Goal: Task Accomplishment & Management: Use online tool/utility

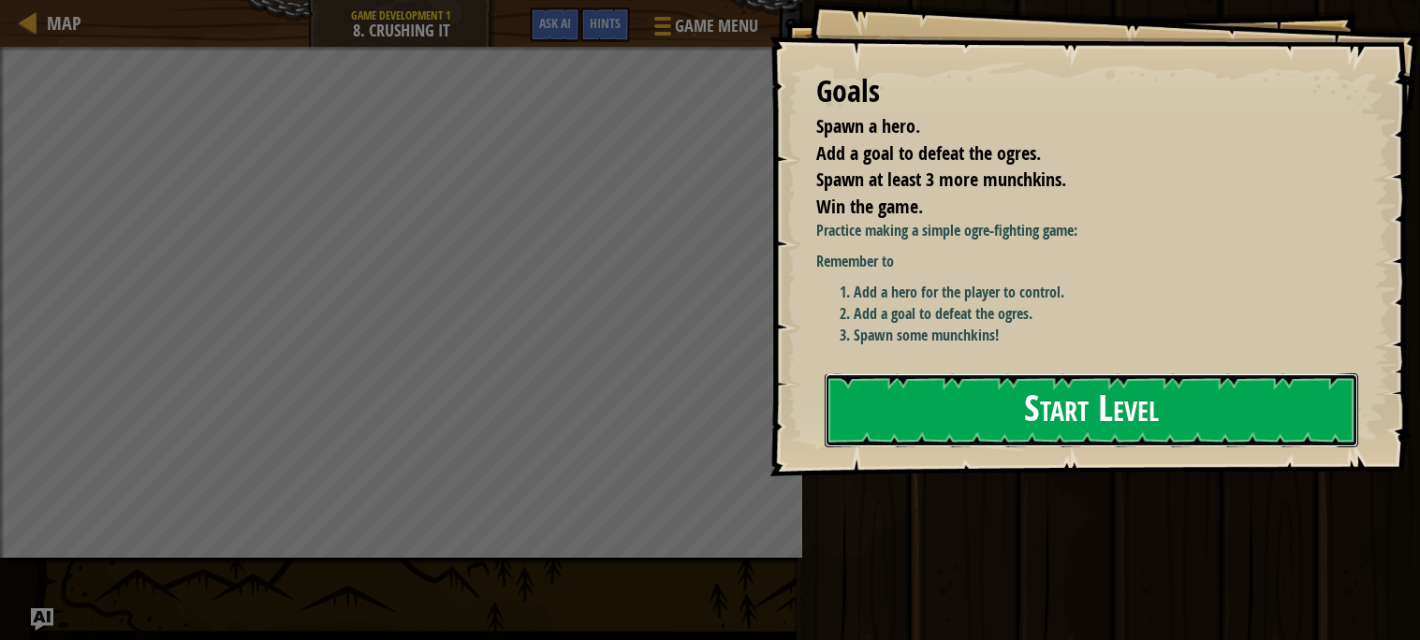
click at [1048, 401] on button "Start Level" at bounding box center [1092, 411] width 534 height 74
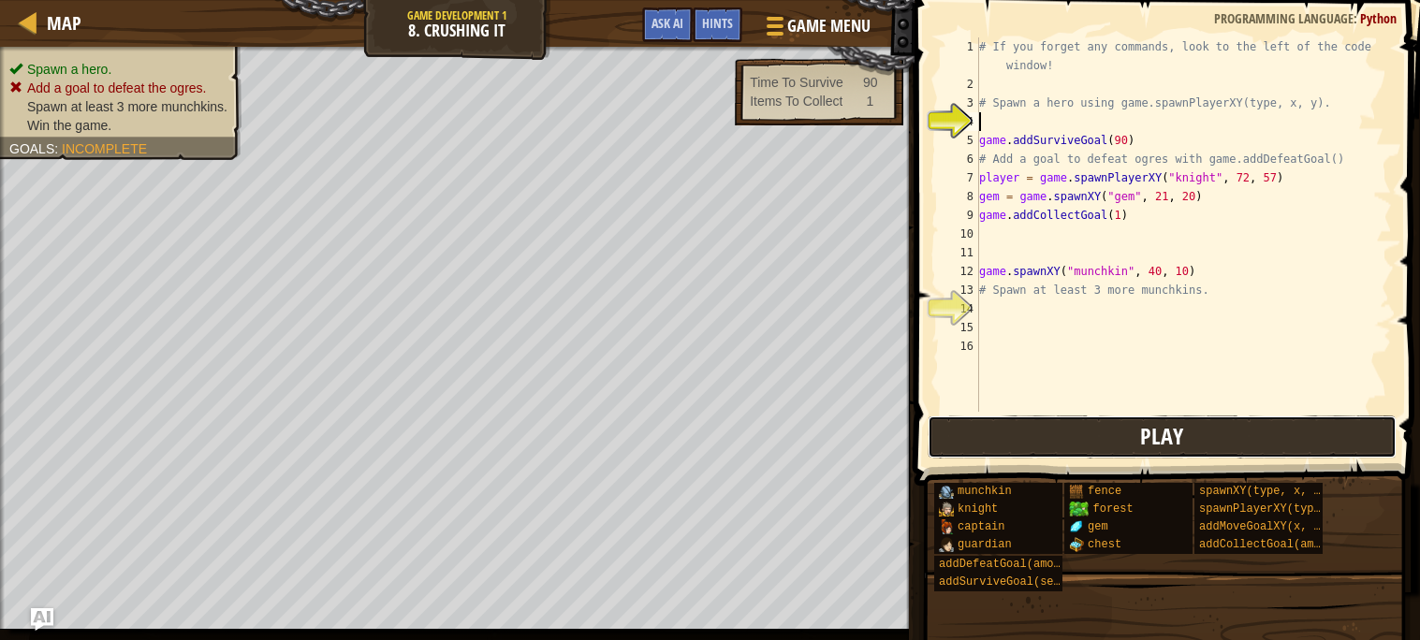
click at [1156, 441] on span "Play" at bounding box center [1161, 436] width 43 height 30
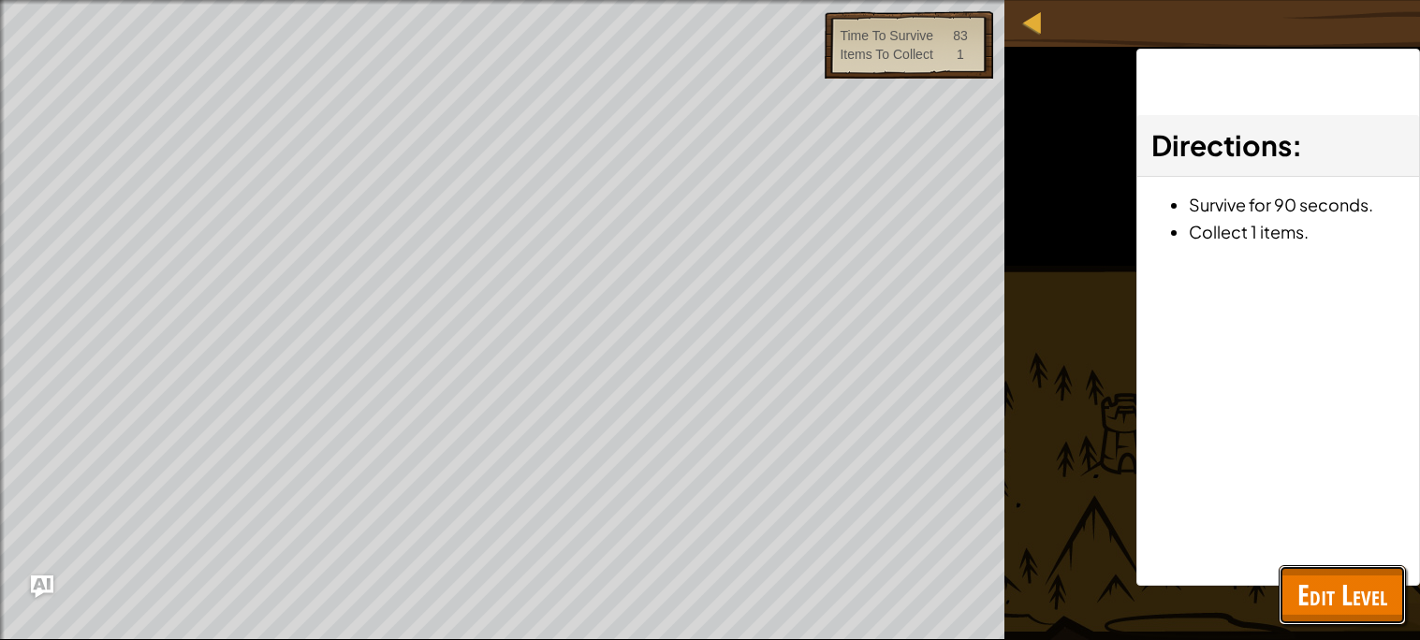
click at [1322, 600] on span "Edit Level" at bounding box center [1342, 595] width 90 height 38
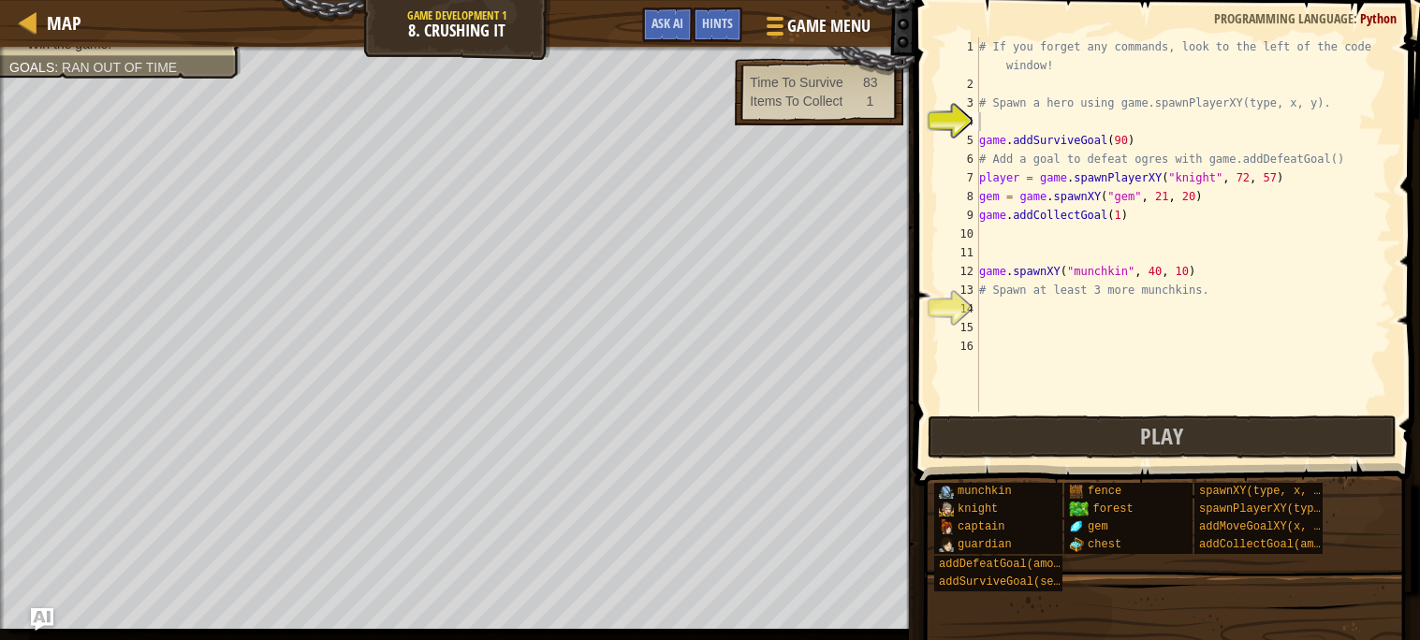
click at [1079, 237] on div "# If you forget any commands, look to the left of the code window! # Spawn a he…" at bounding box center [1183, 252] width 417 height 431
type textarea "g"
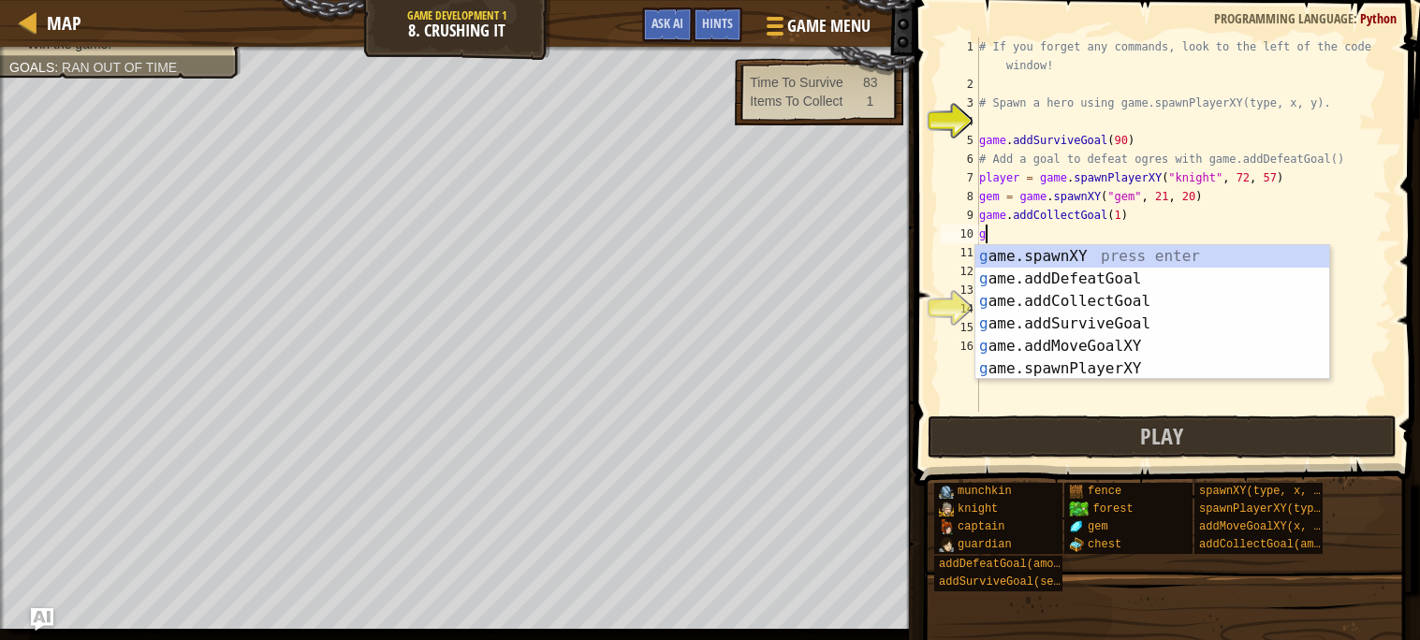
scroll to position [7, 0]
click at [1158, 272] on div "g ame.spawnXY press enter g ame.addDefeatGoal press enter g ame.addCollectGoal …" at bounding box center [1152, 335] width 354 height 180
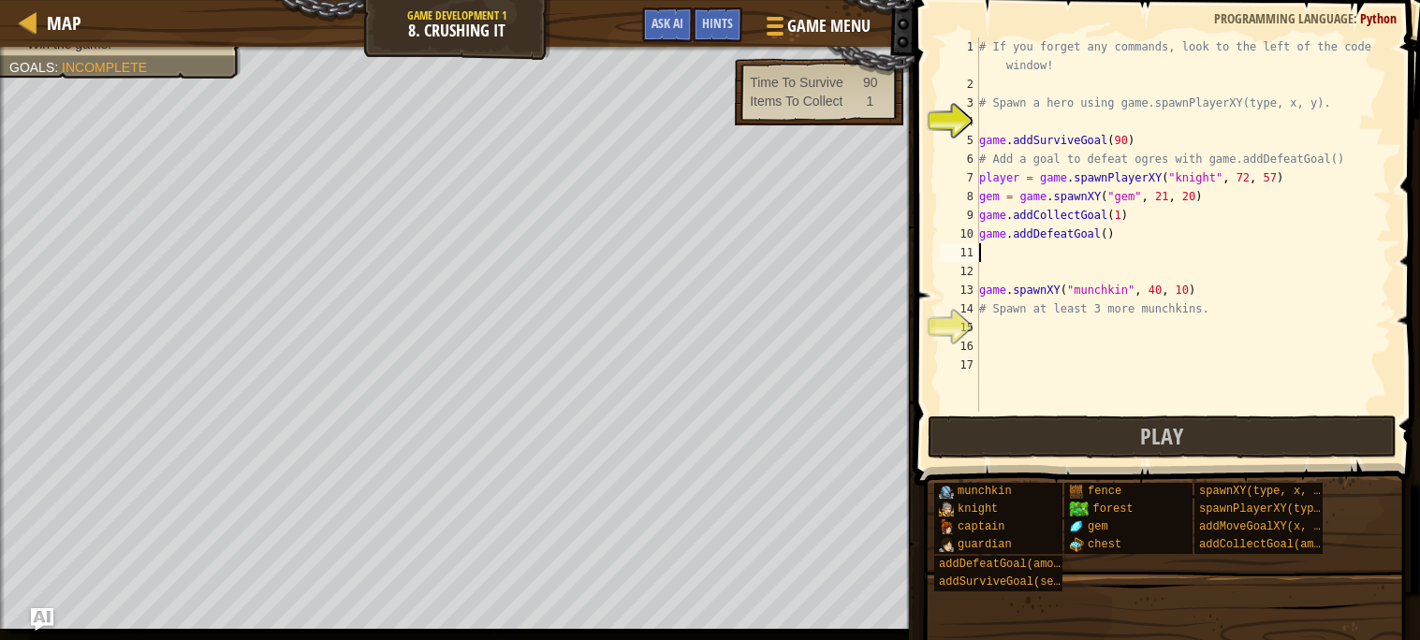
click at [1107, 235] on div "# If you forget any commands, look to the left of the code window! # Spawn a he…" at bounding box center [1183, 252] width 417 height 431
click at [1114, 430] on button "Play" at bounding box center [1162, 437] width 469 height 43
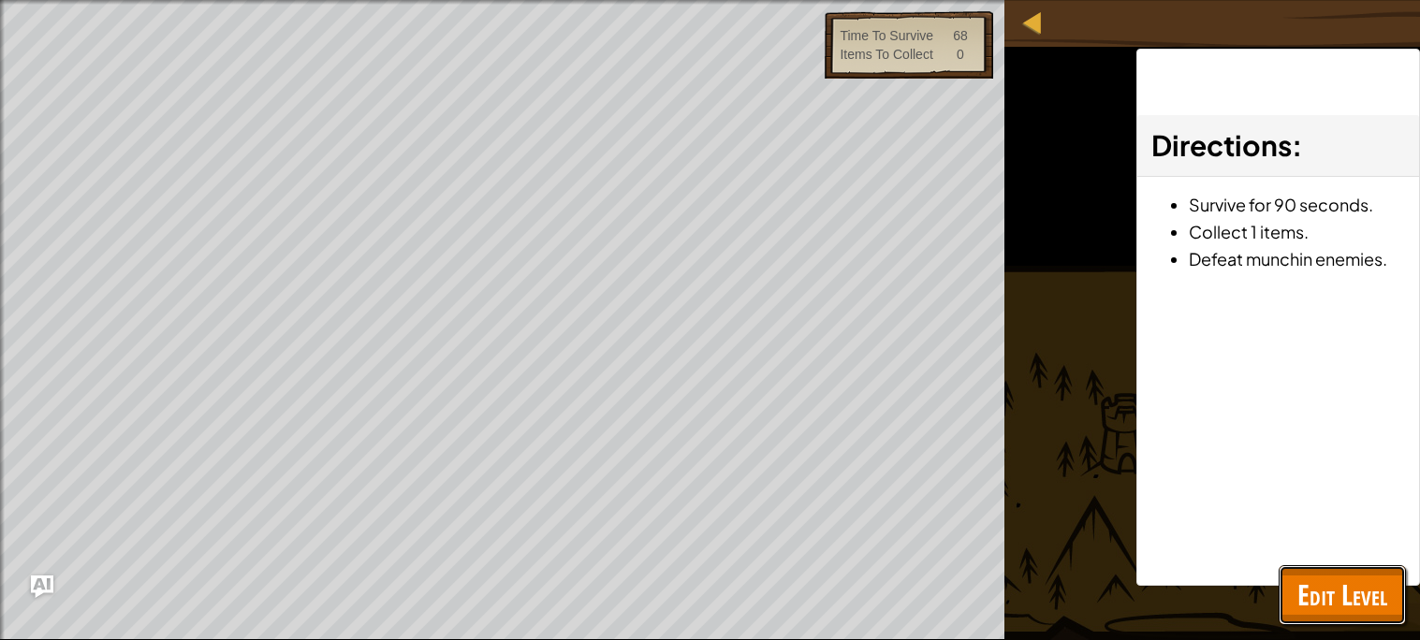
click at [1348, 591] on span "Edit Level" at bounding box center [1342, 595] width 90 height 38
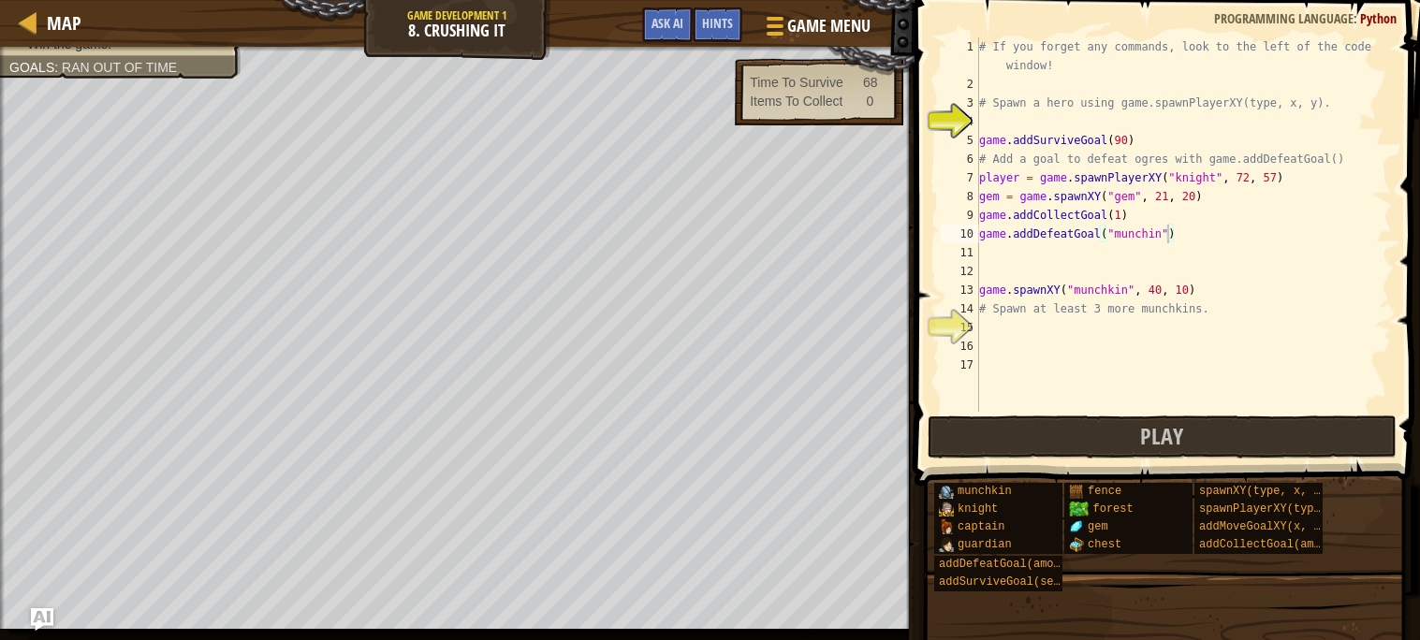
type textarea "game.spawnXY("munchkin", 40, 10)"
drag, startPoint x: 981, startPoint y: 290, endPoint x: 1195, endPoint y: 292, distance: 213.4
click at [1195, 292] on div "# If you forget any commands, look to the left of the code window! # Spawn a he…" at bounding box center [1183, 252] width 417 height 431
click at [1016, 321] on div "# If you forget any commands, look to the left of the code window! # Spawn a he…" at bounding box center [1183, 252] width 417 height 431
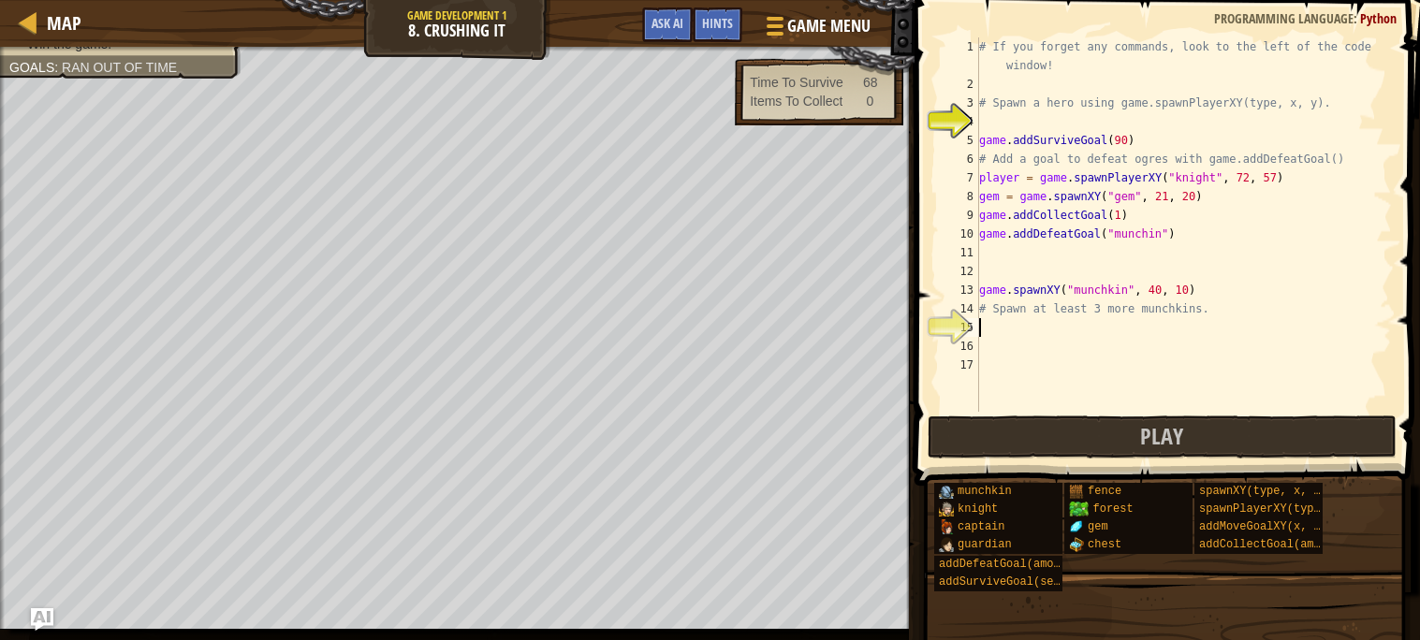
paste textarea "game.spawnXY("munchkin", 40, 10)"
click at [1187, 335] on div "# If you forget any commands, look to the left of the code window! # Spawn a he…" at bounding box center [1183, 252] width 417 height 431
click at [1160, 335] on div "# If you forget any commands, look to the left of the code window! # Spawn a he…" at bounding box center [1183, 252] width 417 height 431
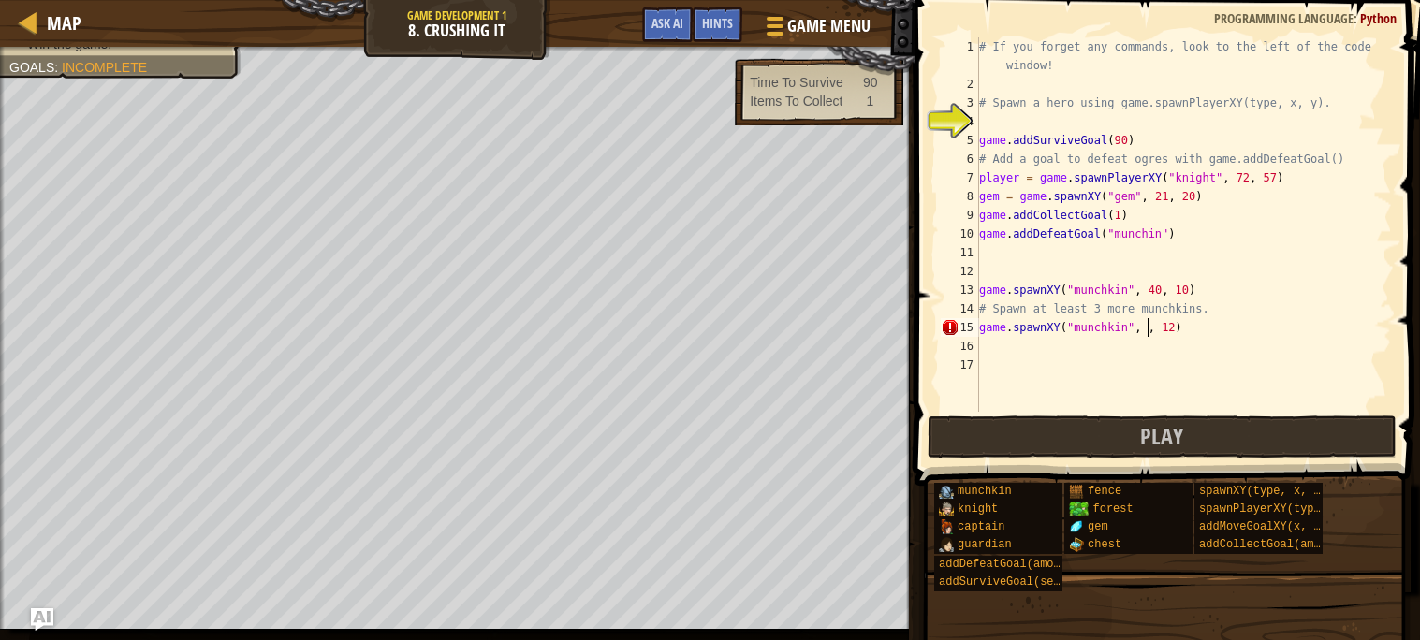
type textarea "game.spawnXY("munchkin", 8, 12)"
click at [998, 344] on div "# If you forget any commands, look to the left of the code window! # Spawn a he…" at bounding box center [1183, 252] width 417 height 431
drag, startPoint x: 982, startPoint y: 328, endPoint x: 1218, endPoint y: 330, distance: 235.9
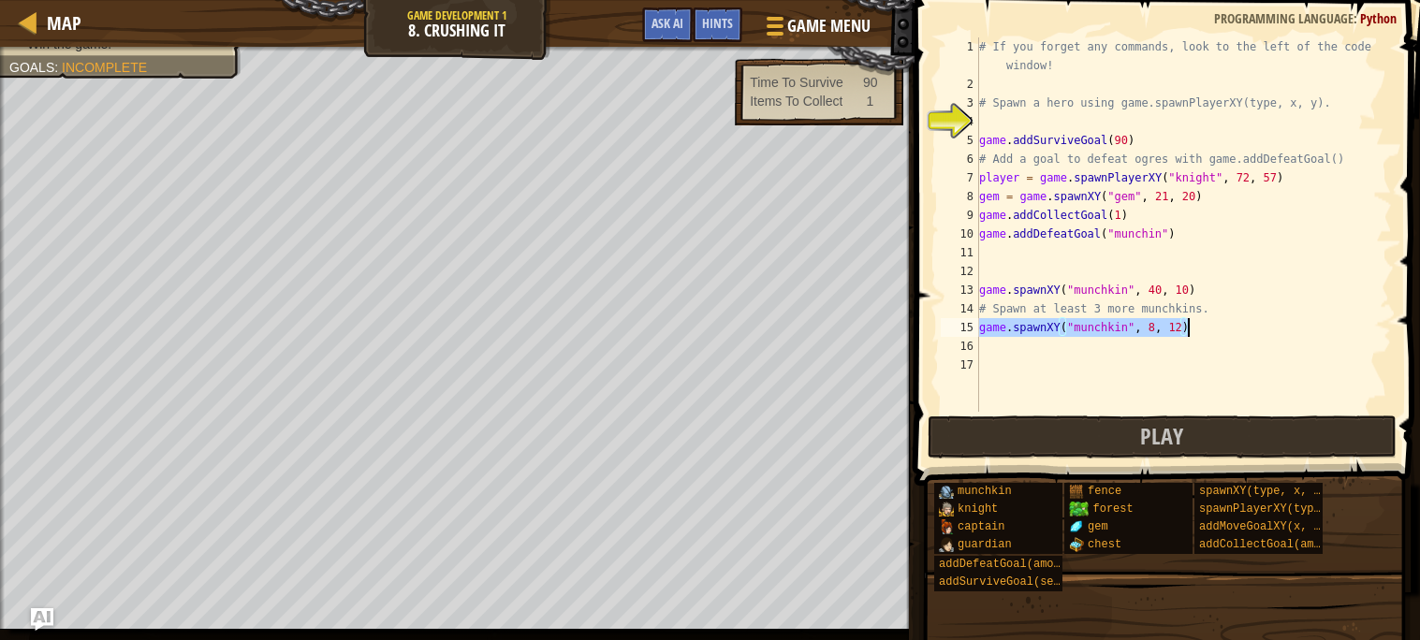
click at [1218, 330] on div "# If you forget any commands, look to the left of the code window! # Spawn a he…" at bounding box center [1183, 252] width 417 height 431
type textarea "game.spawnXY("munchkin", 8, 12)"
click at [1015, 355] on div "# If you forget any commands, look to the left of the code window! # Spawn a he…" at bounding box center [1183, 252] width 417 height 431
click at [1016, 344] on div "# If you forget any commands, look to the left of the code window! # Spawn a he…" at bounding box center [1183, 252] width 417 height 431
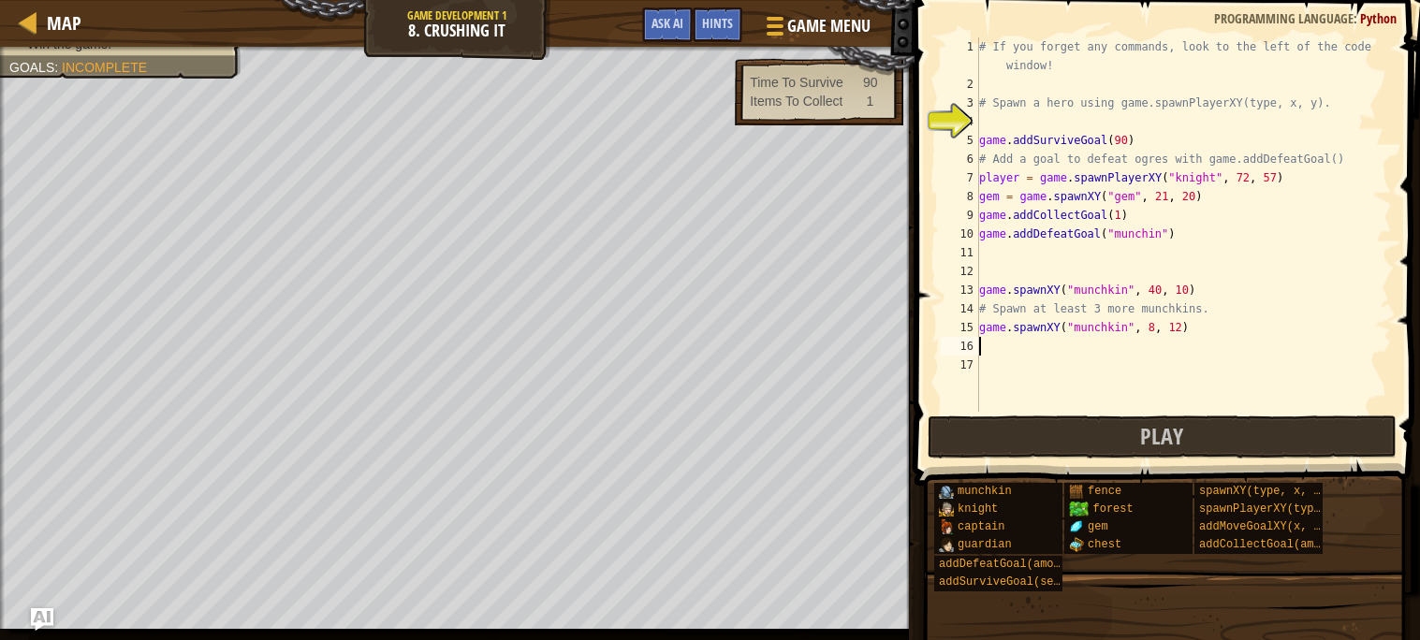
paste textarea "game.spawnXY("munchkin", 8, 12)"
click at [1180, 348] on div "# If you forget any commands, look to the left of the code window! # Spawn a he…" at bounding box center [1183, 252] width 417 height 431
click at [1154, 349] on div "# If you forget any commands, look to the left of the code window! # Spawn a he…" at bounding box center [1183, 252] width 417 height 431
type textarea "game.spawnXY("munchkin", 10, 10)"
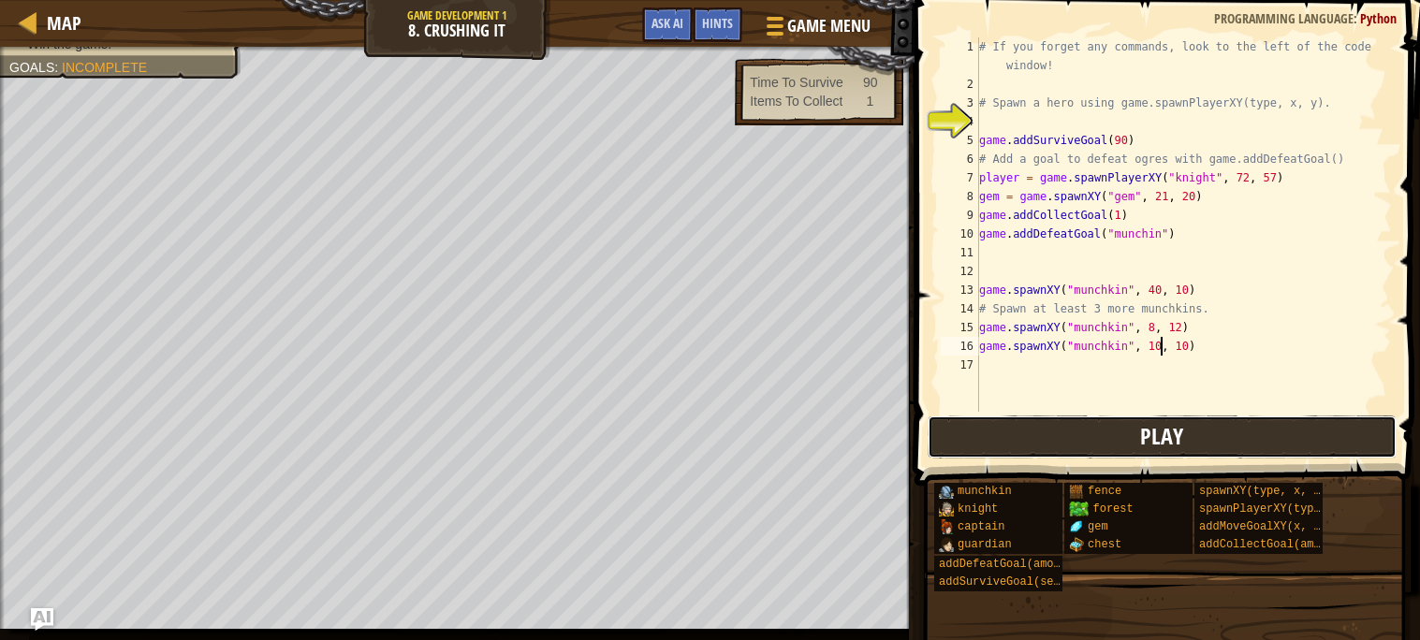
click at [1176, 442] on span "Play" at bounding box center [1161, 436] width 43 height 30
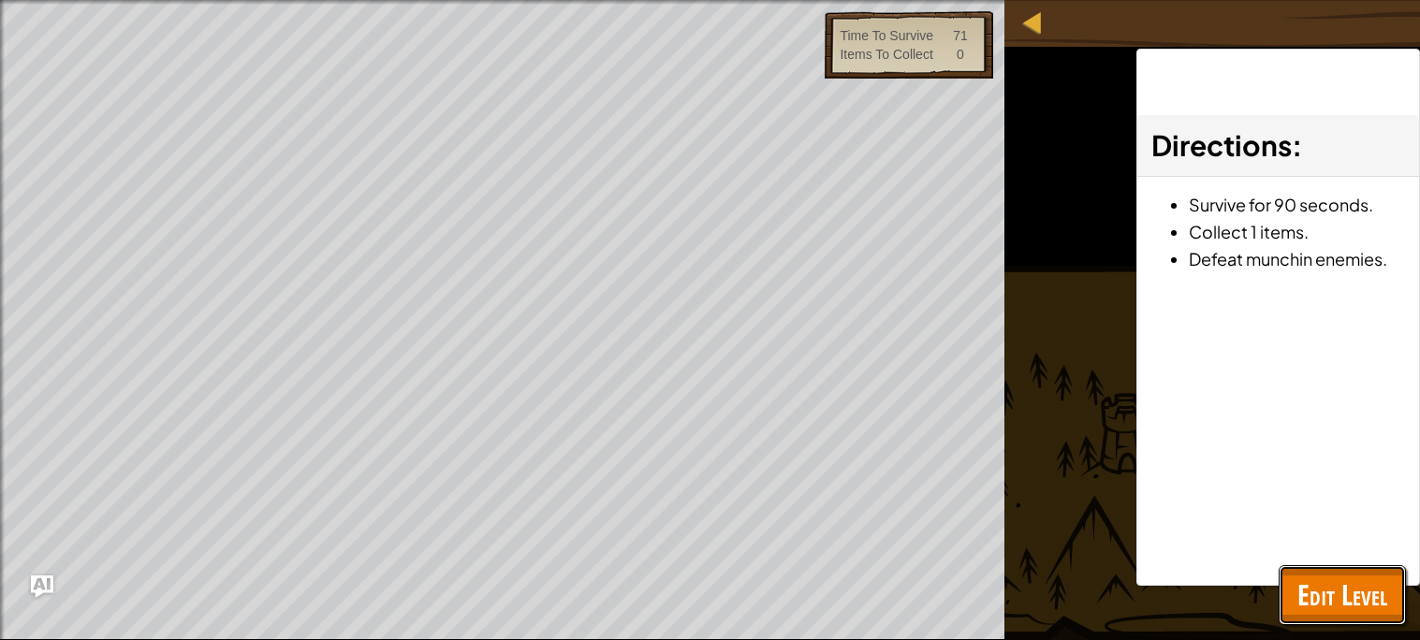
click at [1352, 611] on span "Edit Level" at bounding box center [1342, 595] width 90 height 38
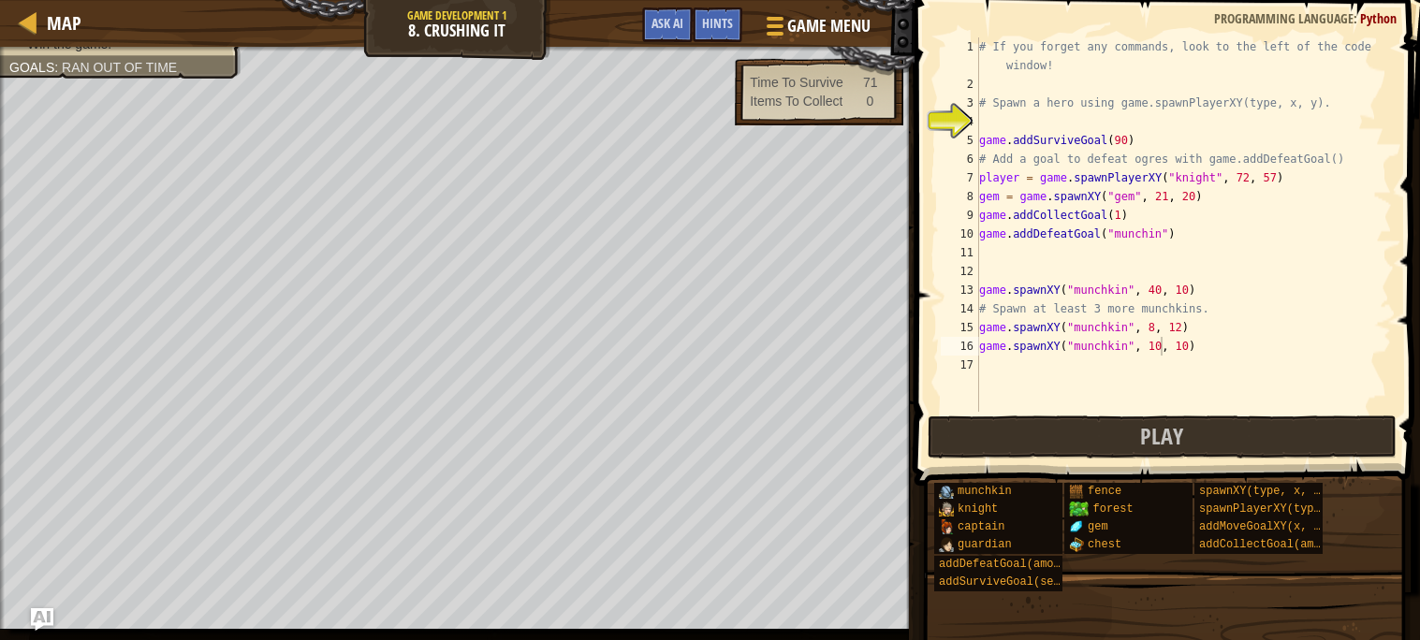
click at [1018, 362] on div "# If you forget any commands, look to the left of the code window! # Spawn a he…" at bounding box center [1183, 252] width 417 height 431
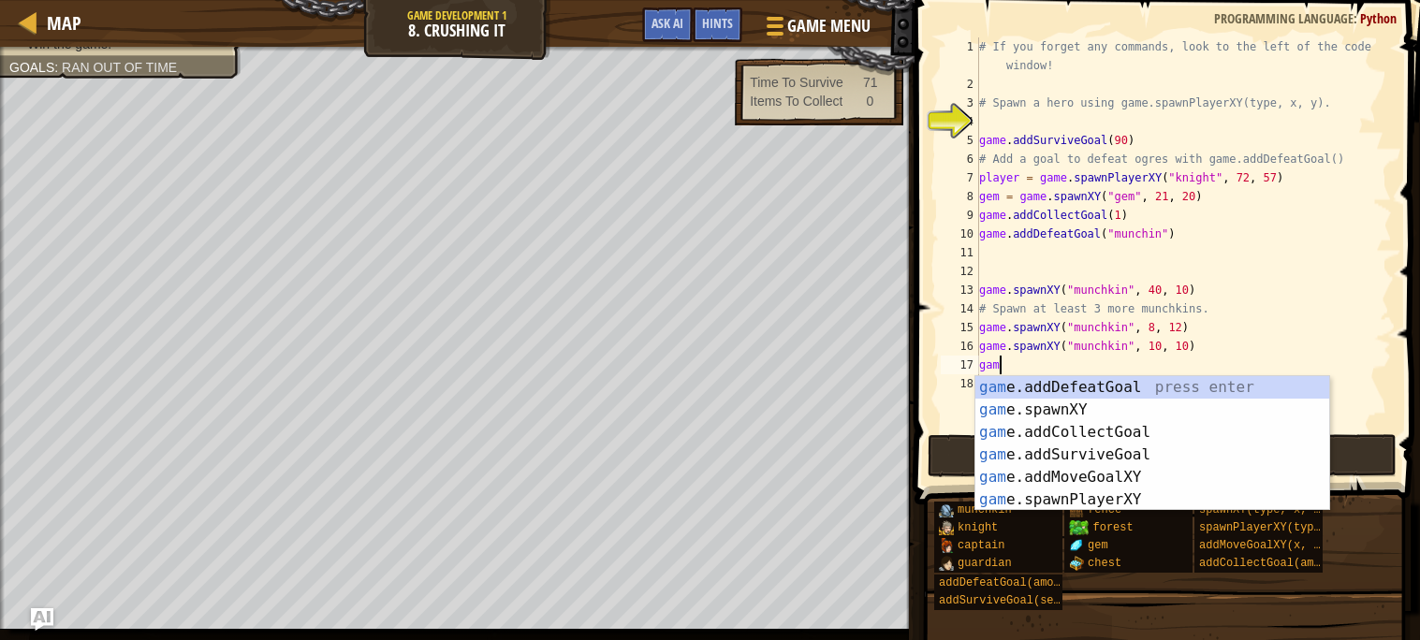
scroll to position [7, 1]
click at [1064, 457] on div "game .addDefeatGoal press enter game .addCollectGoal press enter game .addSurvi…" at bounding box center [1152, 466] width 354 height 180
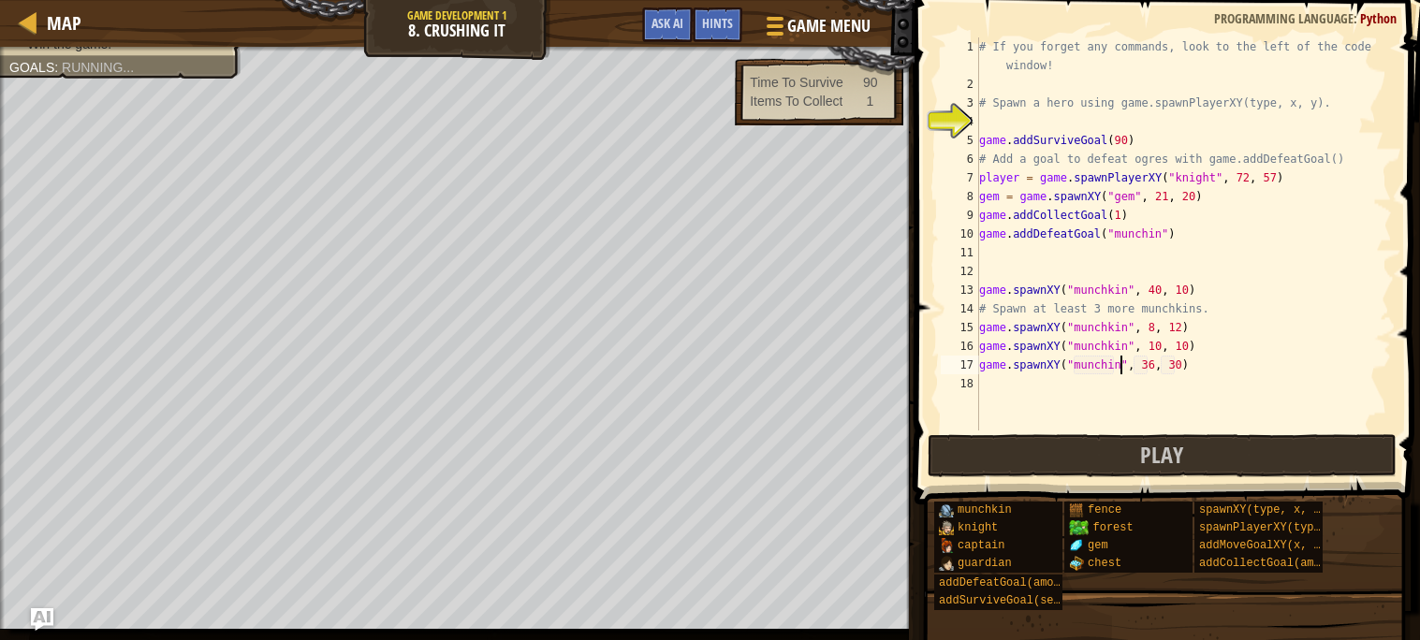
scroll to position [7, 12]
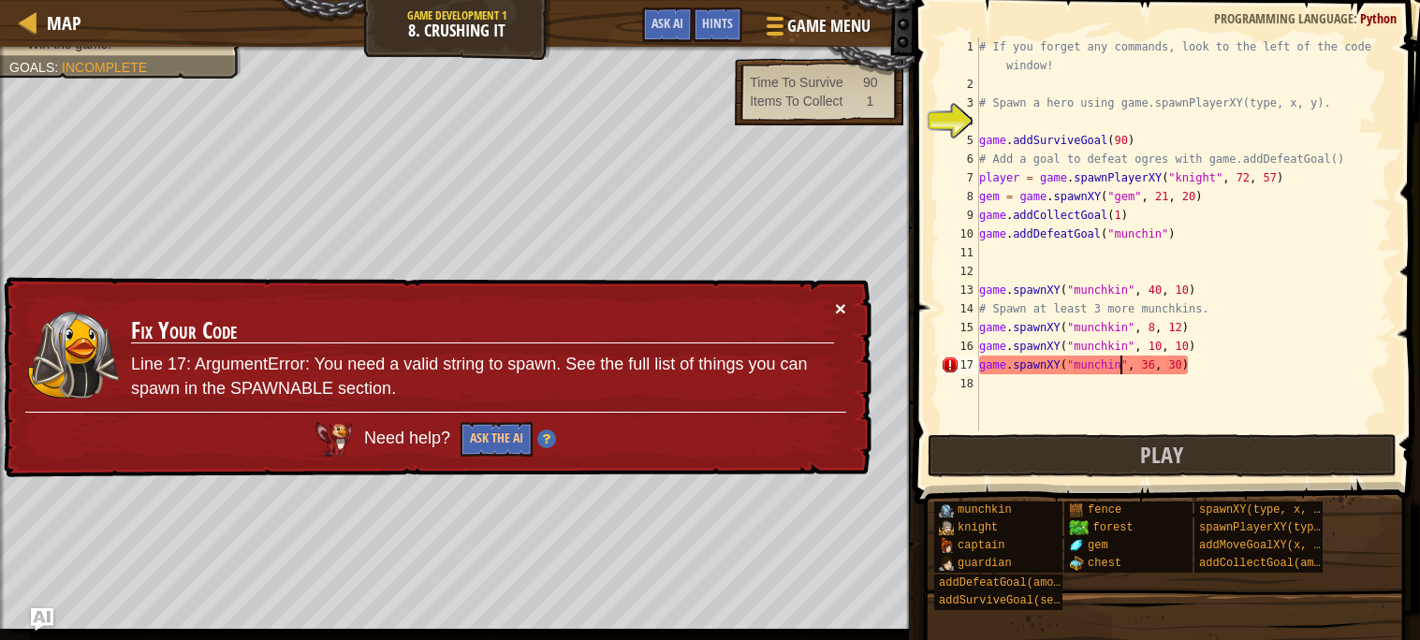
click at [838, 299] on button "×" at bounding box center [840, 309] width 11 height 20
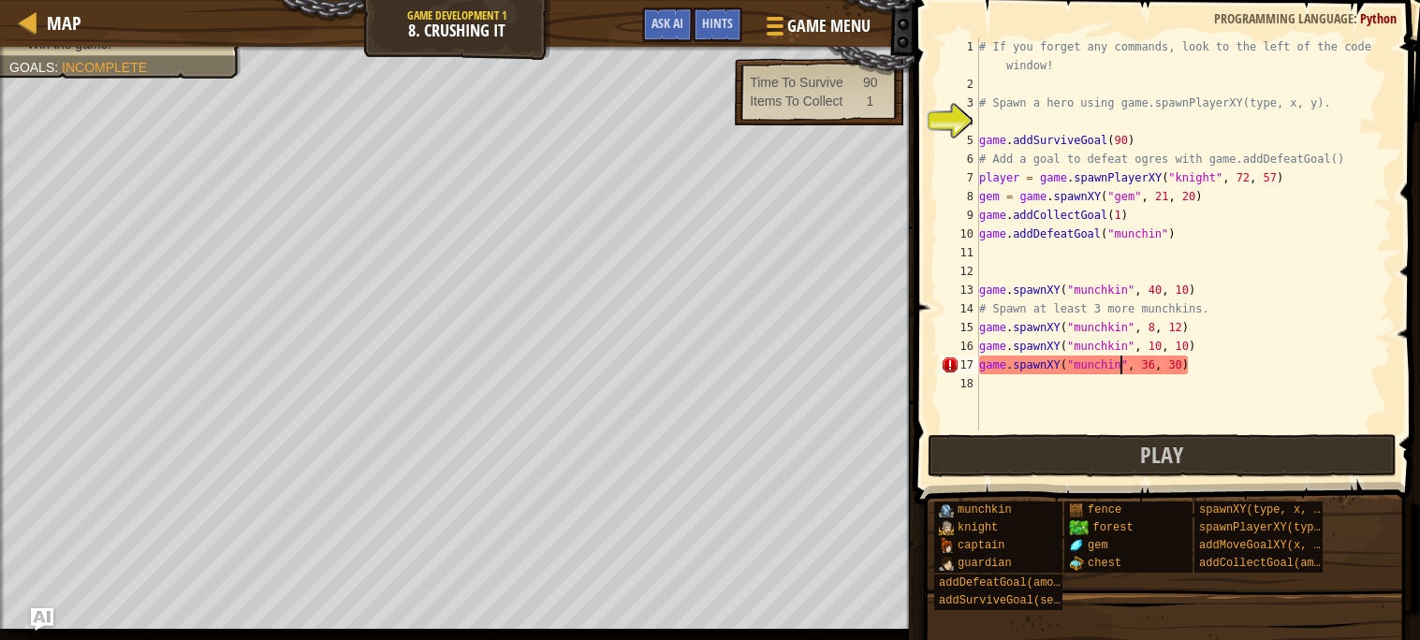
click at [1223, 367] on div "# If you forget any commands, look to the left of the code window! # Spawn a he…" at bounding box center [1183, 261] width 417 height 449
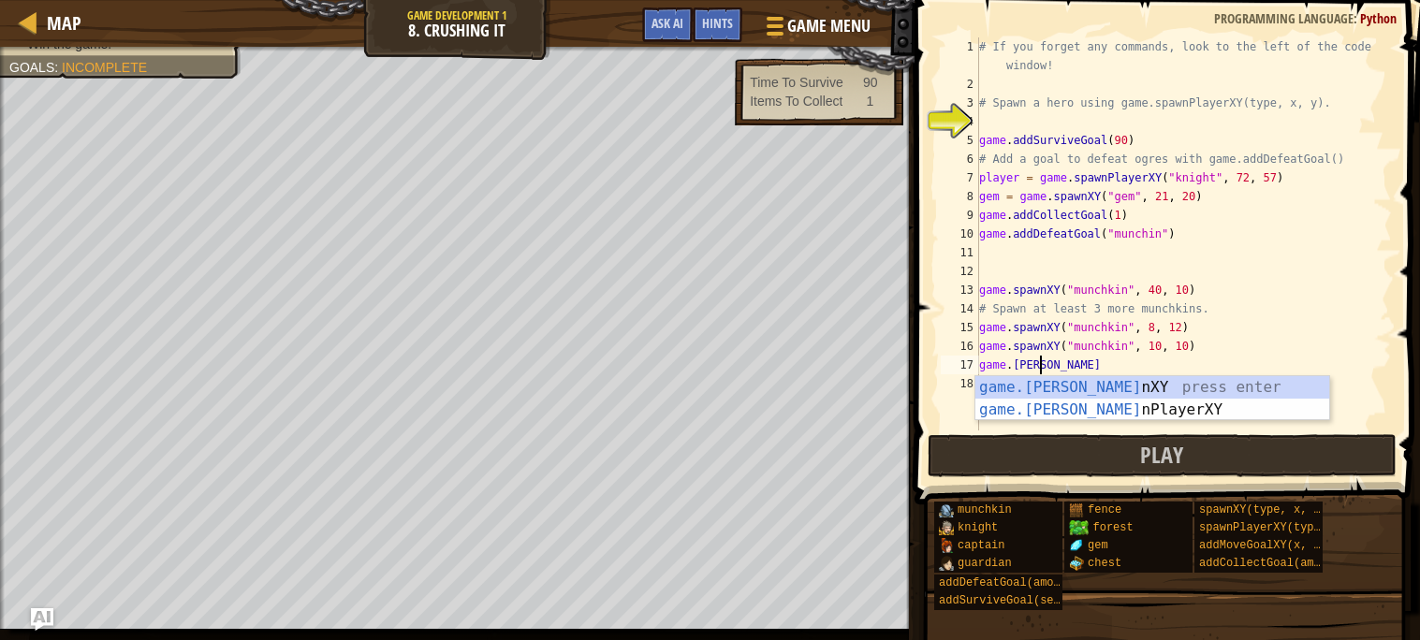
scroll to position [7, 2]
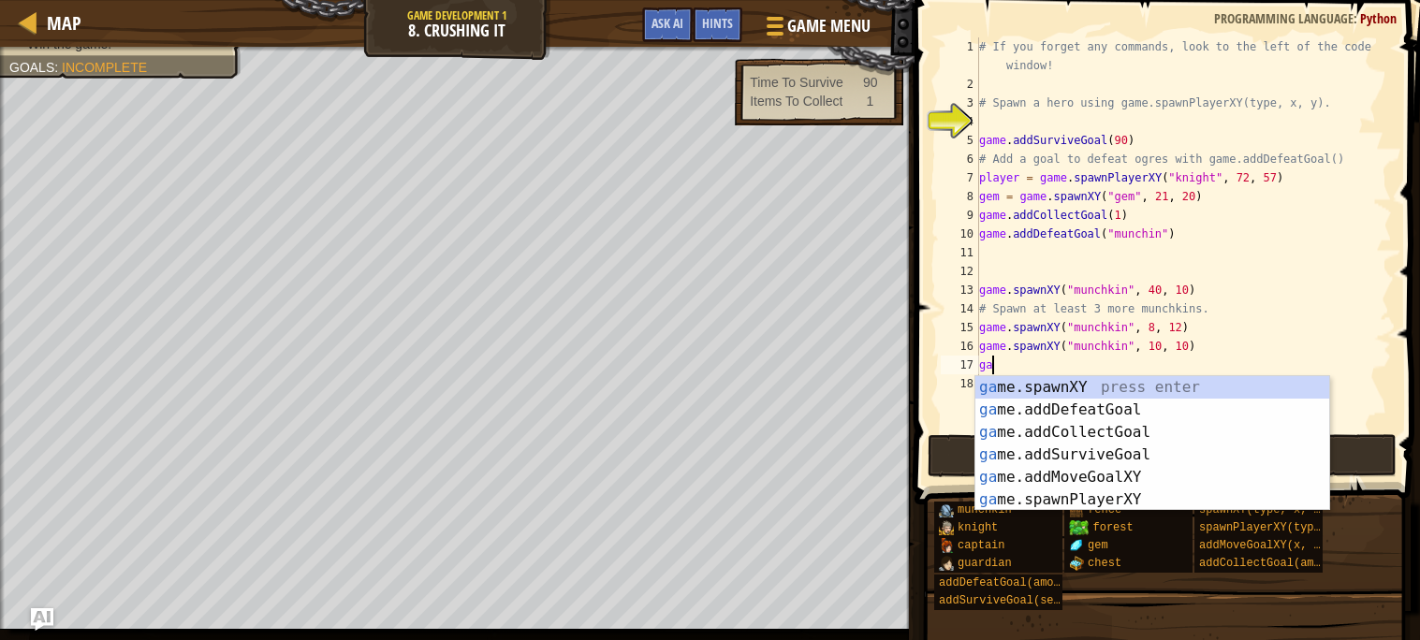
type textarea "g"
type textarea "game.spawnXY("munchkin", 10, 10)"
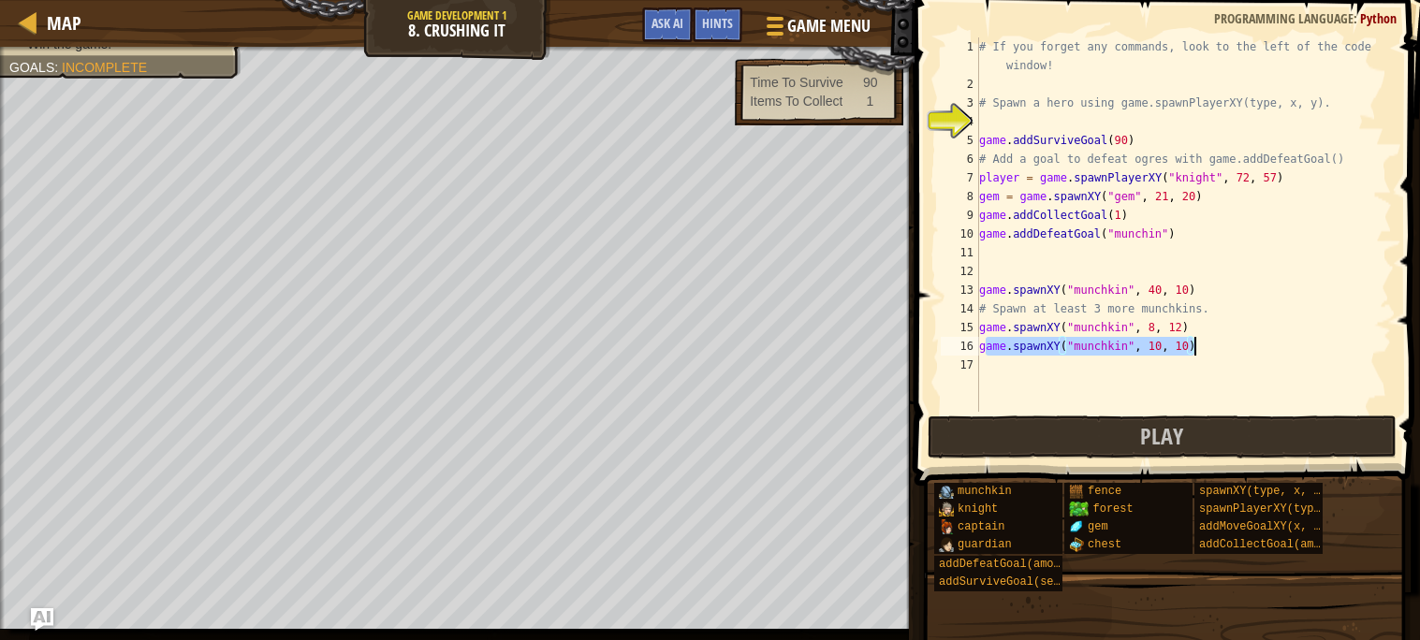
drag, startPoint x: 984, startPoint y: 347, endPoint x: 1199, endPoint y: 345, distance: 215.3
click at [1199, 345] on div "# If you forget any commands, look to the left of the code window! # Spawn a he…" at bounding box center [1183, 252] width 417 height 431
click at [1018, 364] on div "# If you forget any commands, look to the left of the code window! # Spawn a he…" at bounding box center [1183, 252] width 417 height 431
paste textarea "ame.spawnXY("munchkin", 10, 10)"
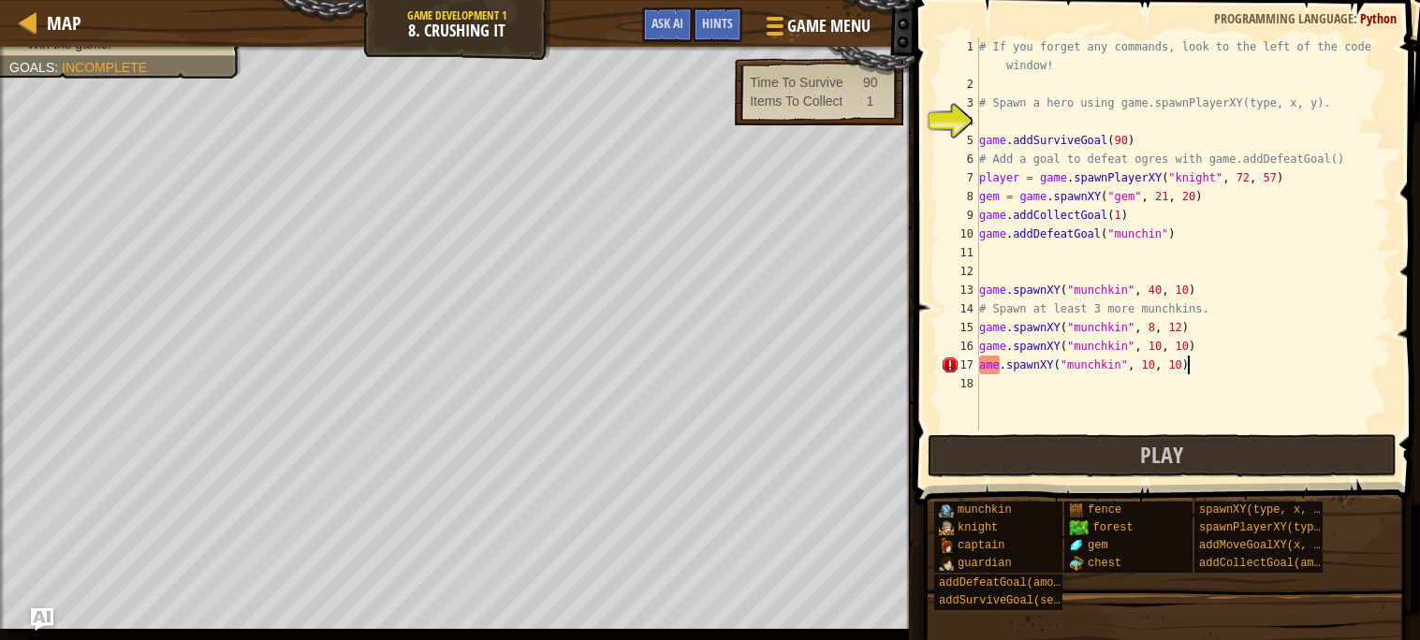
click at [981, 363] on div "# If you forget any commands, look to the left of the code window! # Spawn a he…" at bounding box center [1183, 261] width 417 height 449
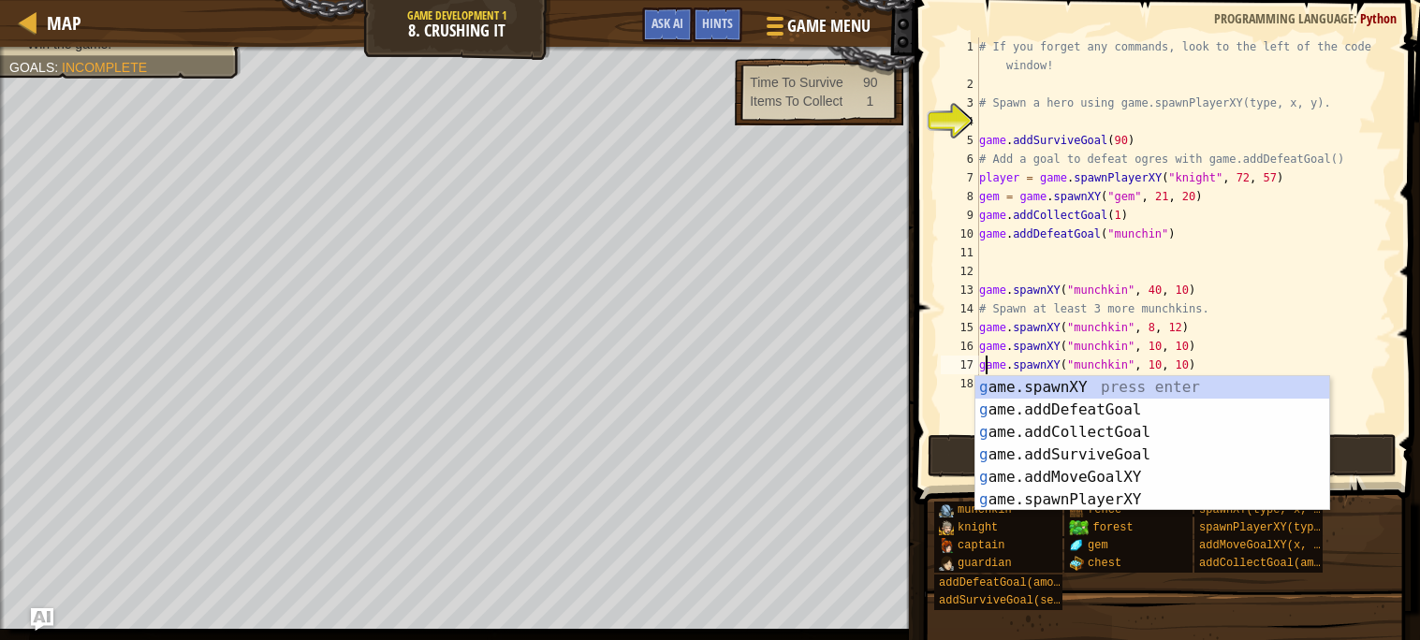
click at [1236, 359] on div "# If you forget any commands, look to the left of the code window! # Spawn a he…" at bounding box center [1183, 261] width 417 height 449
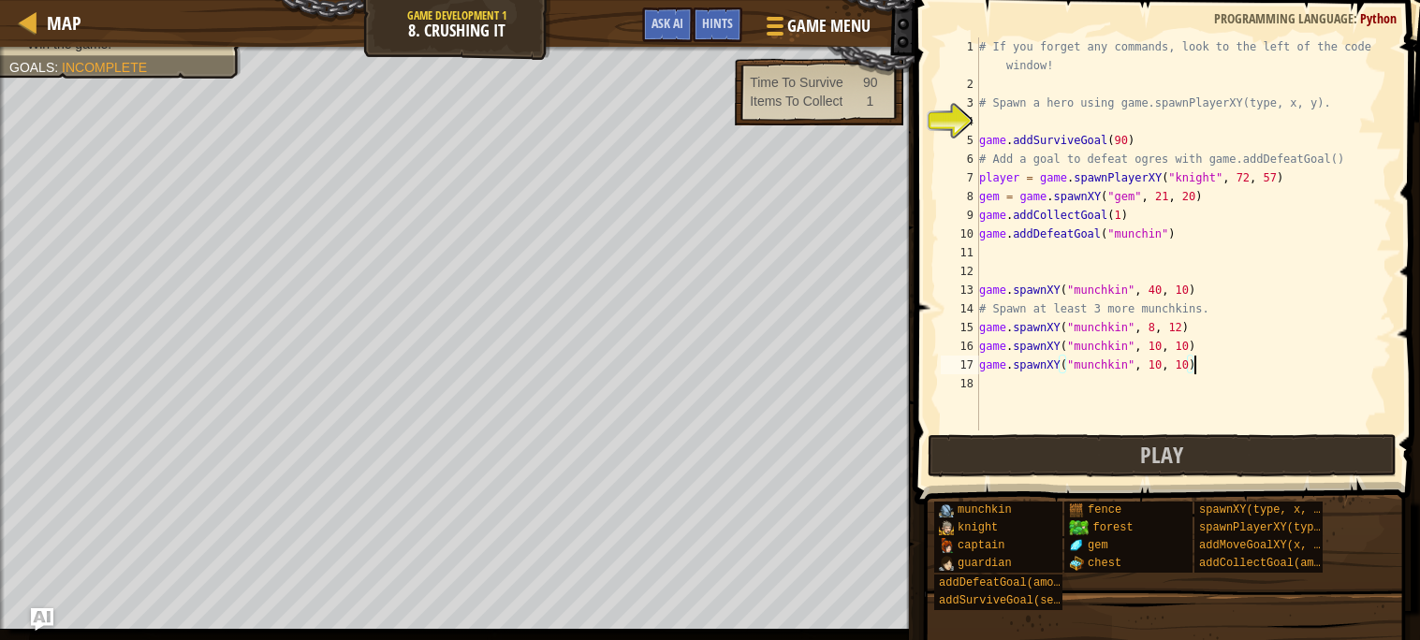
click at [1186, 366] on div "# If you forget any commands, look to the left of the code window! # Spawn a he…" at bounding box center [1183, 261] width 417 height 449
click at [1163, 369] on div "# If you forget any commands, look to the left of the code window! # Spawn a he…" at bounding box center [1183, 261] width 417 height 449
click at [1195, 446] on button "Play" at bounding box center [1162, 455] width 469 height 43
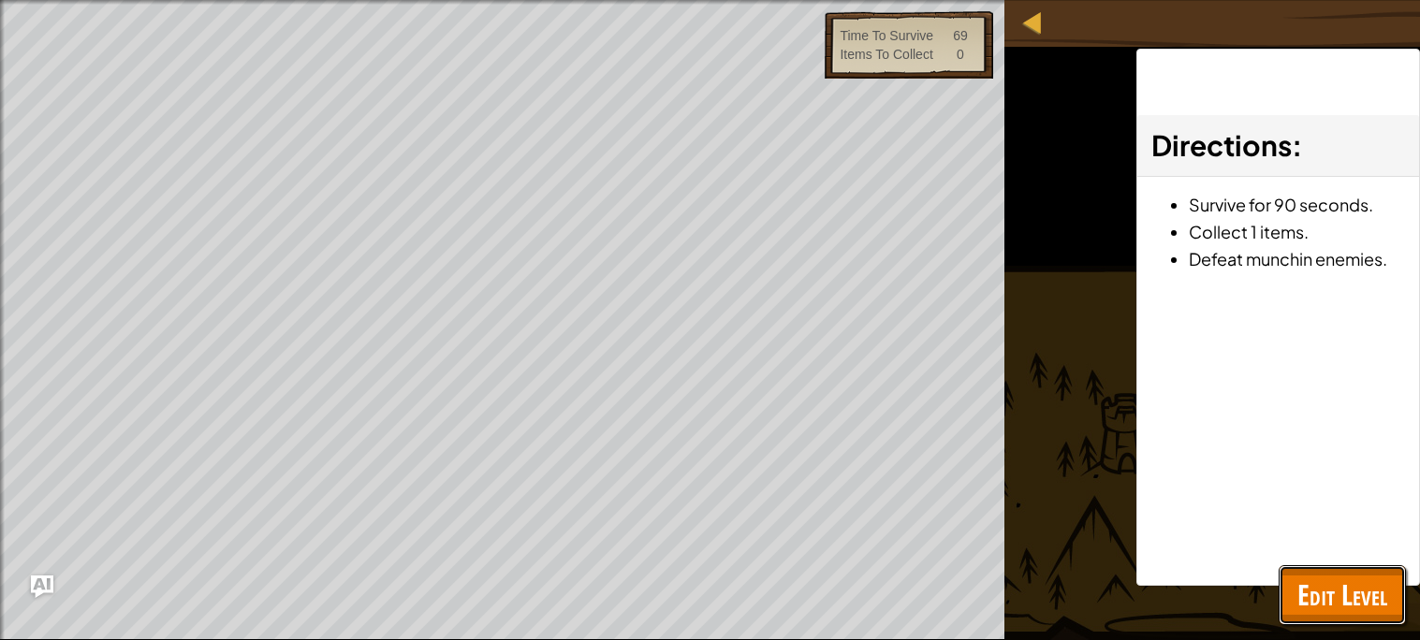
click at [1380, 584] on span "Edit Level" at bounding box center [1342, 595] width 90 height 38
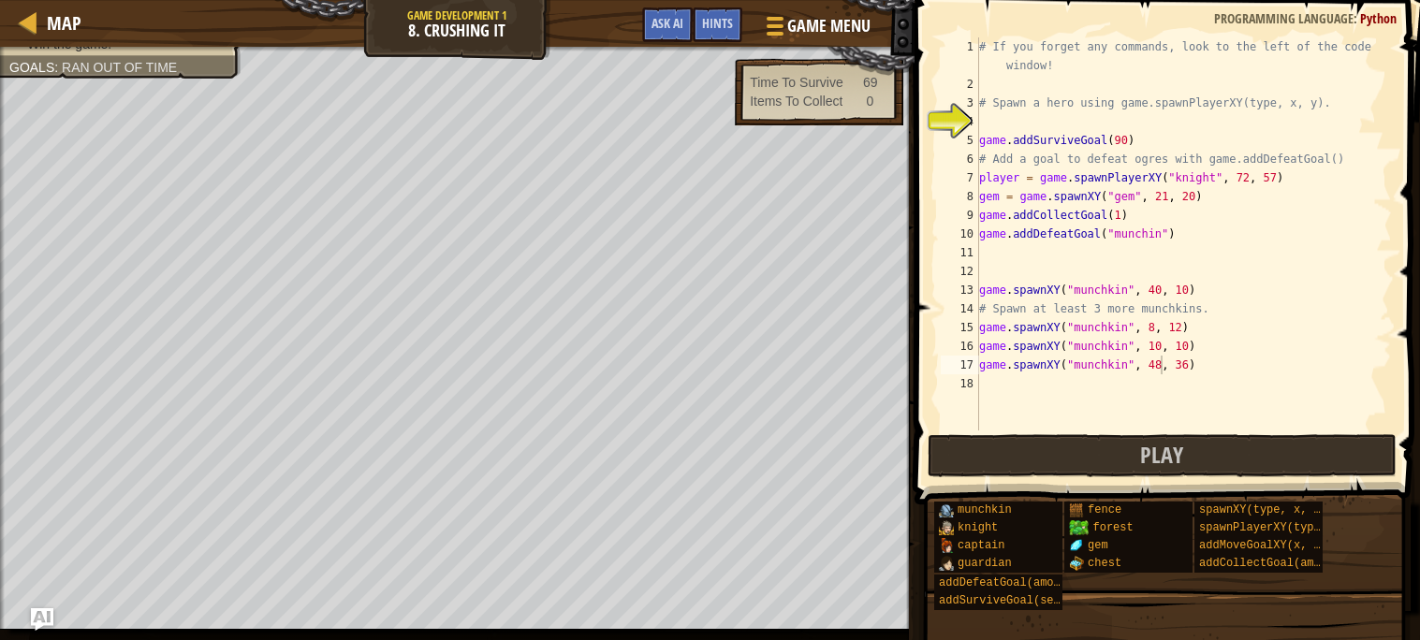
click at [1126, 142] on div "# If you forget any commands, look to the left of the code window! # Spawn a he…" at bounding box center [1183, 261] width 417 height 449
type textarea "game.addSurviveGoal(30)"
click at [998, 442] on button "Play" at bounding box center [1162, 455] width 469 height 43
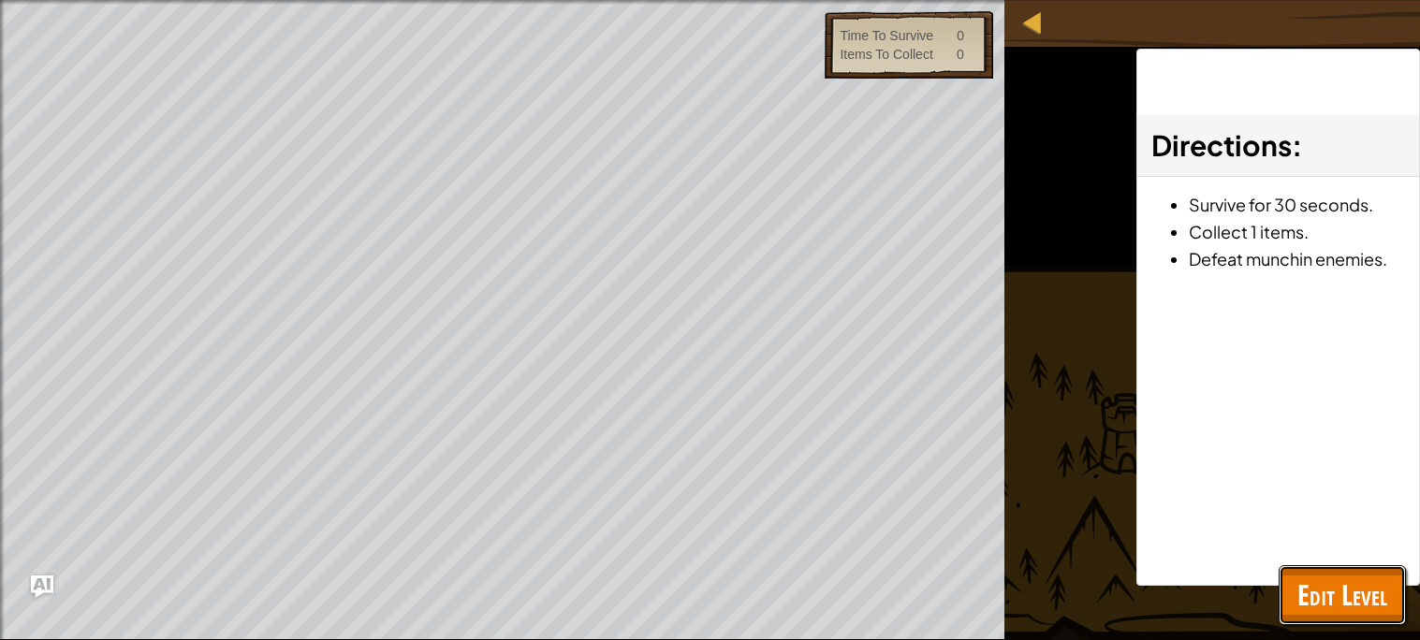
click at [1369, 603] on span "Edit Level" at bounding box center [1342, 595] width 90 height 38
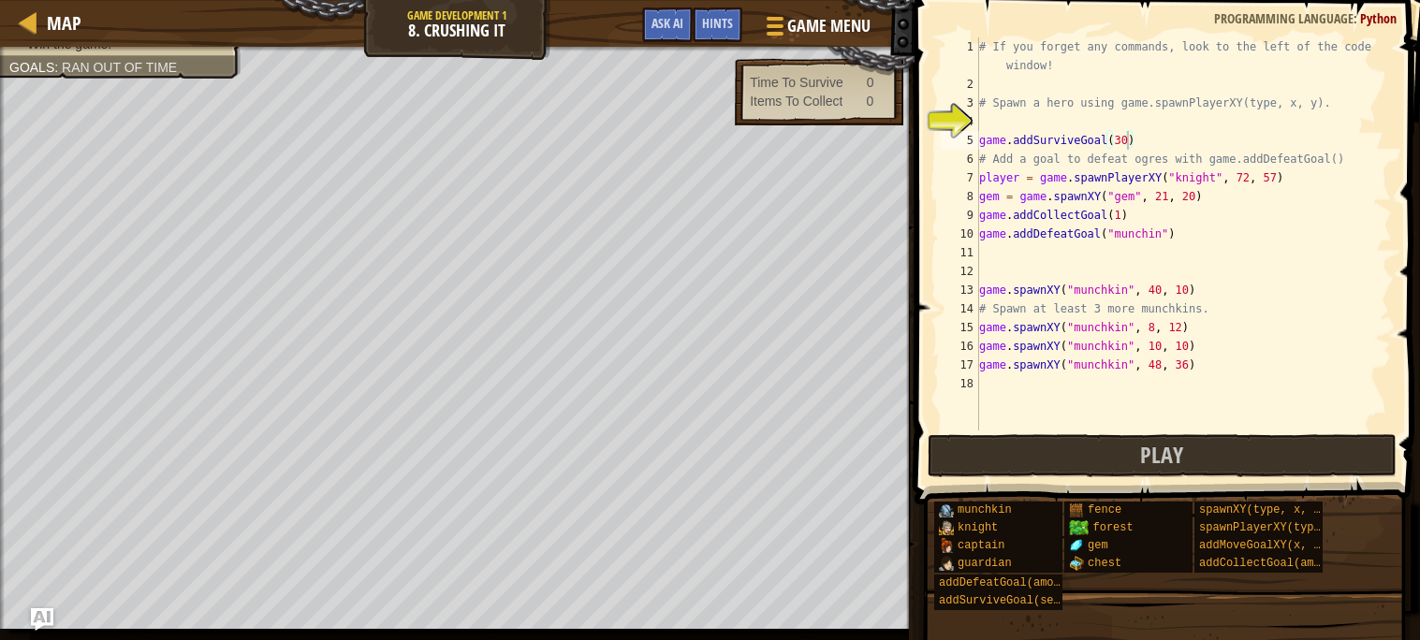
click at [80, 63] on span "Ran out of time" at bounding box center [119, 67] width 115 height 15
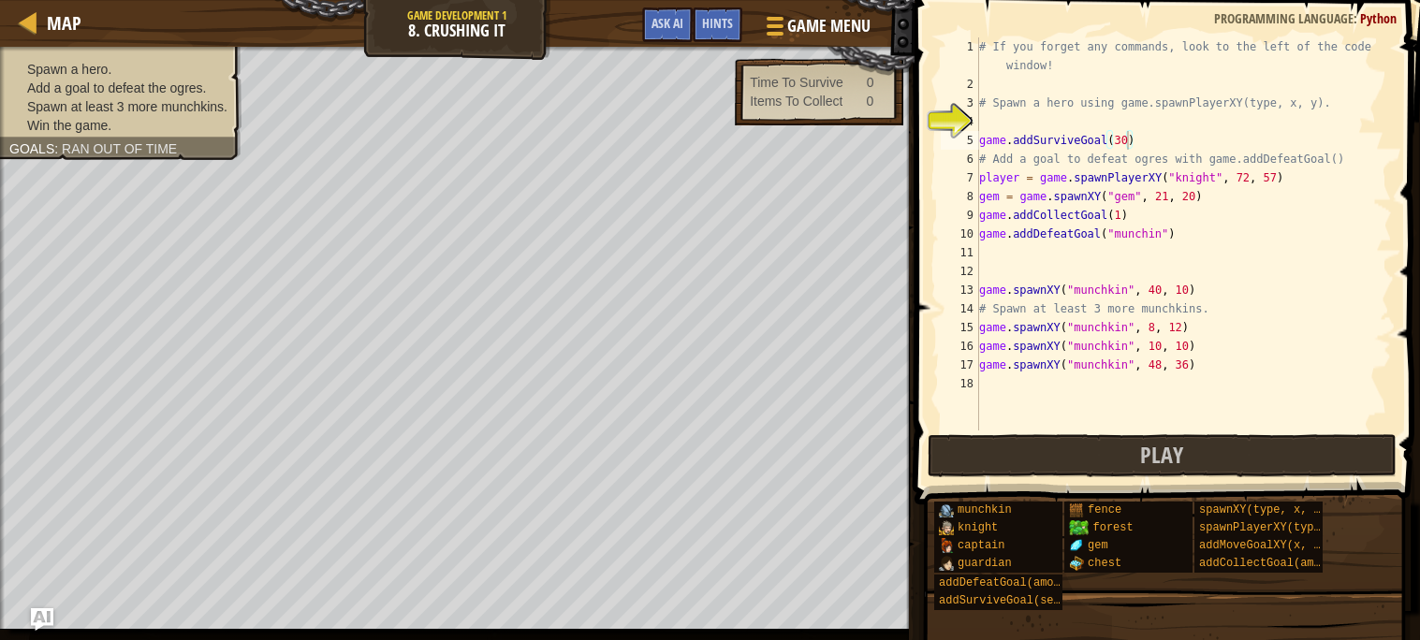
click at [78, 149] on span "Ran out of time" at bounding box center [119, 148] width 115 height 15
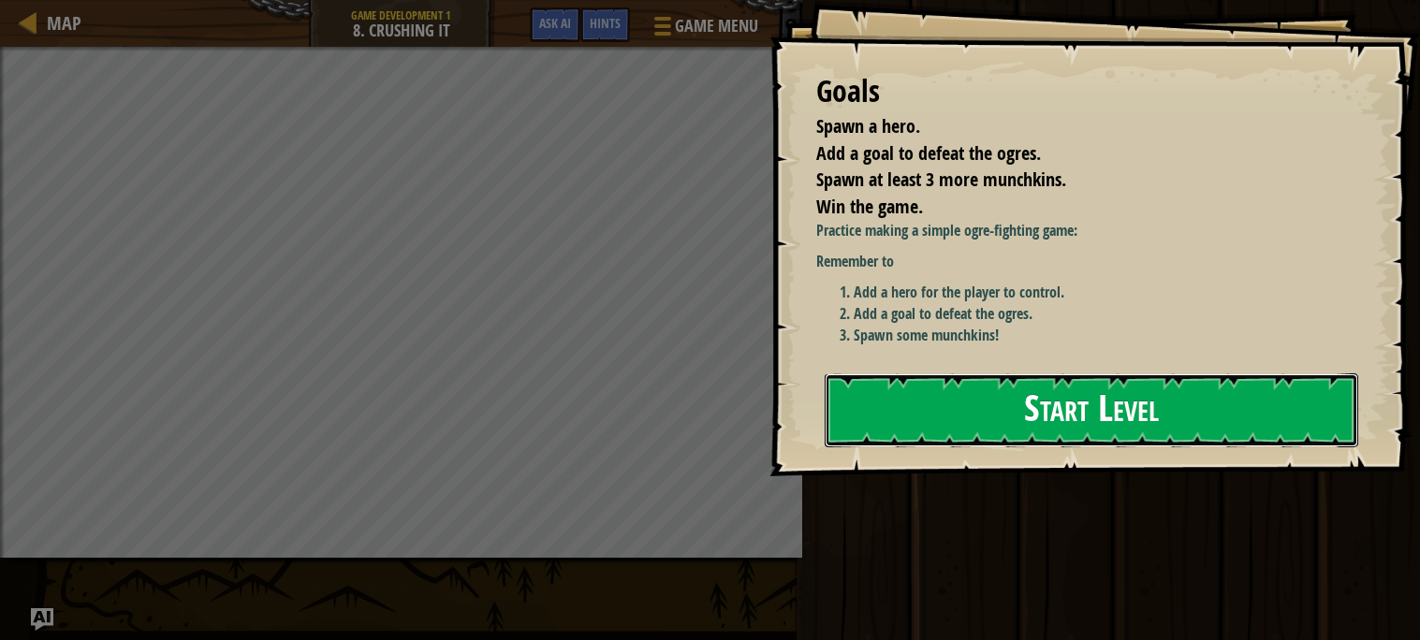
click at [920, 408] on button "Start Level" at bounding box center [1092, 411] width 534 height 74
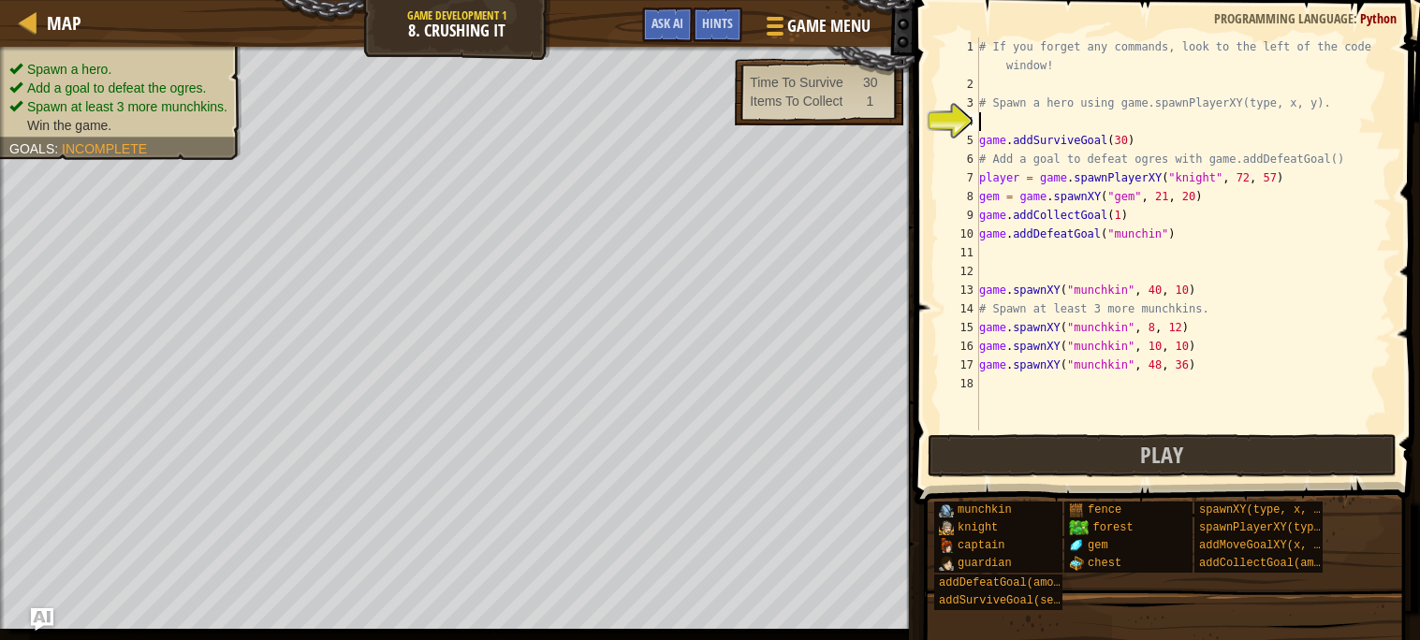
click at [981, 138] on div "# If you forget any commands, look to the left of the code window! # Spawn a he…" at bounding box center [1183, 261] width 417 height 449
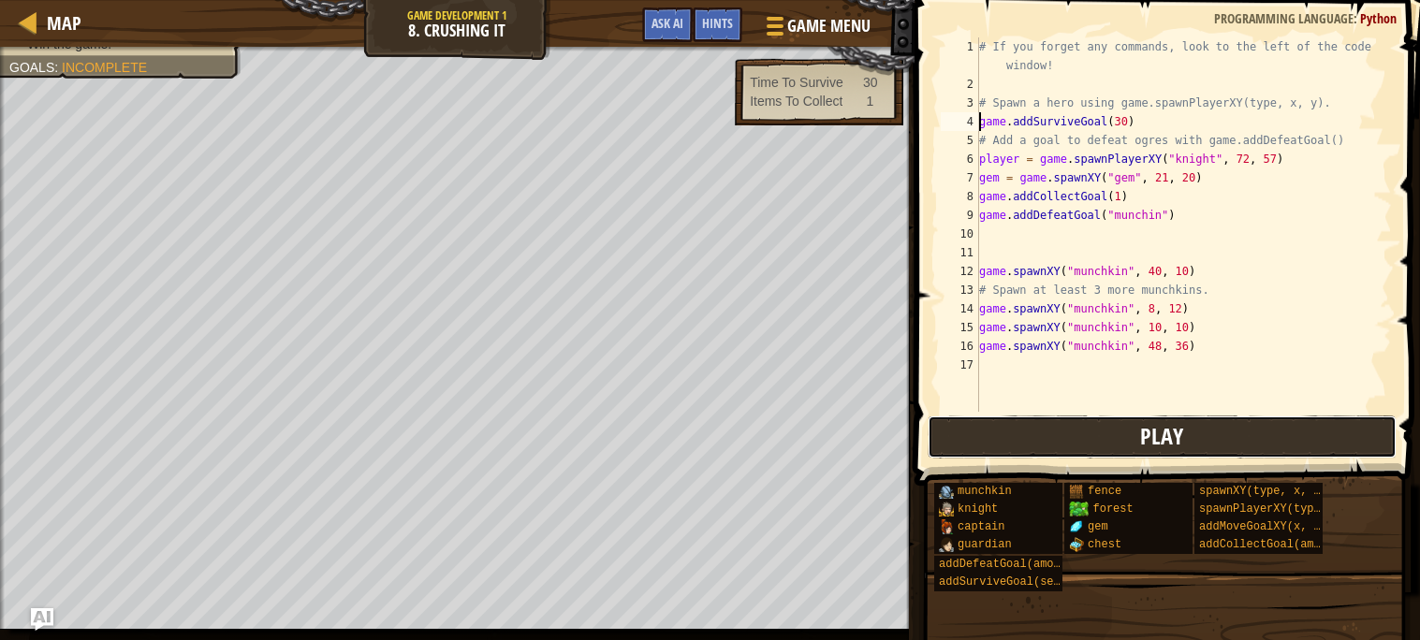
click at [1033, 434] on button "Play" at bounding box center [1162, 437] width 469 height 43
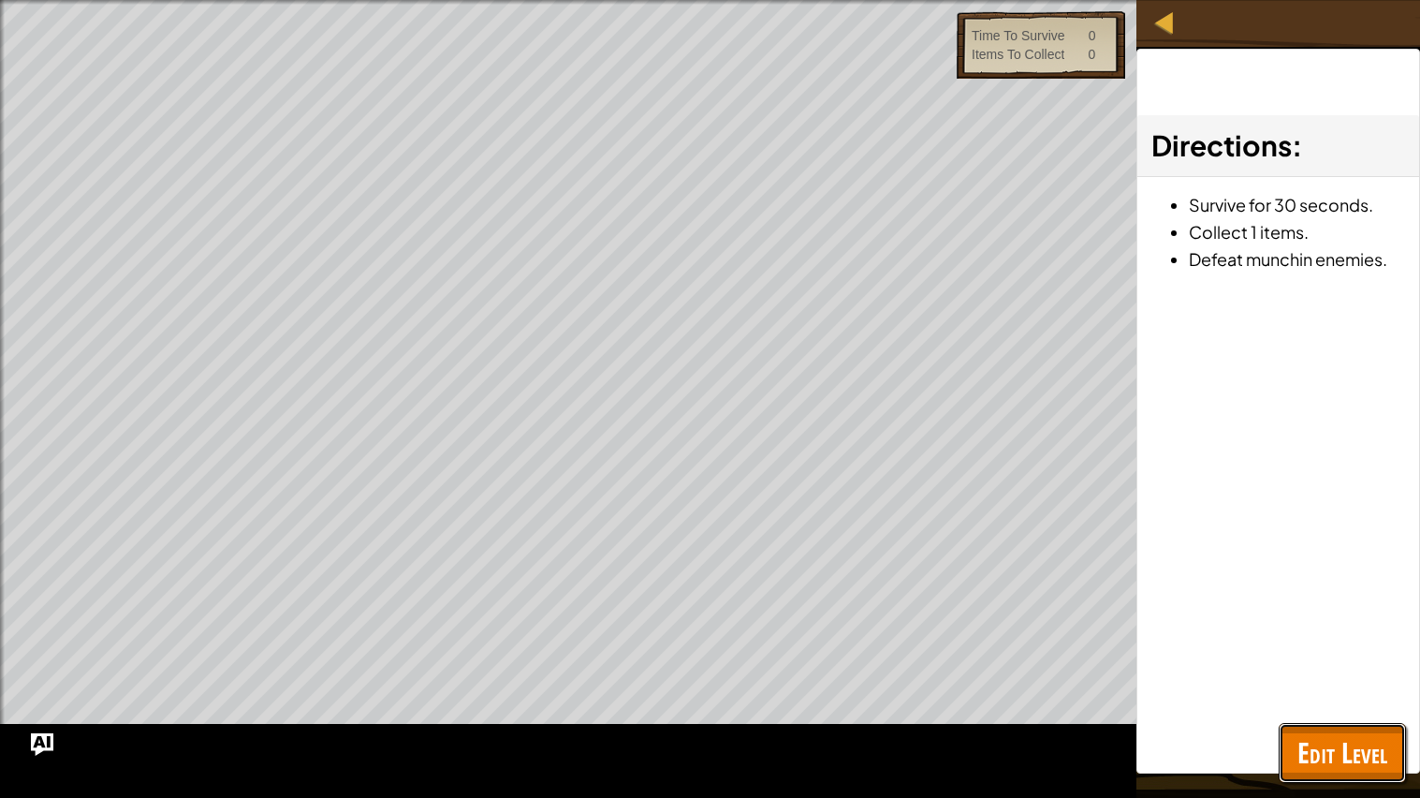
click at [1325, 639] on span "Edit Level" at bounding box center [1342, 752] width 90 height 38
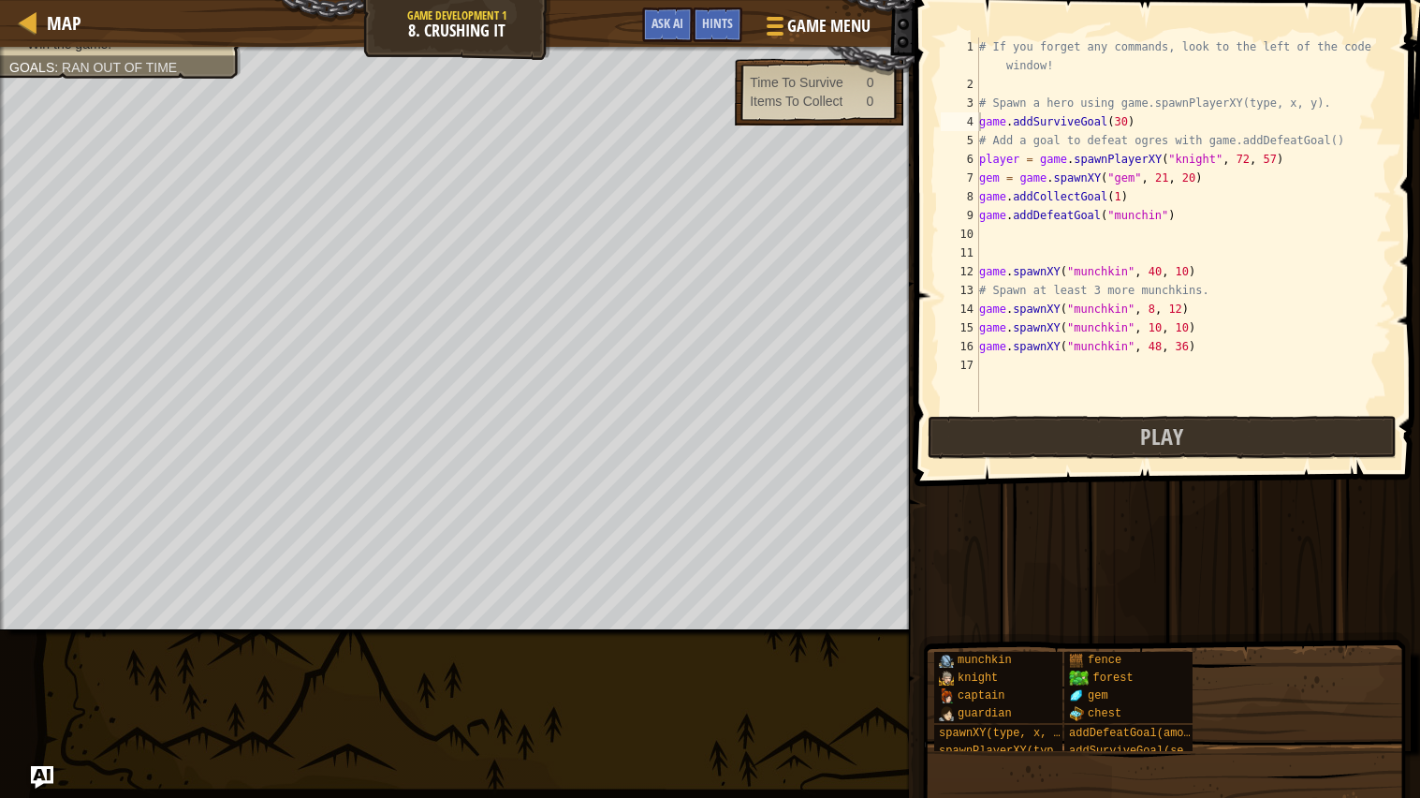
click at [1212, 158] on div "# If you forget any commands, look to the left of the code window! # Spawn a he…" at bounding box center [1183, 252] width 417 height 431
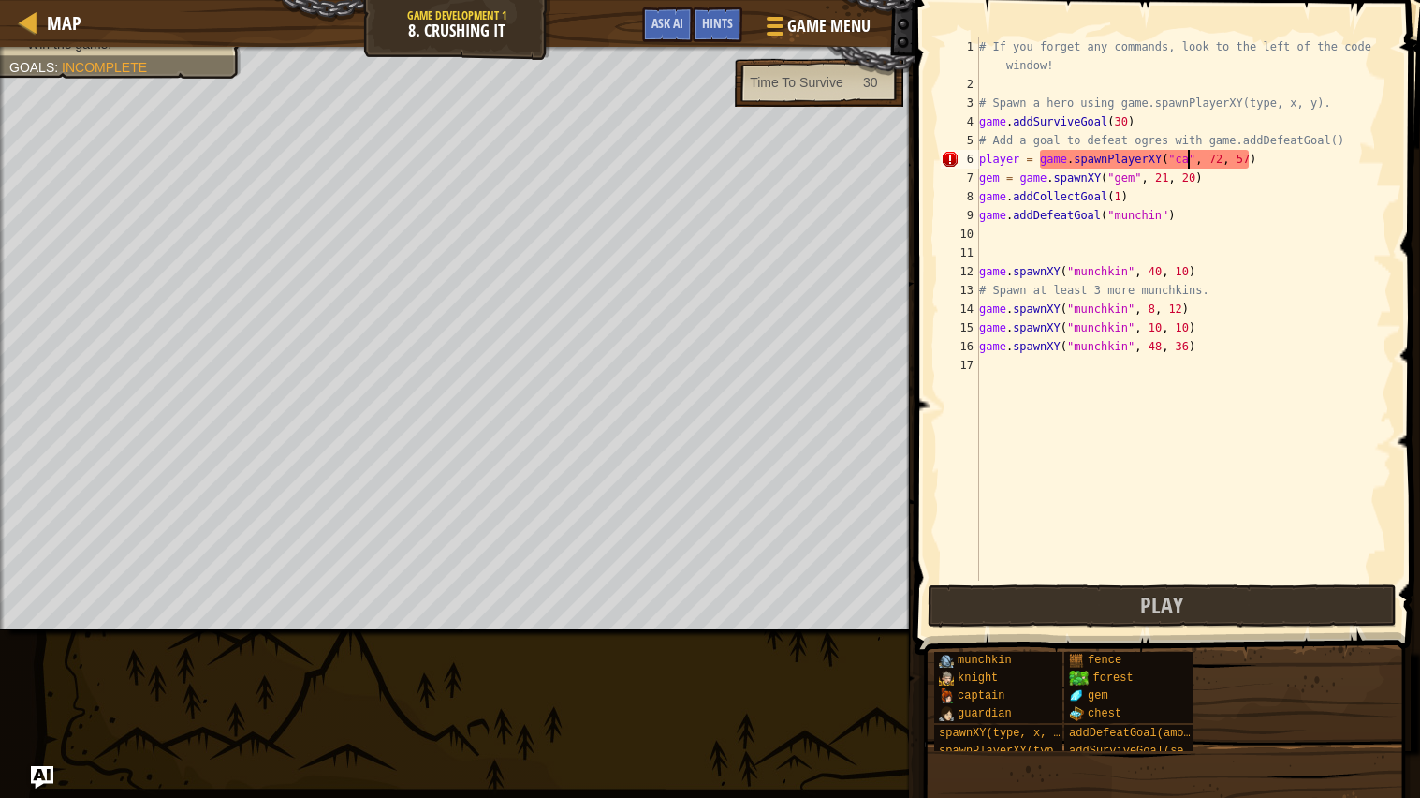
scroll to position [7, 17]
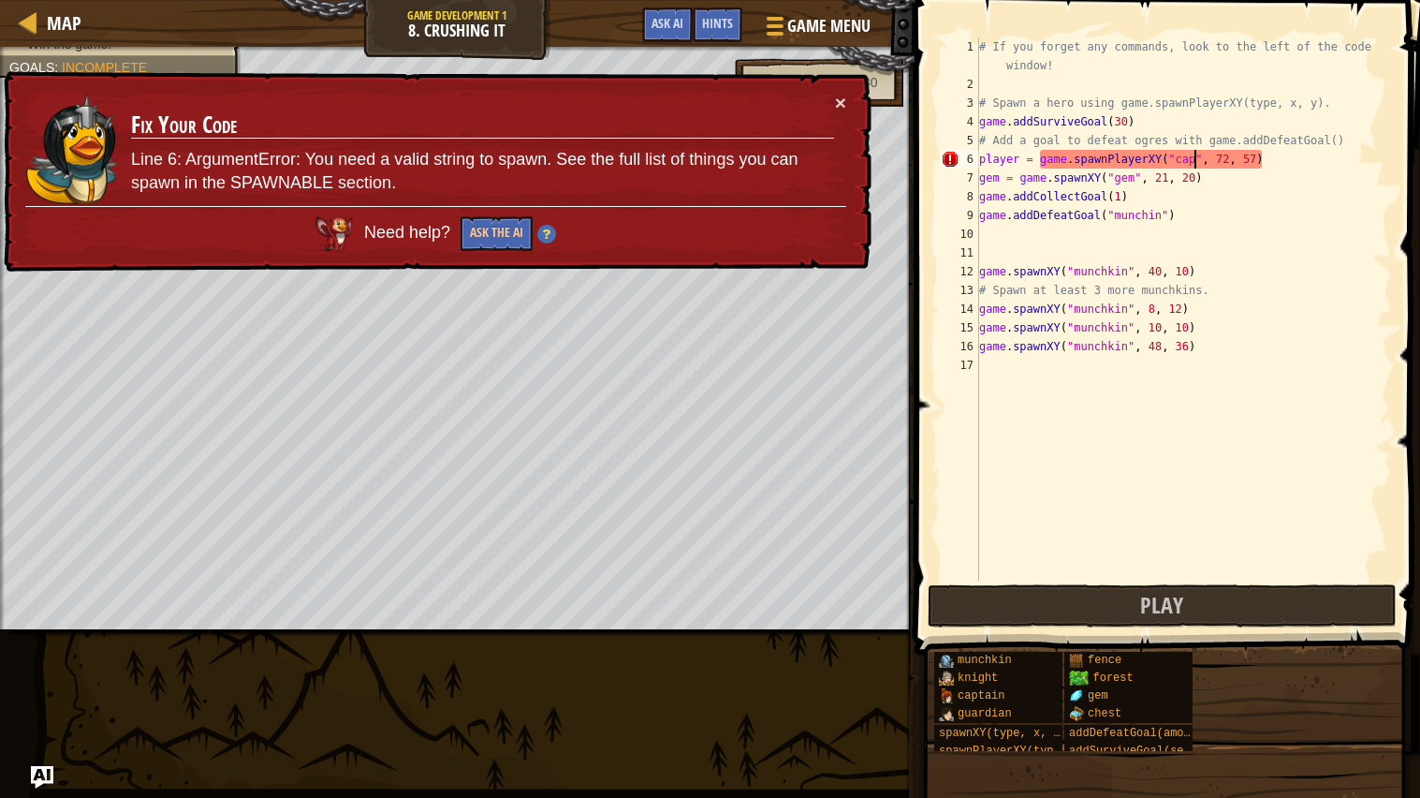
click at [1283, 167] on div "# If you forget any commands, look to the left of the code window! # Spawn a he…" at bounding box center [1183, 336] width 417 height 599
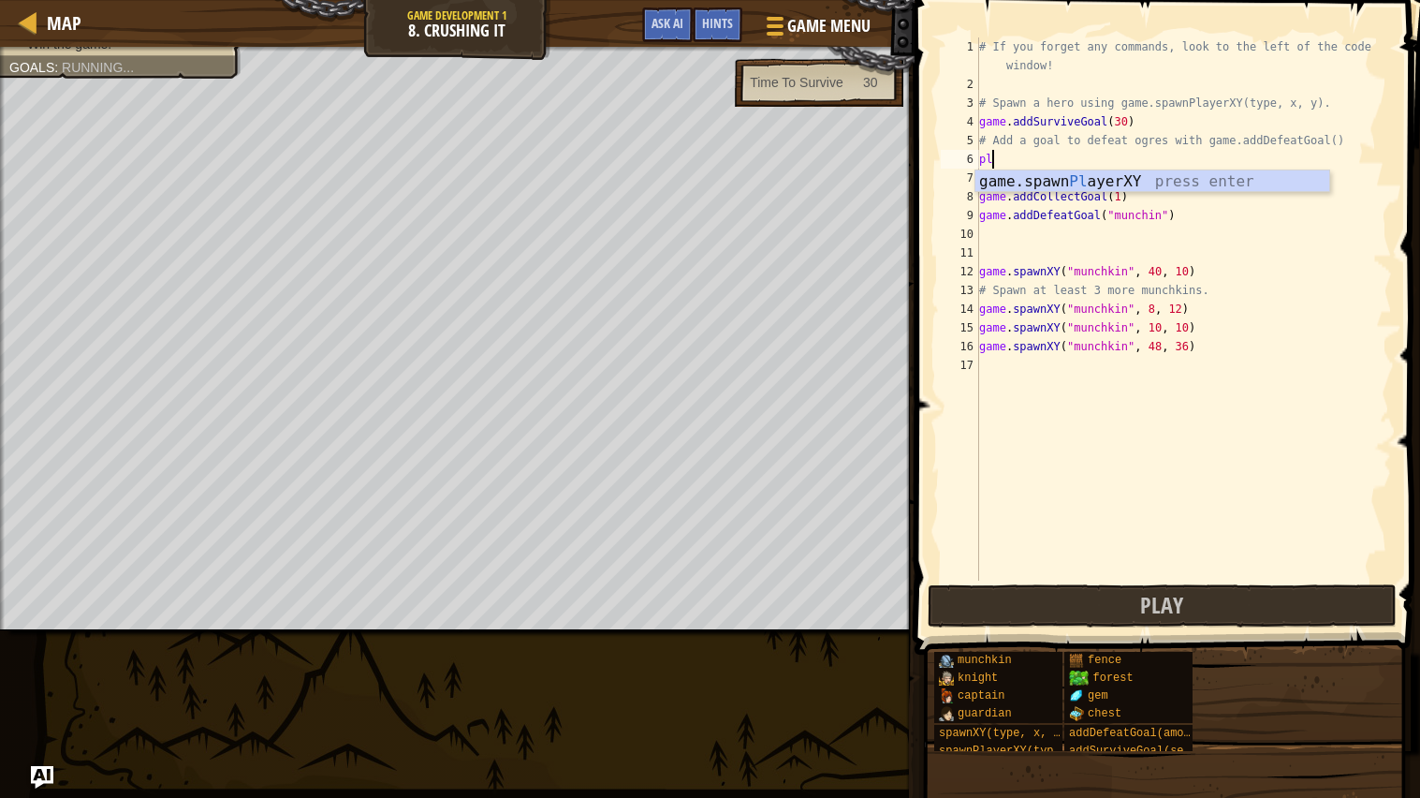
scroll to position [7, 0]
type textarea "p"
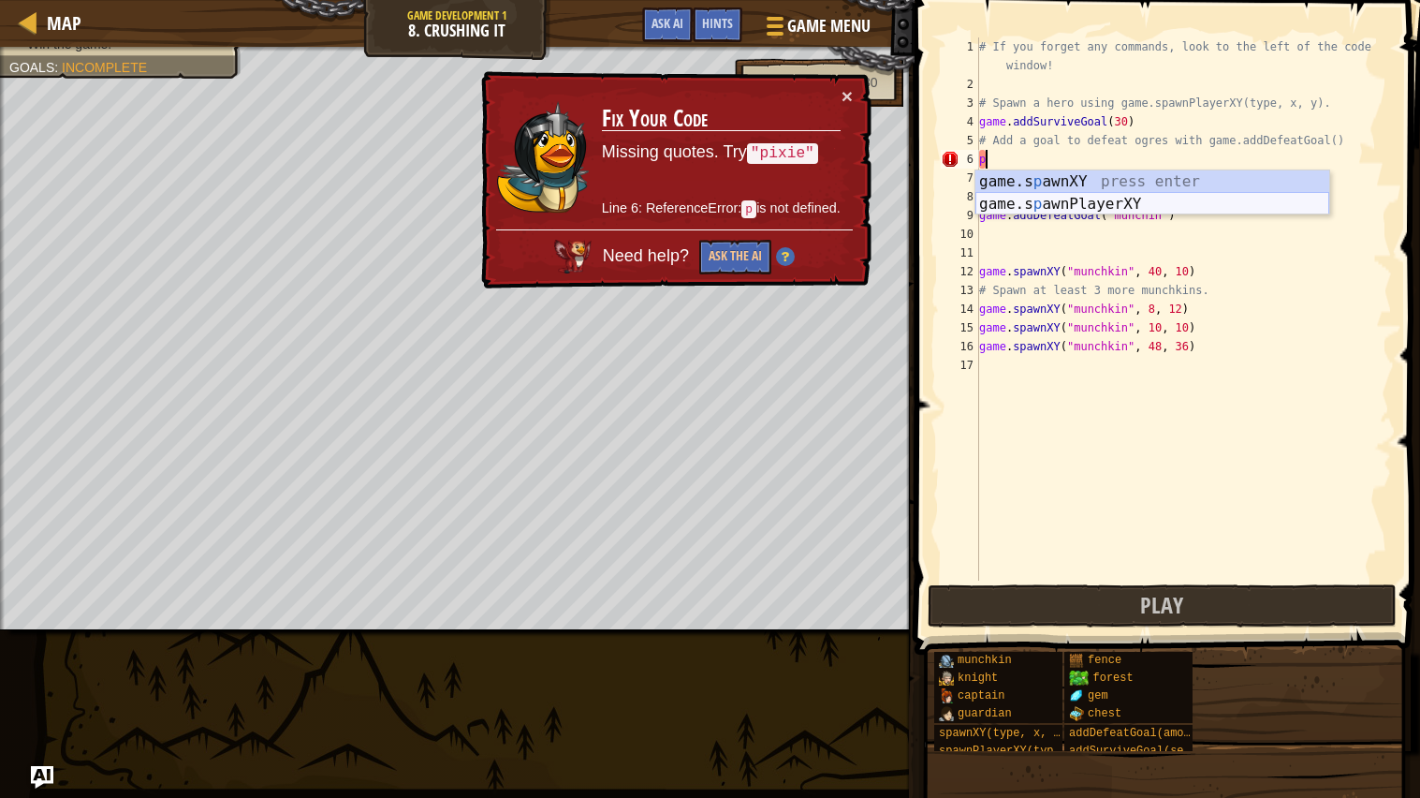
click at [1181, 202] on div "game.s p awnXY press enter game.s p awnPlayerXY press enter" at bounding box center [1152, 215] width 354 height 90
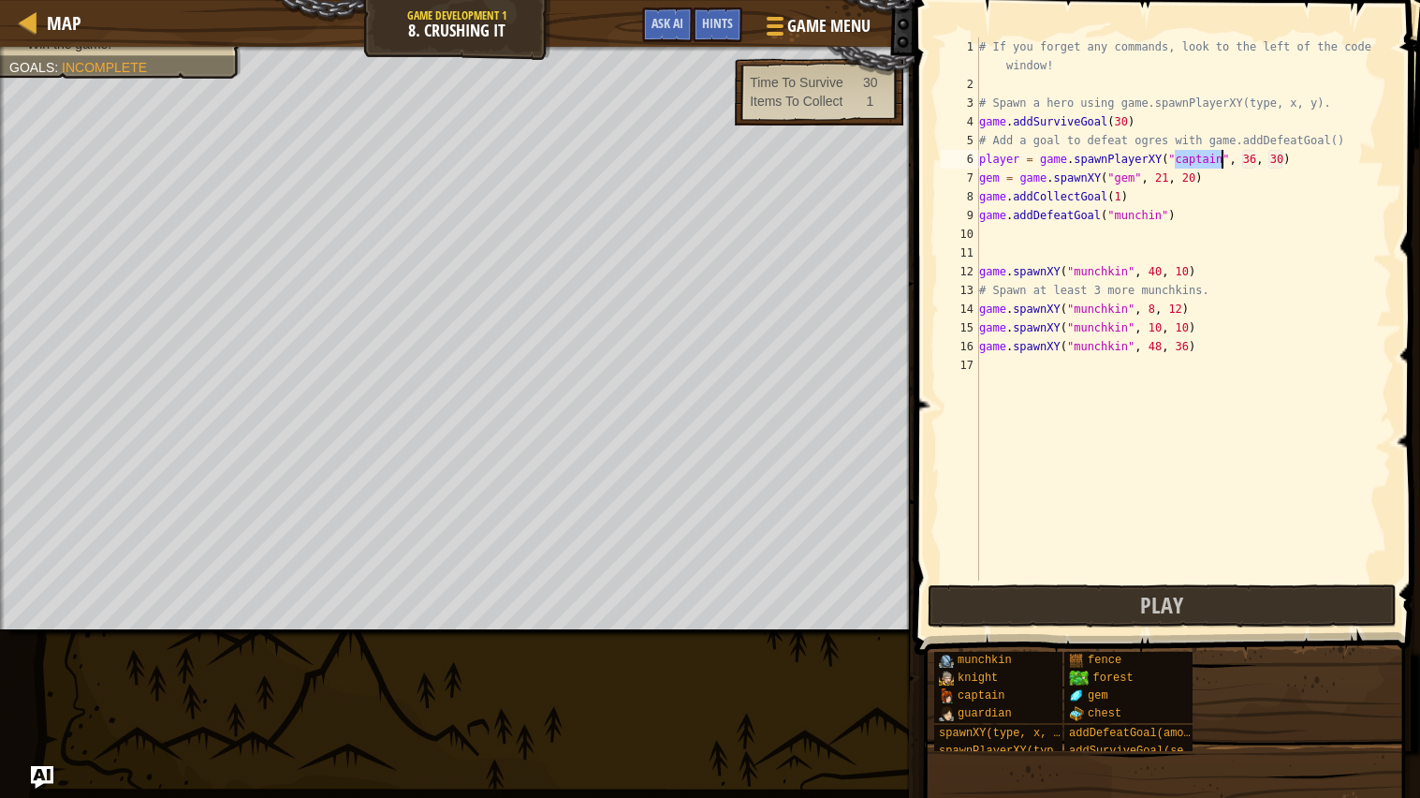
click at [1257, 165] on div "# If you forget any commands, look to the left of the code window! # Spawn a he…" at bounding box center [1183, 336] width 417 height 599
click at [1282, 164] on div "# If you forget any commands, look to the left of the code window! # Spawn a he…" at bounding box center [1183, 336] width 417 height 599
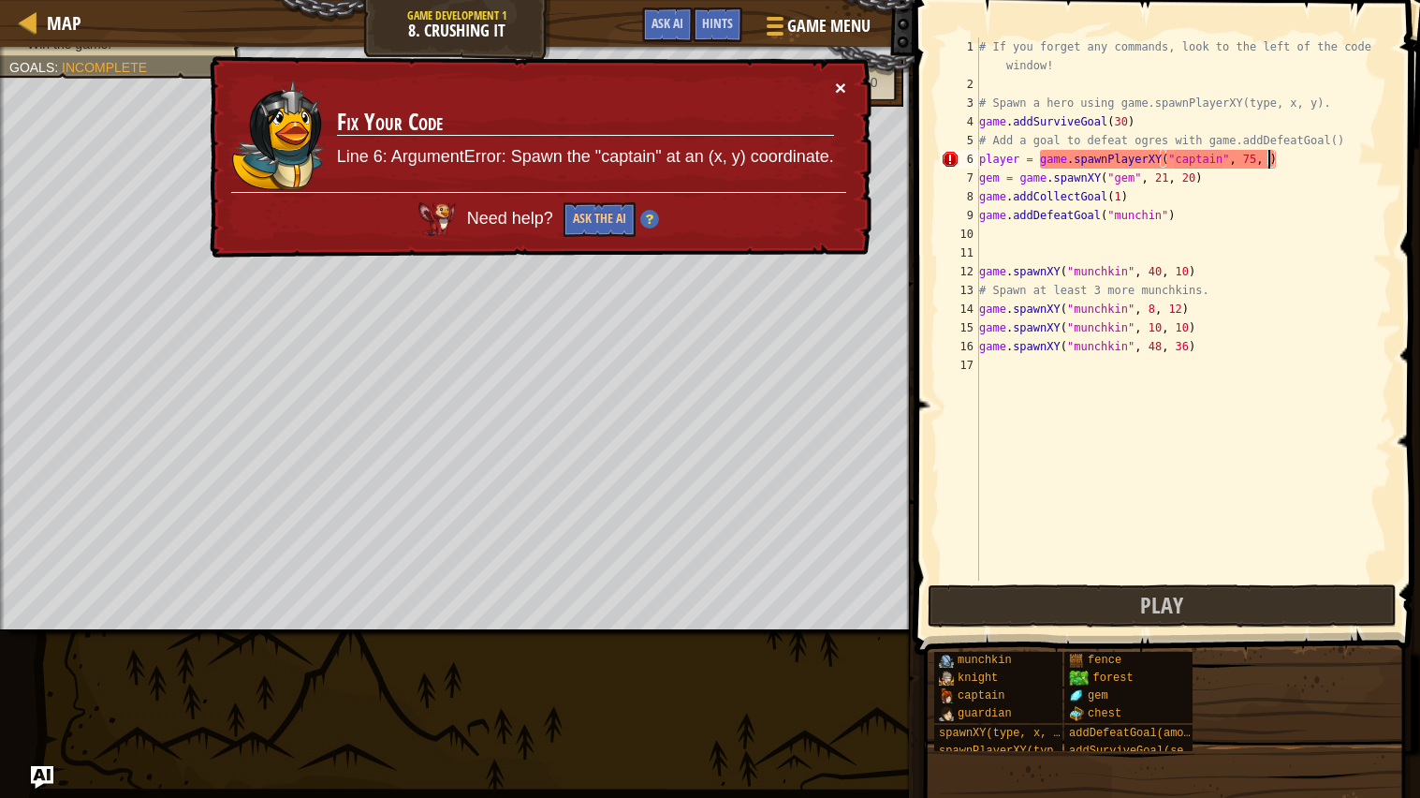
click at [843, 81] on button "×" at bounding box center [840, 88] width 11 height 20
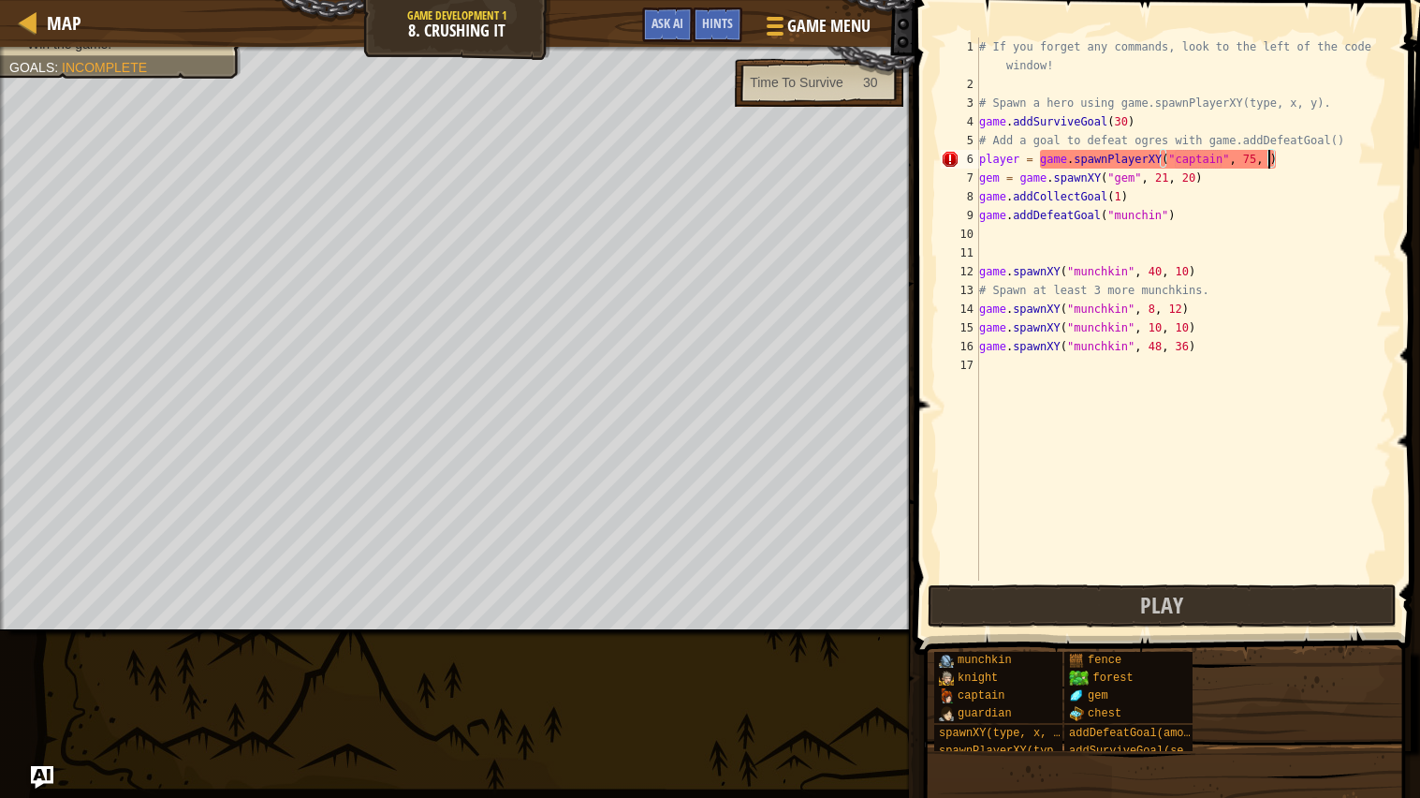
click at [1253, 168] on div "# If you forget any commands, look to the left of the code window! # Spawn a he…" at bounding box center [1183, 336] width 417 height 599
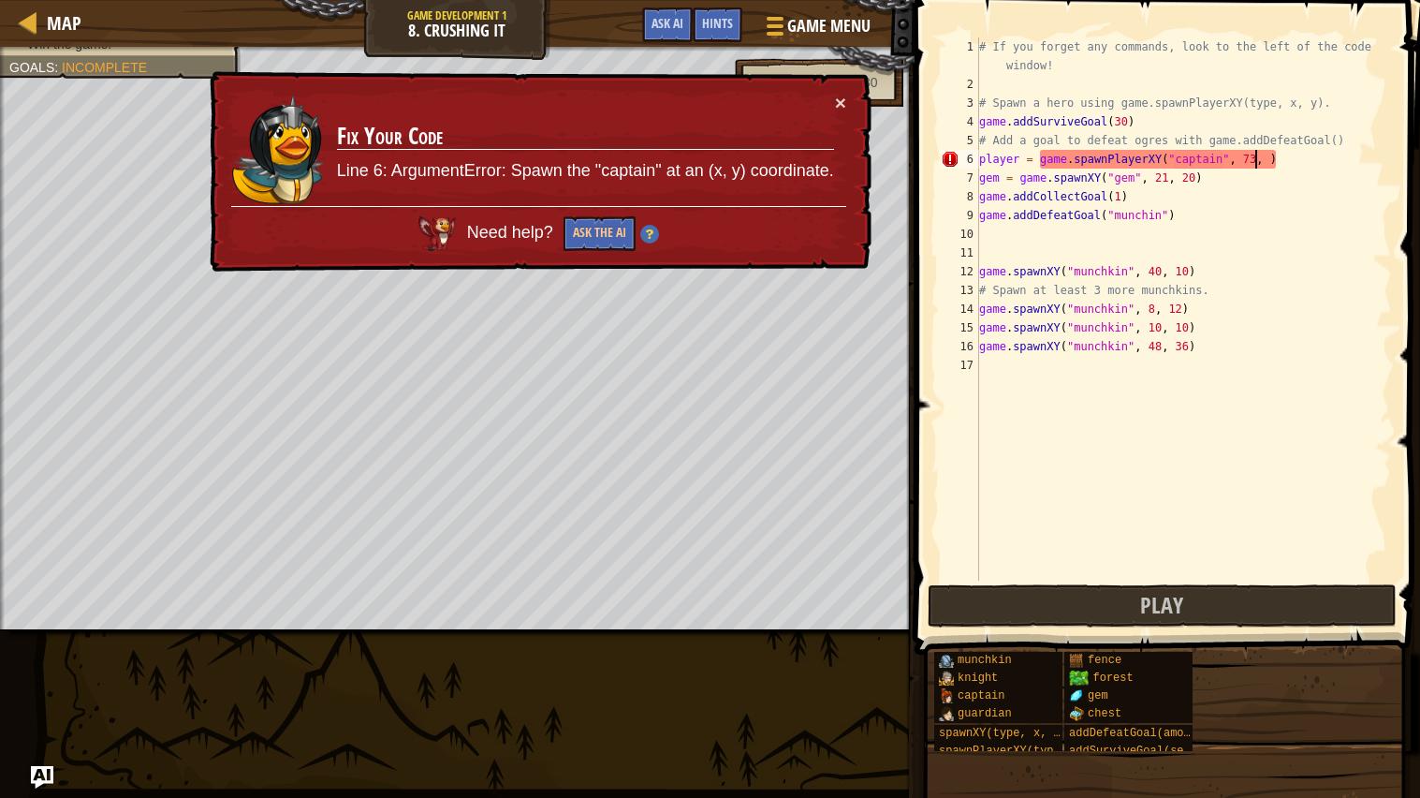
click at [1268, 158] on div "# If you forget any commands, look to the left of the code window! # Spawn a he…" at bounding box center [1183, 336] width 417 height 599
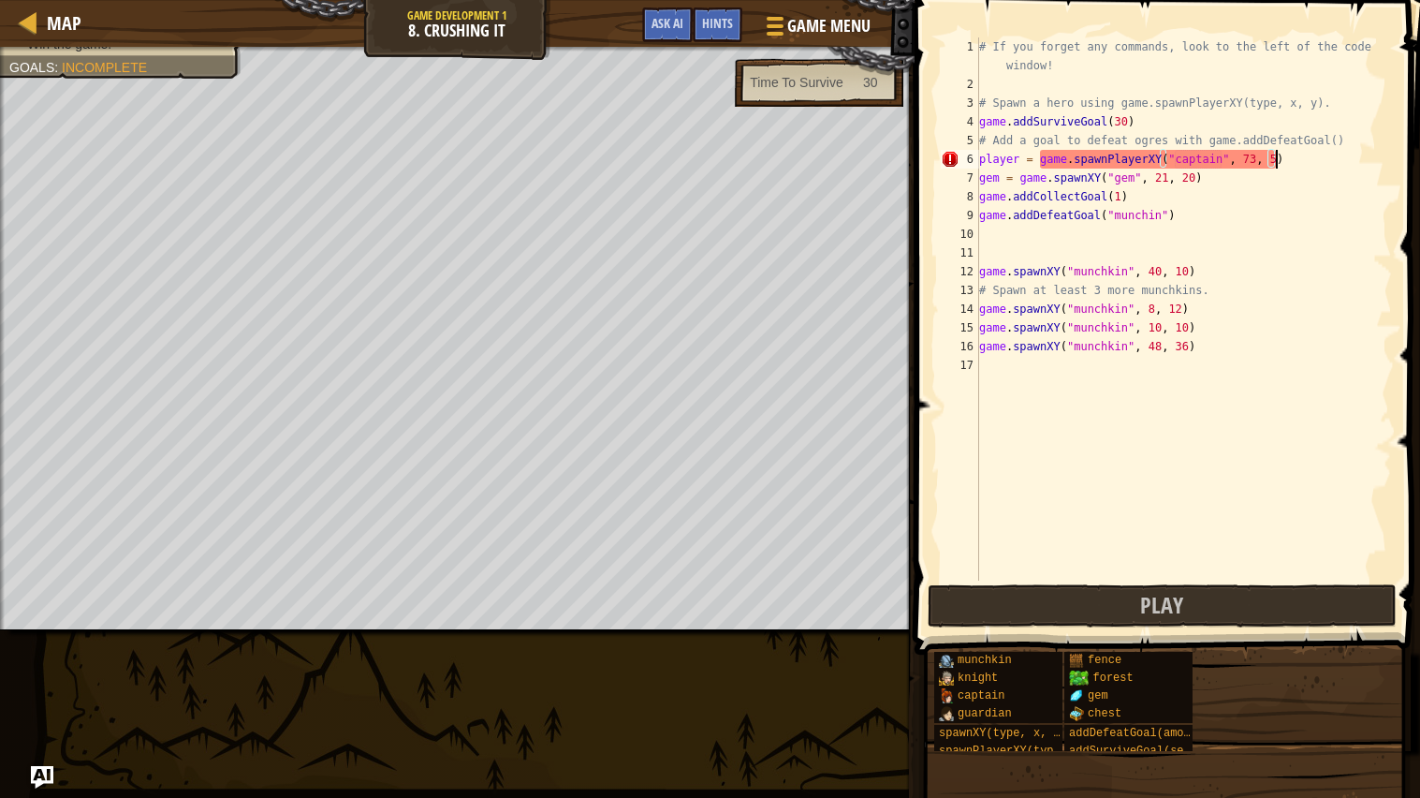
scroll to position [7, 23]
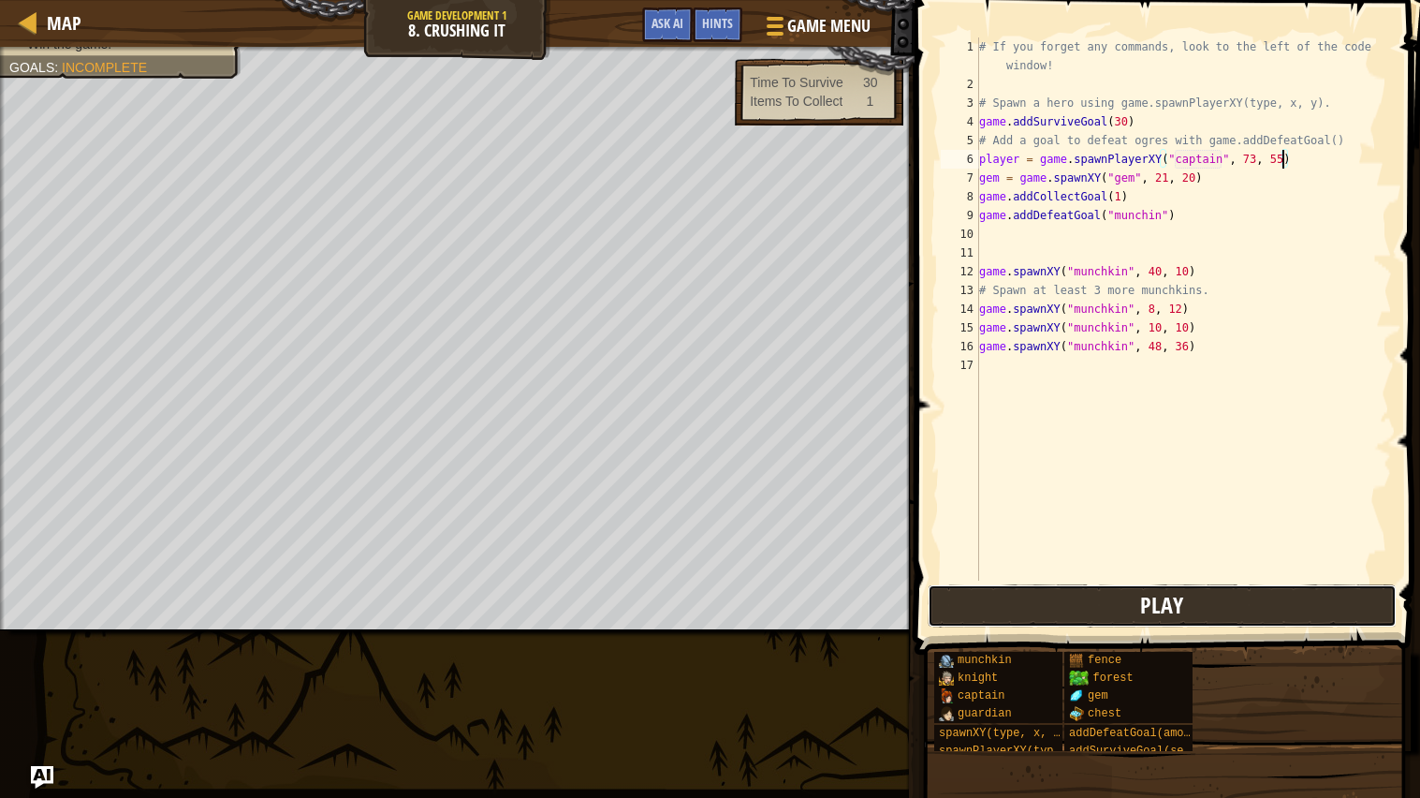
click at [1186, 604] on button "Play" at bounding box center [1162, 605] width 469 height 43
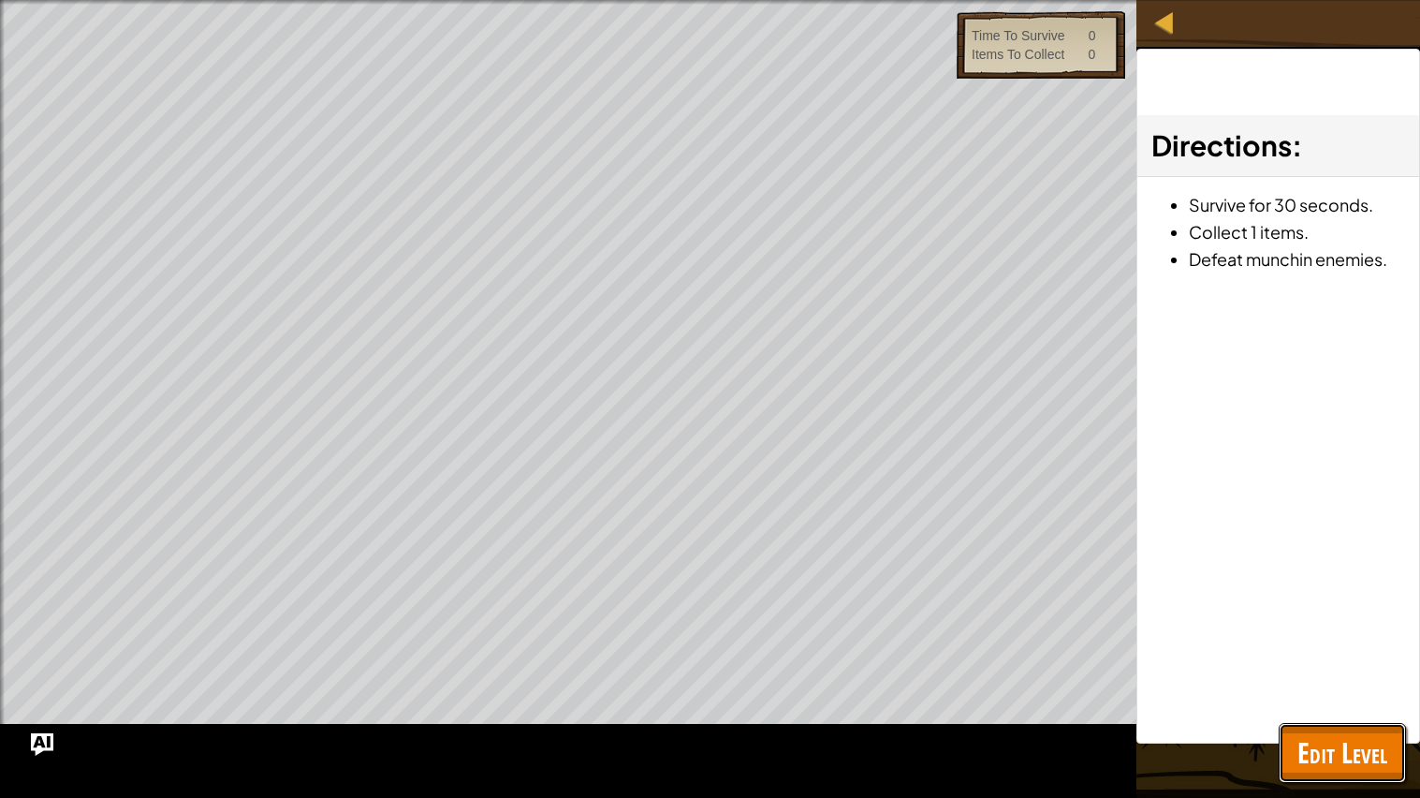
click at [1313, 639] on span "Edit Level" at bounding box center [1342, 752] width 90 height 38
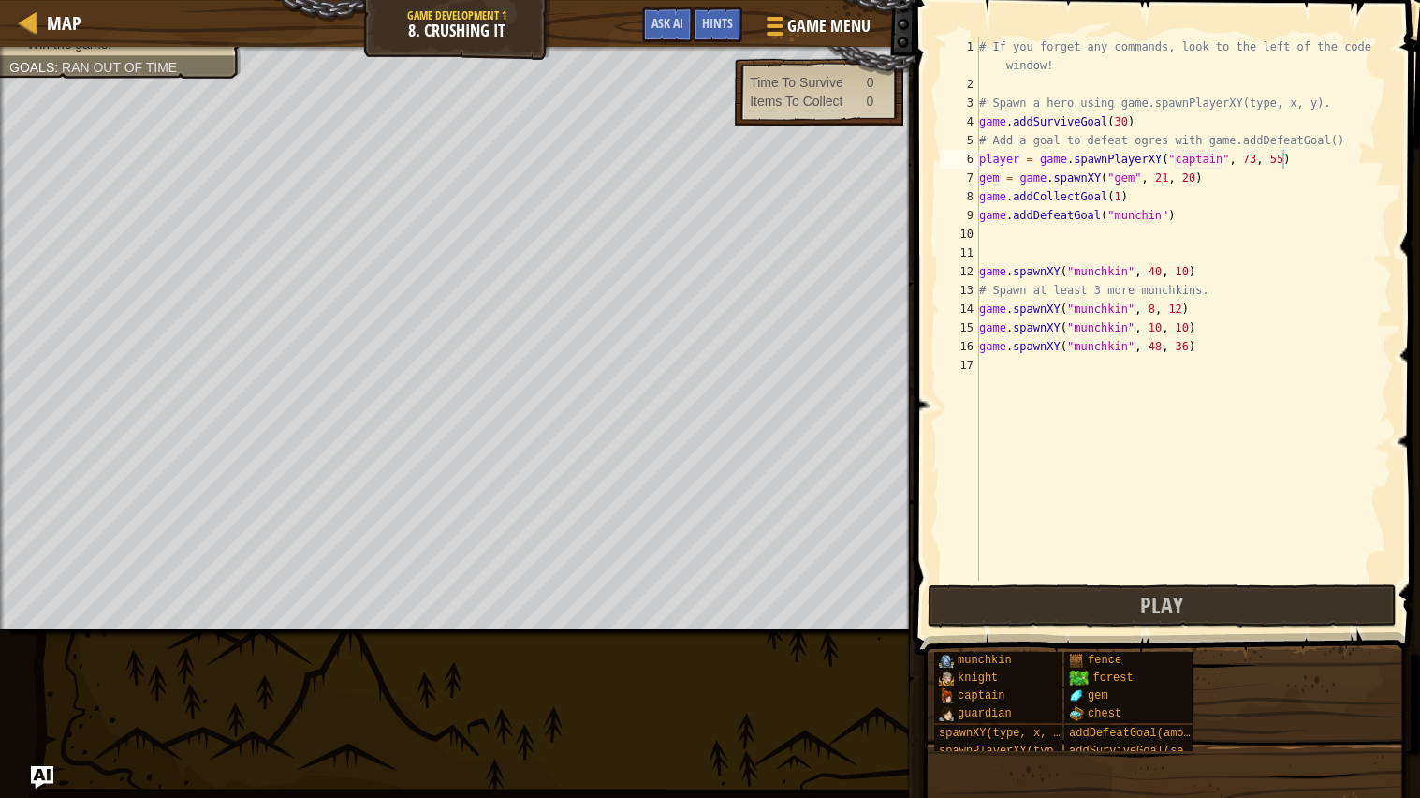
click at [981, 197] on div "# If you forget any commands, look to the left of the code window! # Spawn a he…" at bounding box center [1183, 336] width 417 height 599
type textarea "game.addCollectGoal(1)"
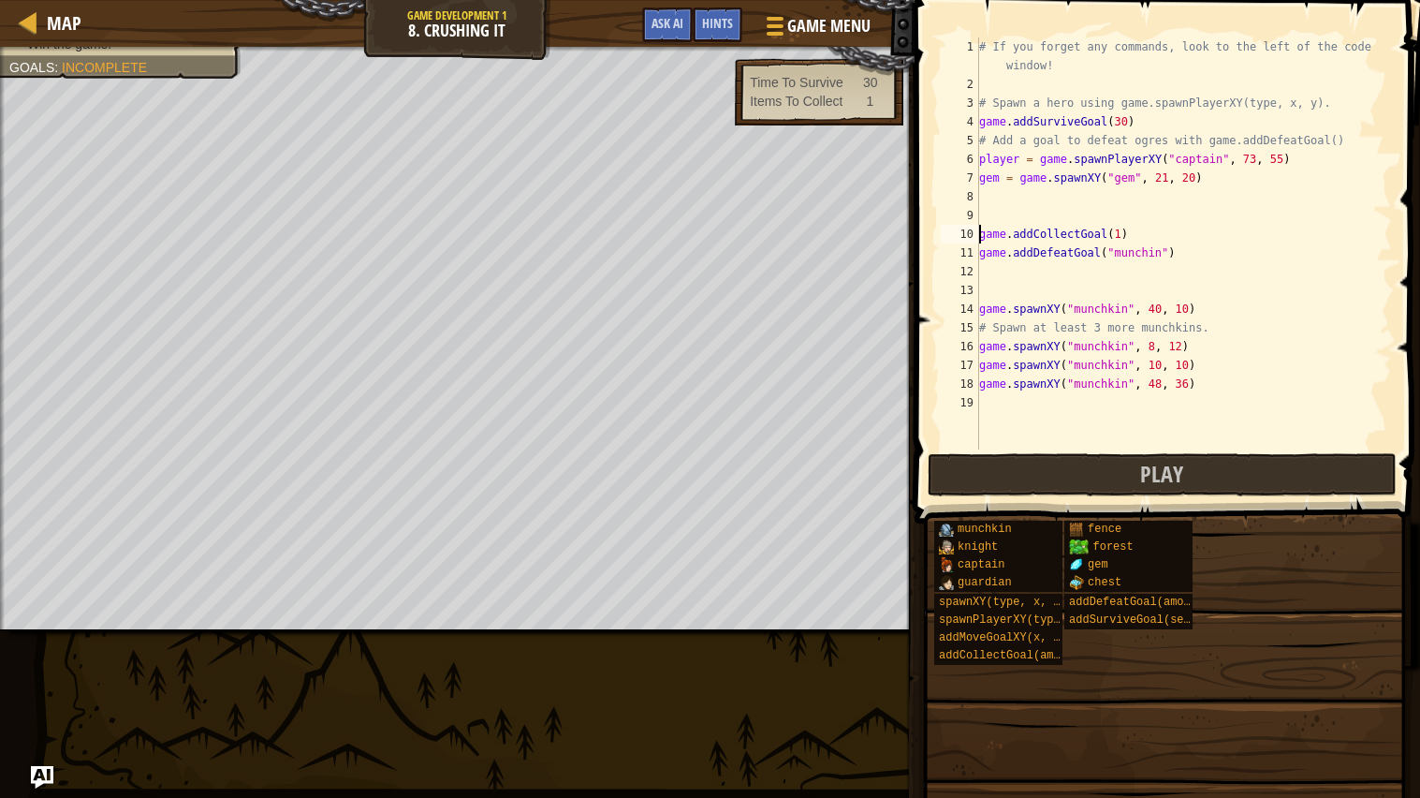
click at [992, 189] on div "# If you forget any commands, look to the left of the code window! # Spawn a he…" at bounding box center [1183, 271] width 417 height 468
click at [1167, 199] on div "# If you forget any commands, look to the left of the code window! # Spawn a he…" at bounding box center [1183, 271] width 417 height 468
type textarea "gem = game.spawnXY('gem', 30, 20)"
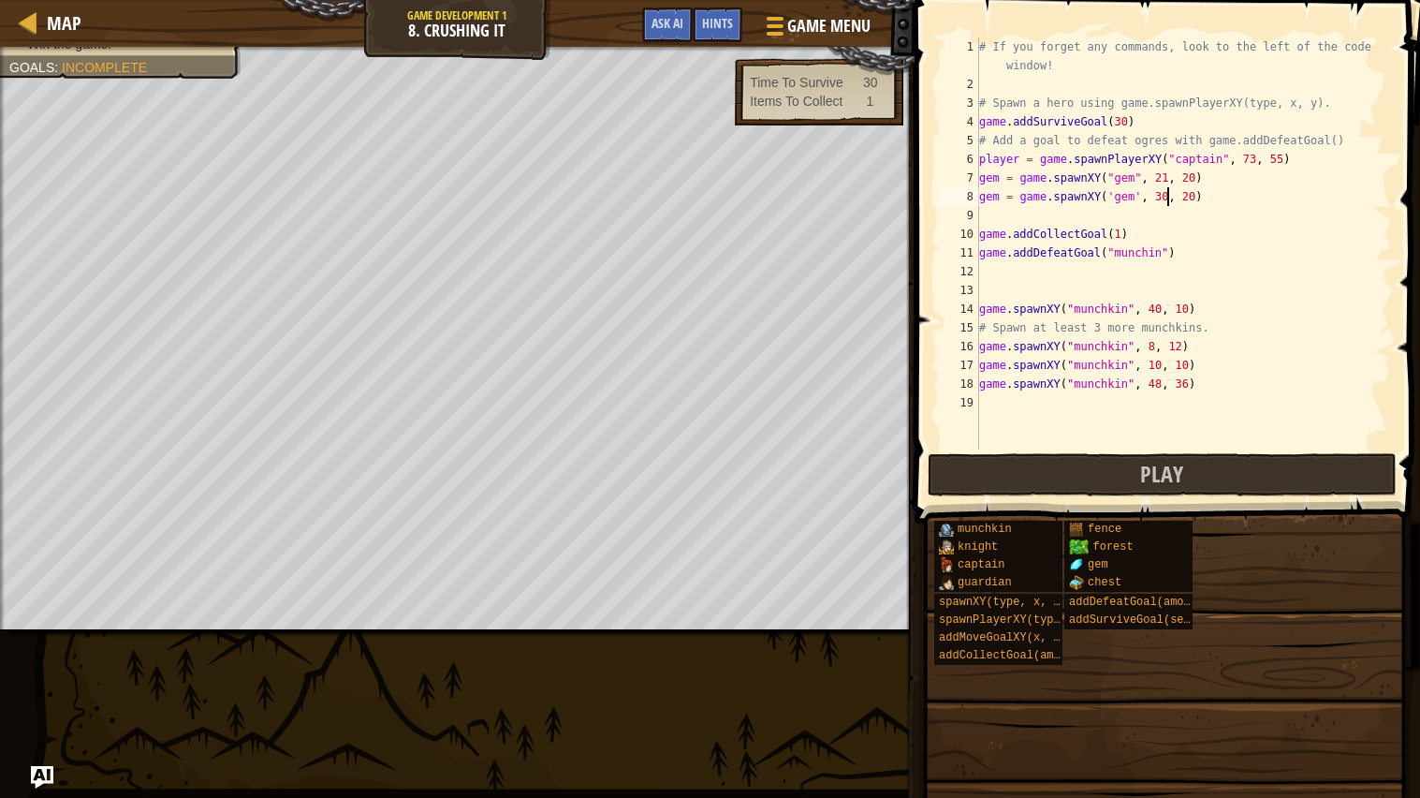
click at [999, 223] on div "# If you forget any commands, look to the left of the code window! # Spawn a he…" at bounding box center [1183, 271] width 417 height 468
click at [1114, 215] on div "# If you forget any commands, look to the left of the code window! # Spawn a he…" at bounding box center [1183, 271] width 417 height 468
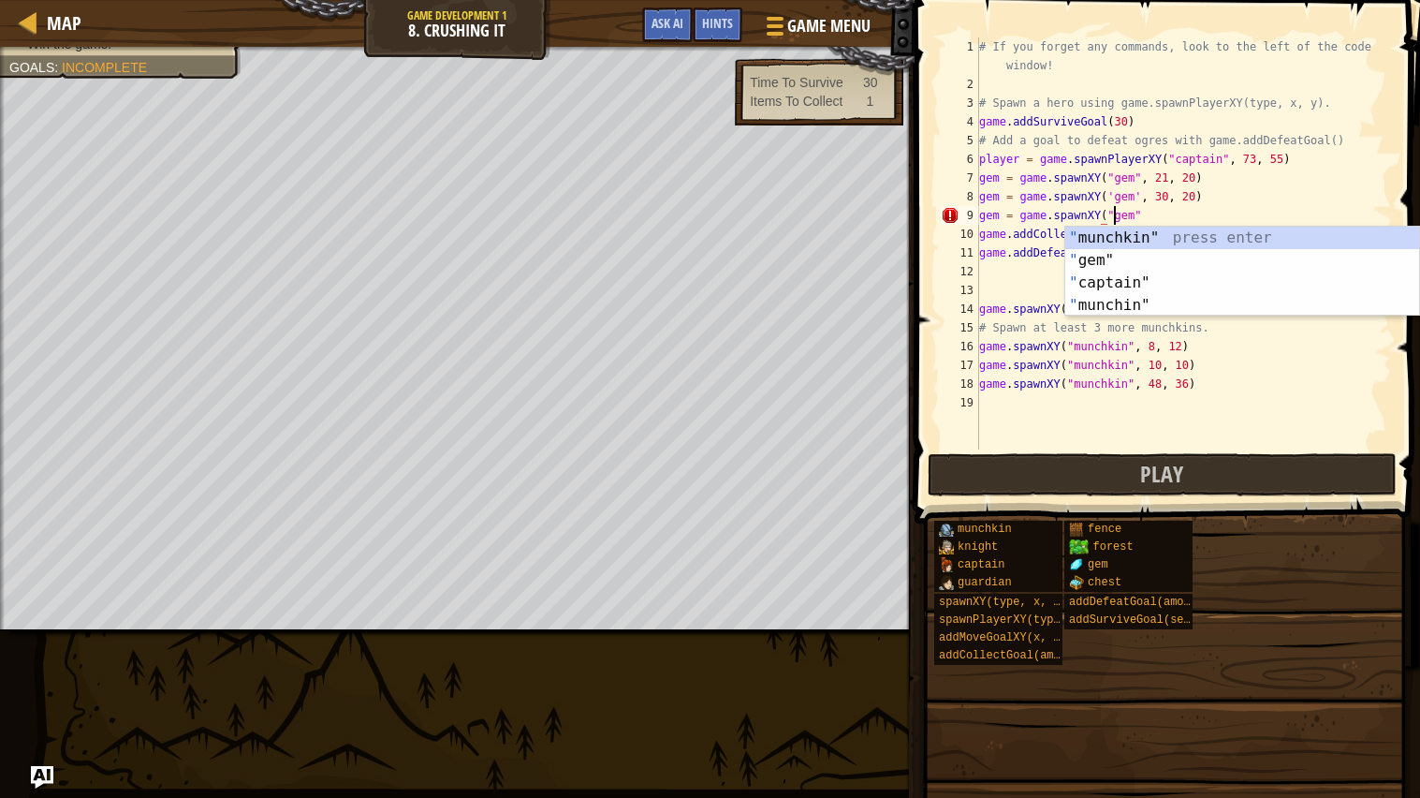
scroll to position [7, 10]
click at [1114, 188] on div "# If you forget any commands, look to the left of the code window! # Spawn a he…" at bounding box center [1183, 271] width 417 height 468
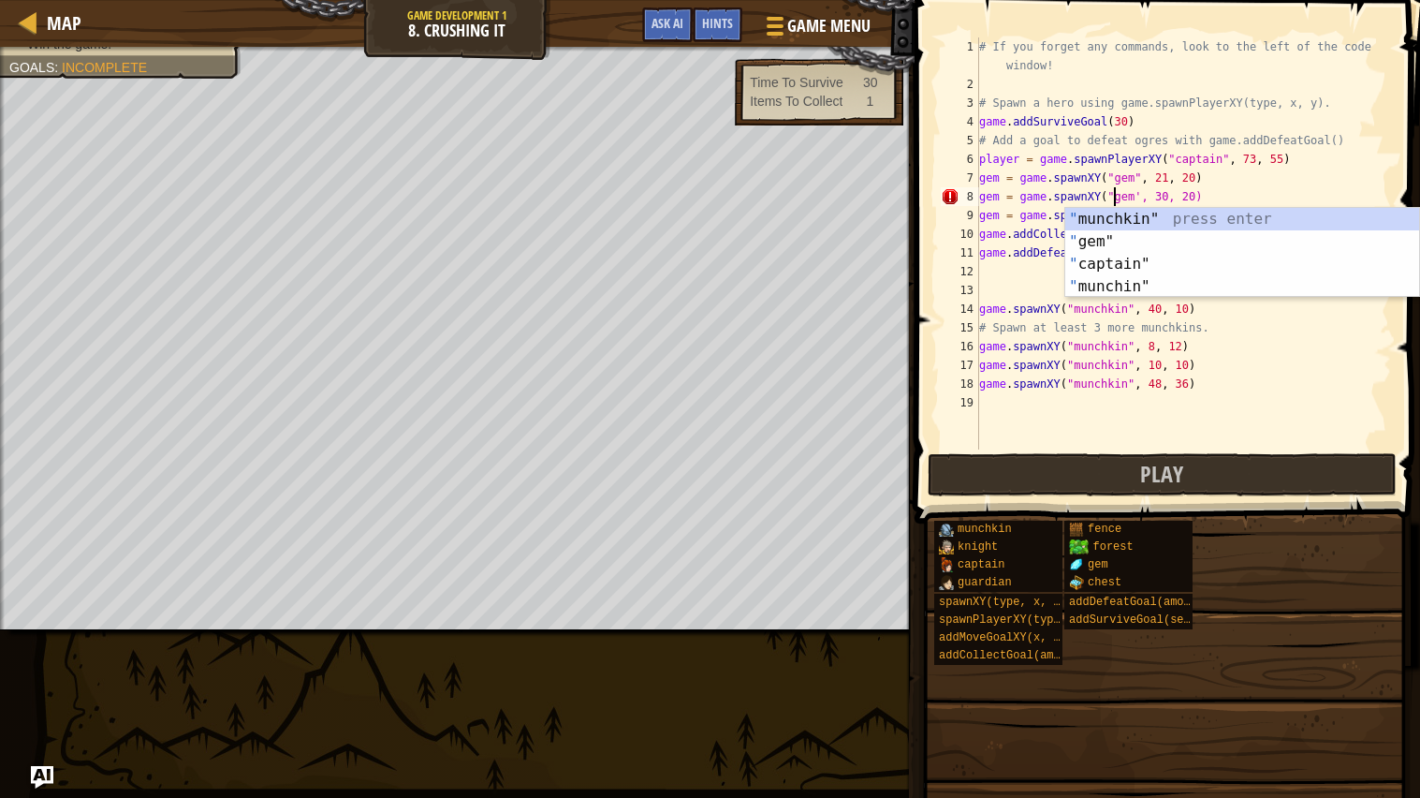
click at [1139, 193] on div "# If you forget any commands, look to the left of the code window! # Spawn a he…" at bounding box center [1183, 271] width 417 height 468
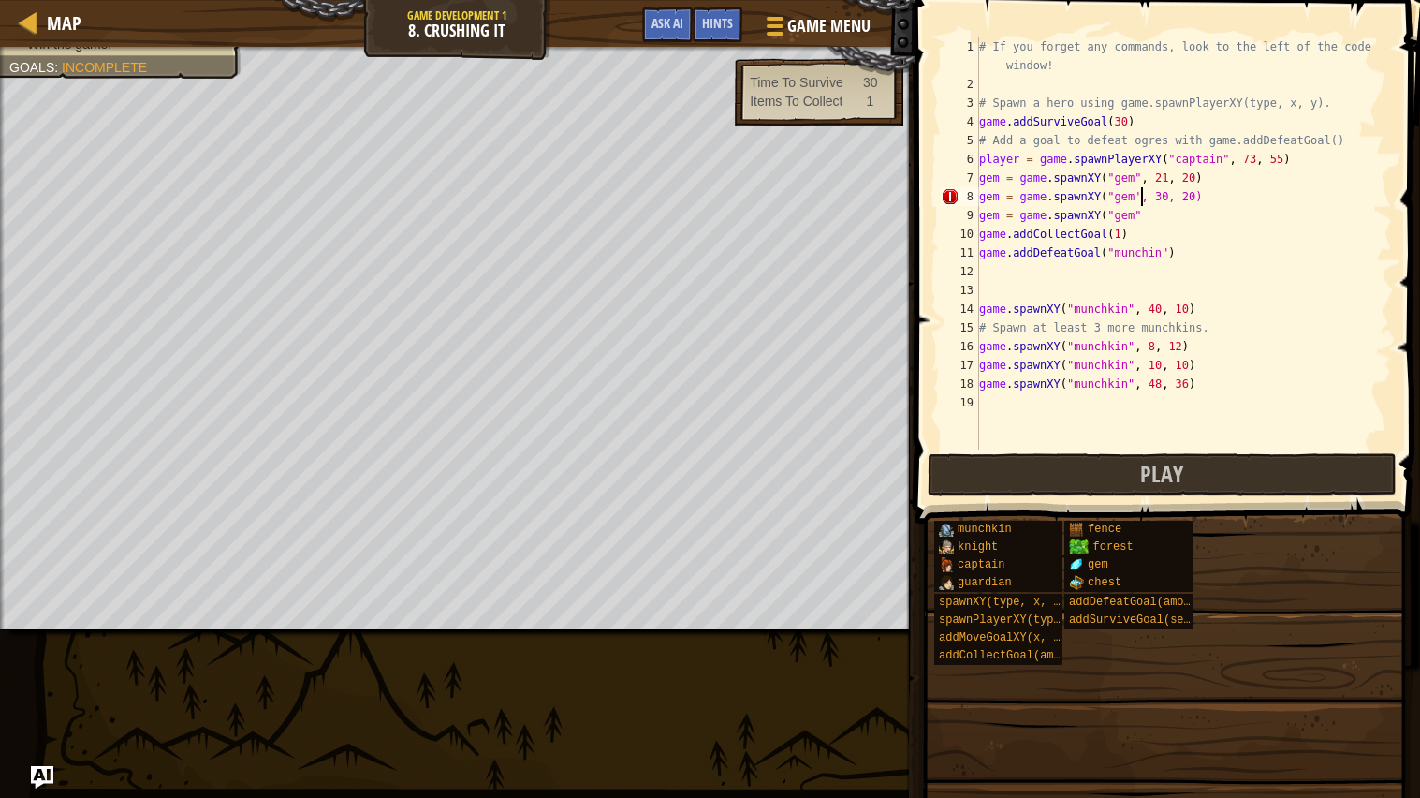
scroll to position [7, 13]
click at [1291, 196] on div "# If you forget any commands, look to the left of the code window! # Spawn a he…" at bounding box center [1183, 271] width 417 height 468
click at [1171, 219] on div "# If you forget any commands, look to the left of the code window! # Spawn a he…" at bounding box center [1183, 271] width 417 height 468
click at [1187, 369] on div "# If you forget any commands, look to the left of the code window! # Spawn a he…" at bounding box center [1183, 271] width 417 height 468
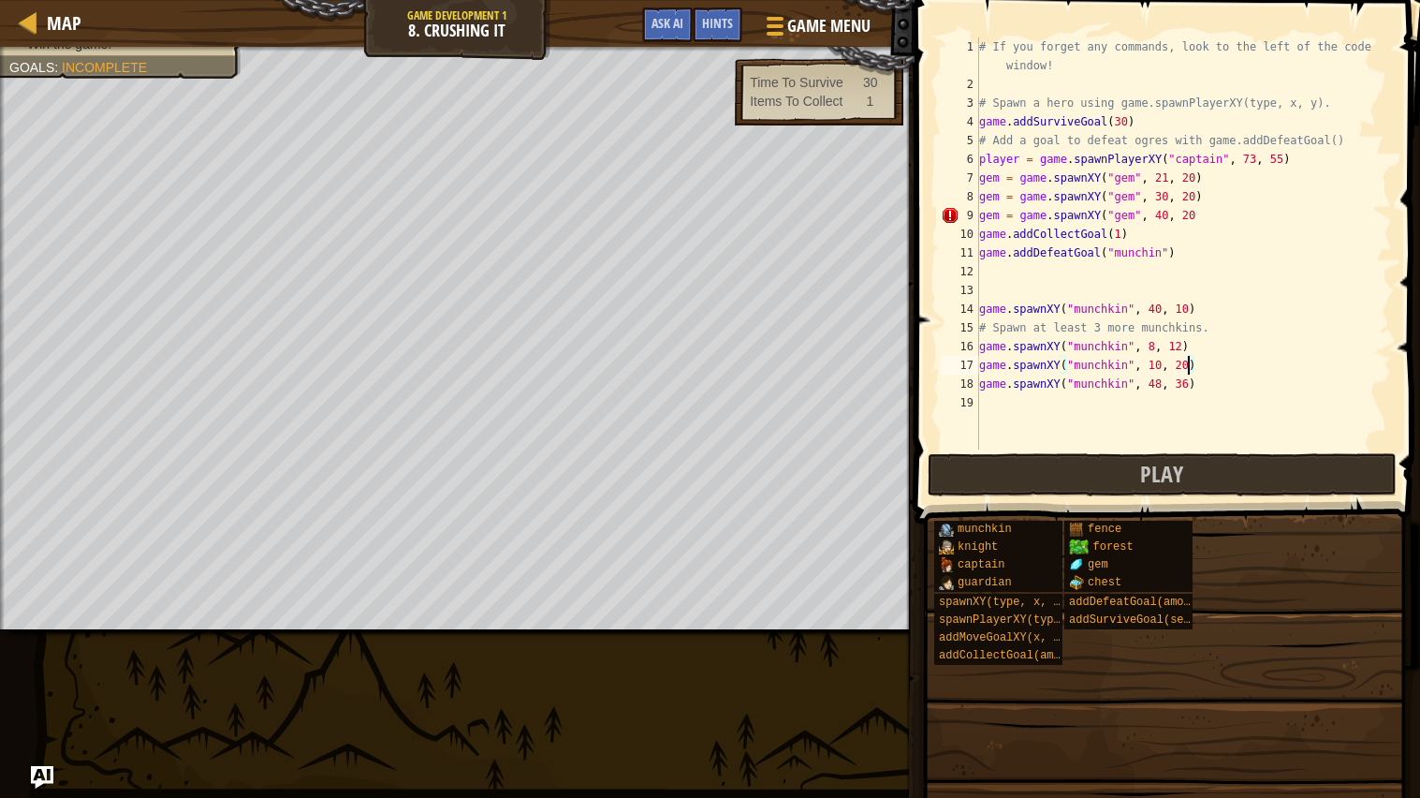
click at [1208, 380] on div "# If you forget any commands, look to the left of the code window! # Spawn a he…" at bounding box center [1183, 271] width 417 height 468
click at [1056, 467] on button "Play" at bounding box center [1162, 474] width 469 height 43
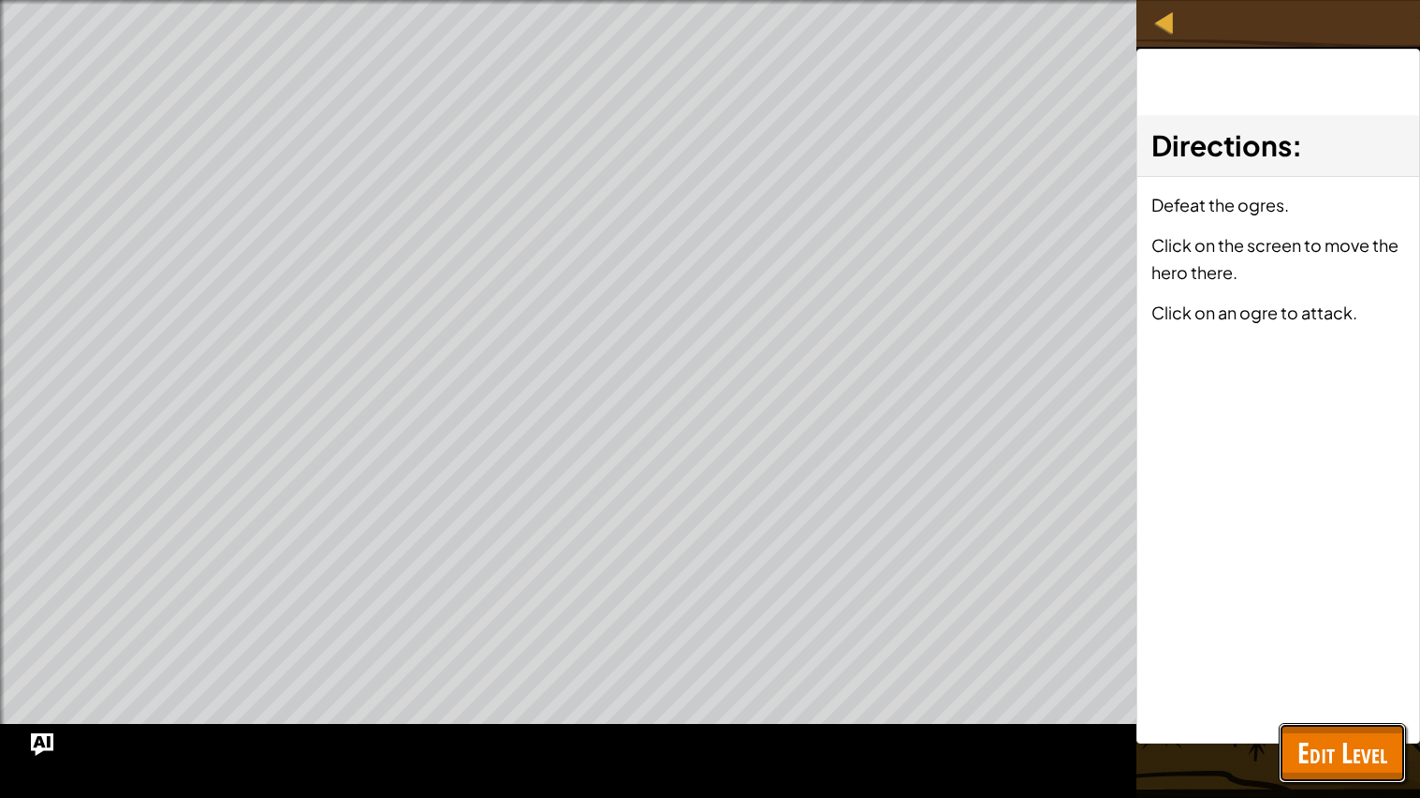
click at [1332, 639] on span "Edit Level" at bounding box center [1342, 752] width 90 height 38
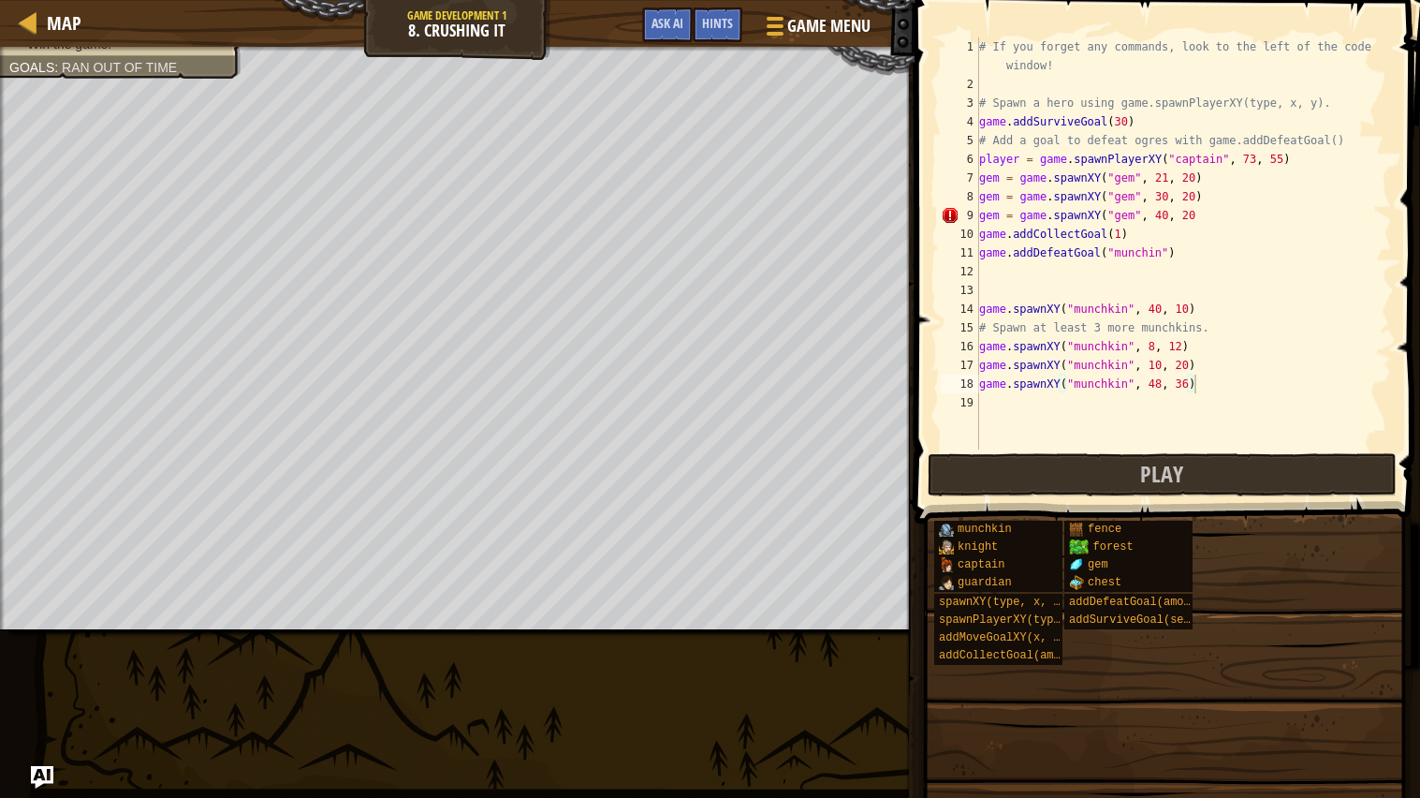
click at [1138, 219] on div "# If you forget any commands, look to the left of the code window! # Spawn a he…" at bounding box center [1183, 271] width 417 height 468
click at [1114, 216] on div "# If you forget any commands, look to the left of the code window! # Spawn a he…" at bounding box center [1183, 271] width 417 height 468
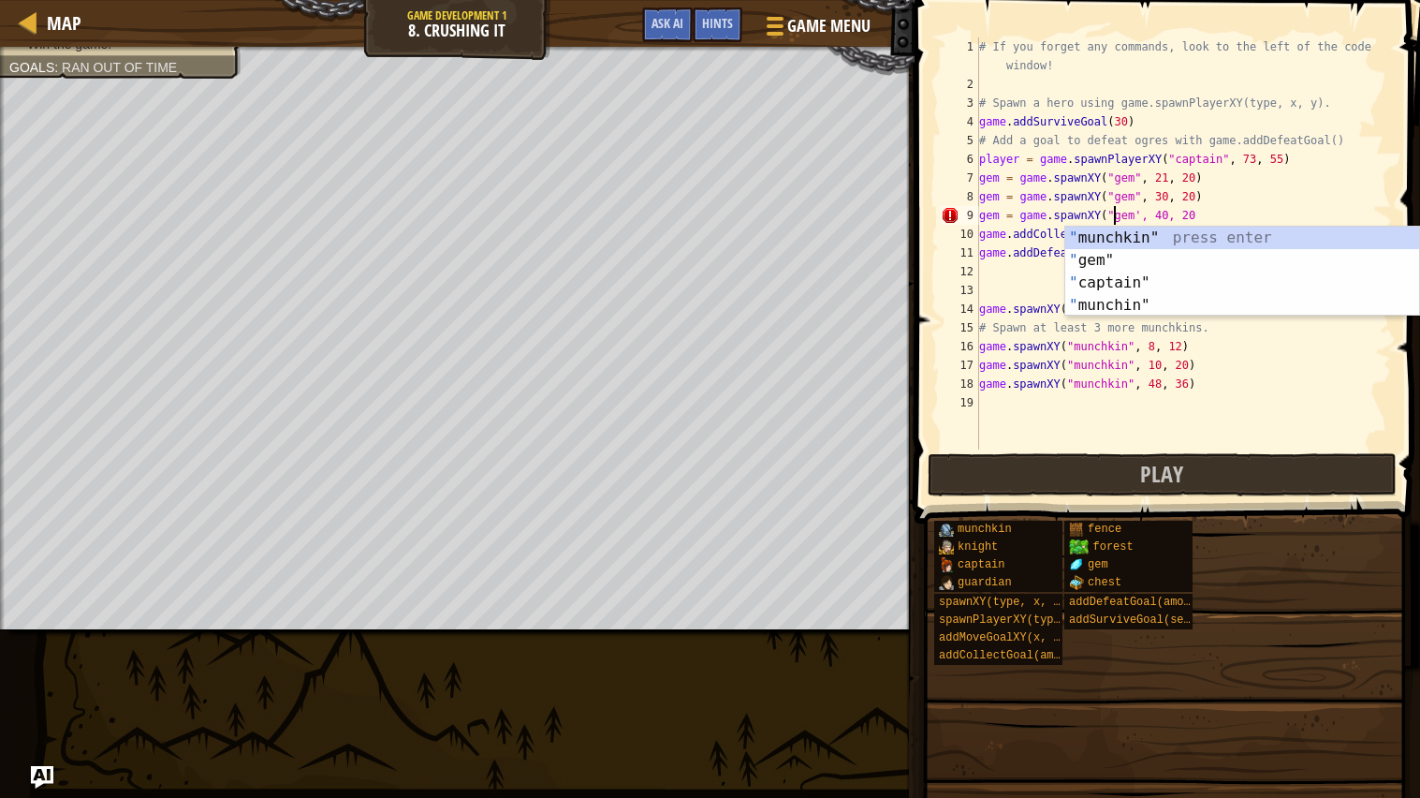
click at [1138, 216] on div "# If you forget any commands, look to the left of the code window! # Spawn a he…" at bounding box center [1183, 271] width 417 height 468
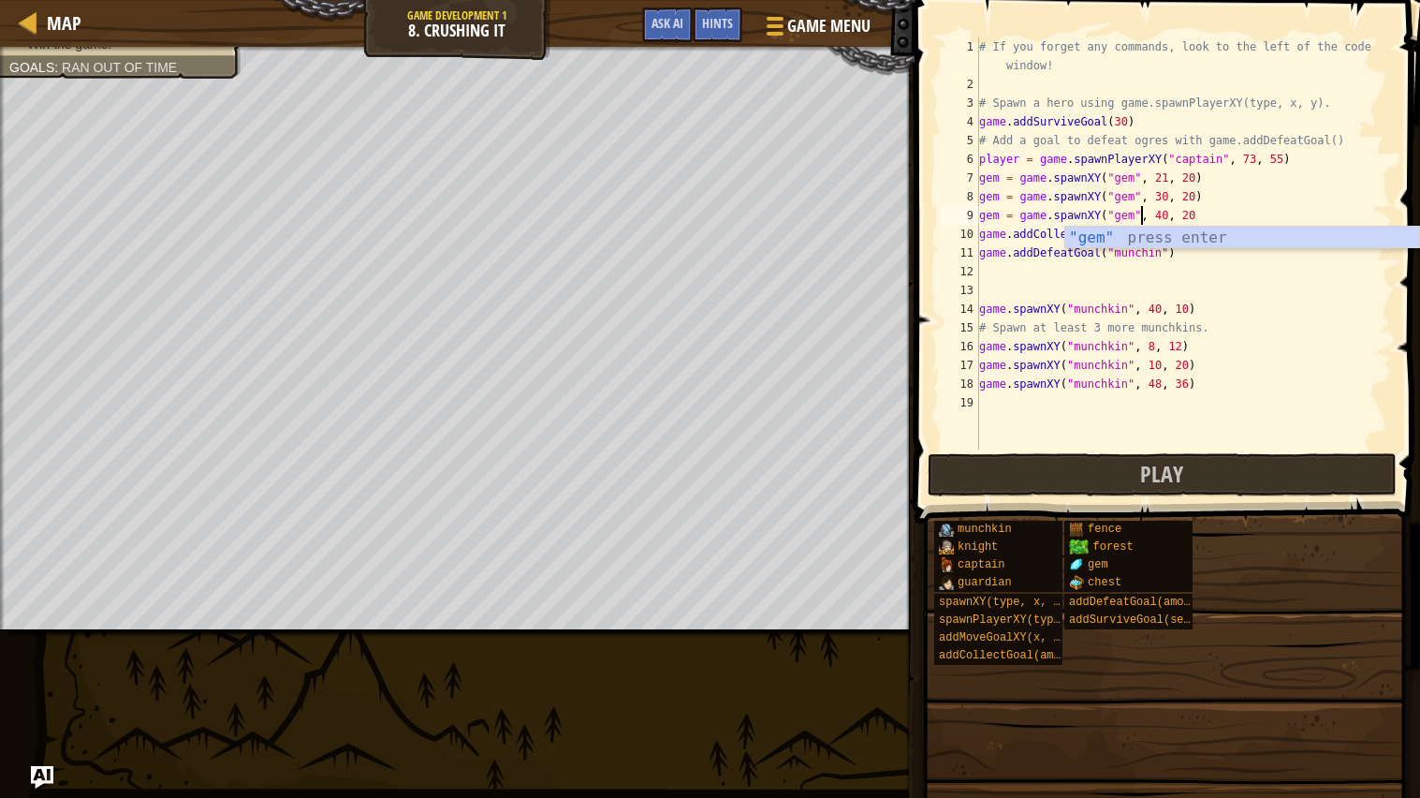
scroll to position [7, 13]
click at [1204, 214] on div "# If you forget any commands, look to the left of the code window! # Spawn a he…" at bounding box center [1183, 271] width 417 height 468
type textarea "gem = game.spawnXY("gem", 40, 20)"
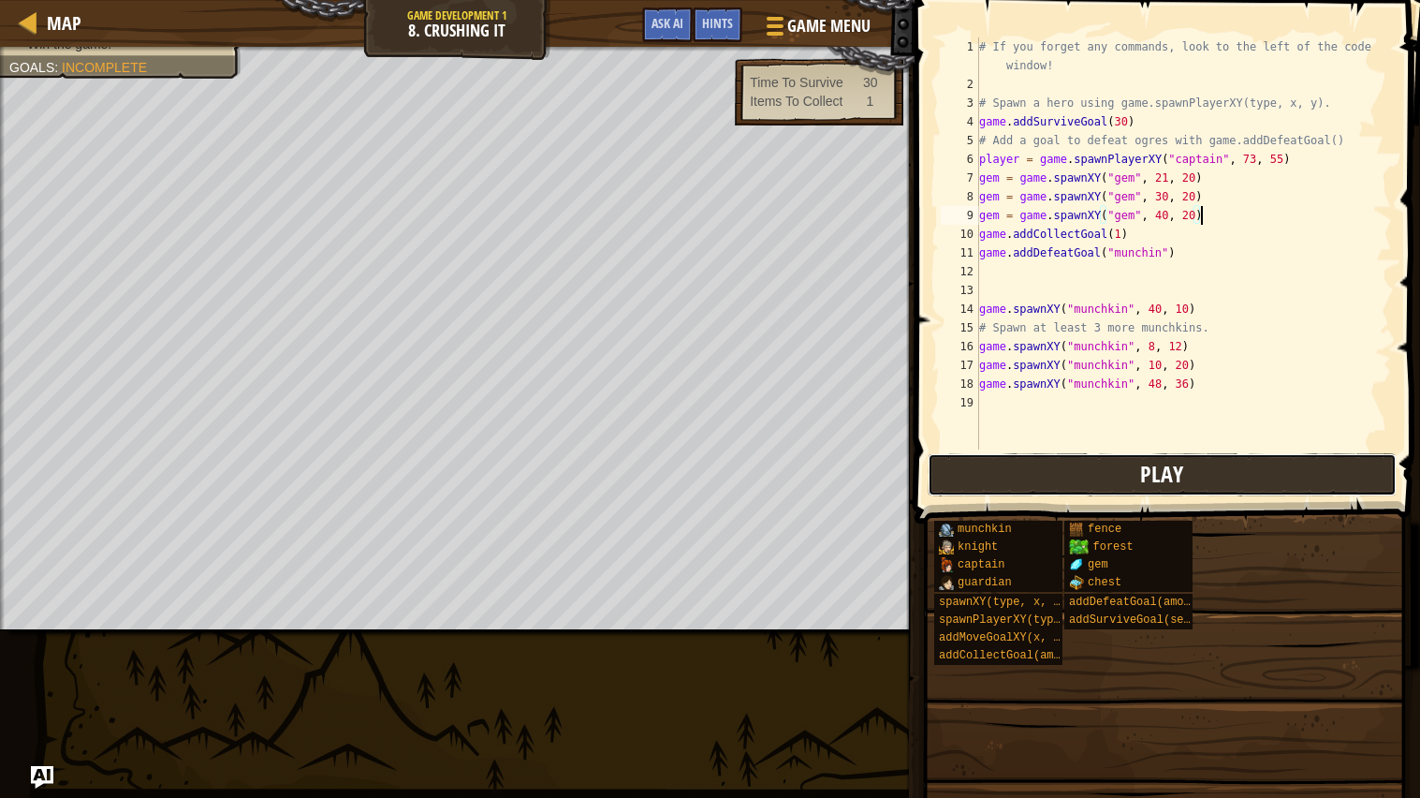
click at [1189, 487] on button "Play" at bounding box center [1162, 474] width 469 height 43
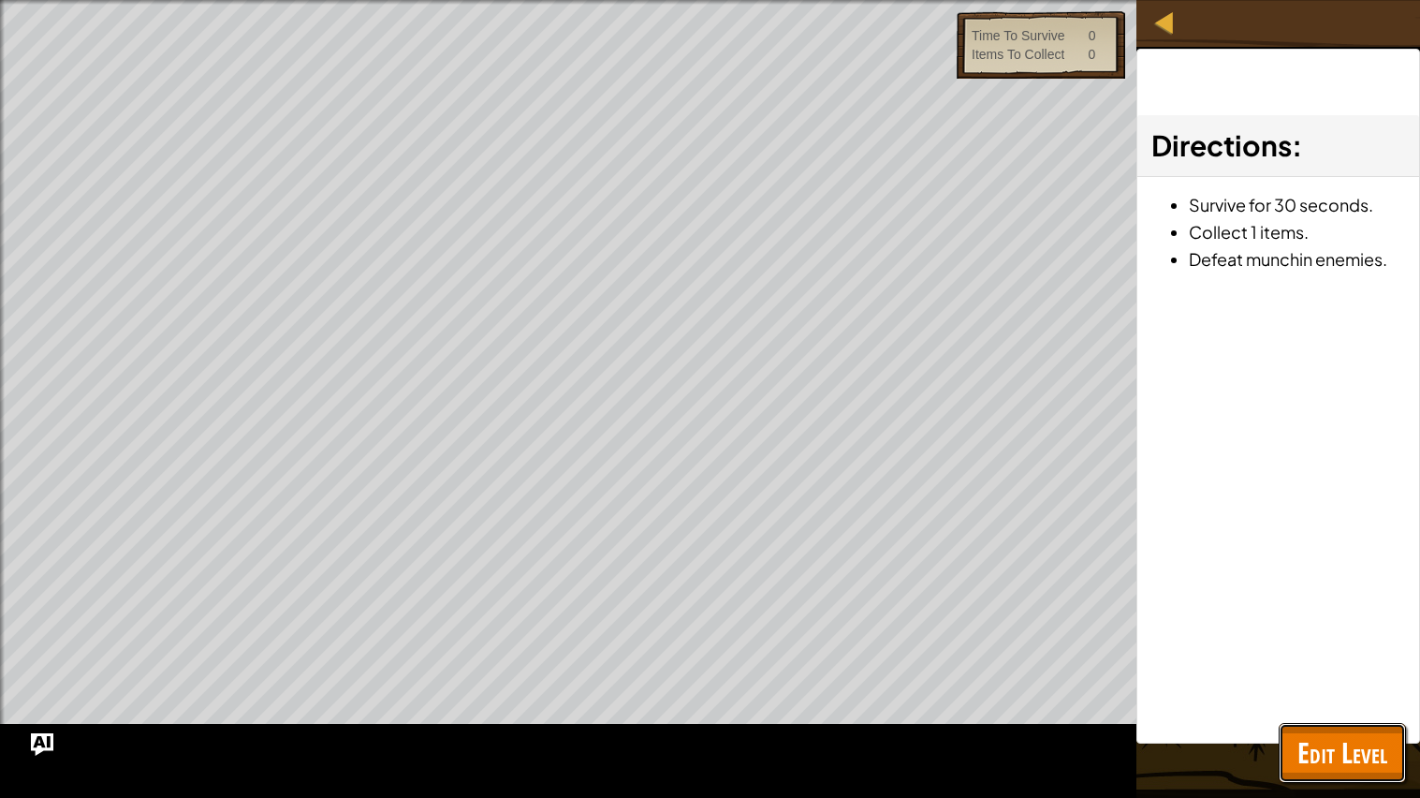
click at [1374, 639] on span "Edit Level" at bounding box center [1342, 752] width 90 height 38
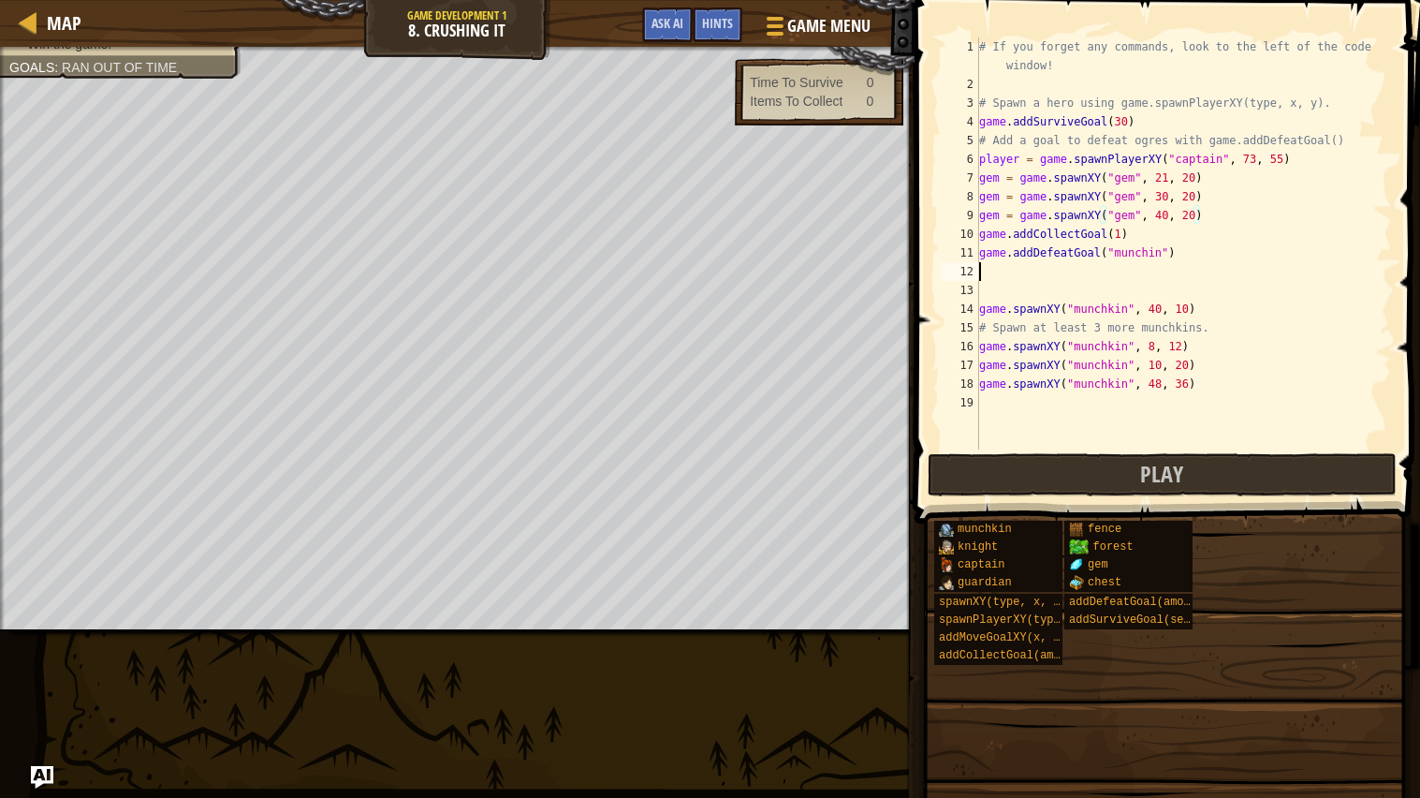
click at [1033, 269] on div "# If you forget any commands, look to the left of the code window! # Spawn a he…" at bounding box center [1183, 271] width 417 height 468
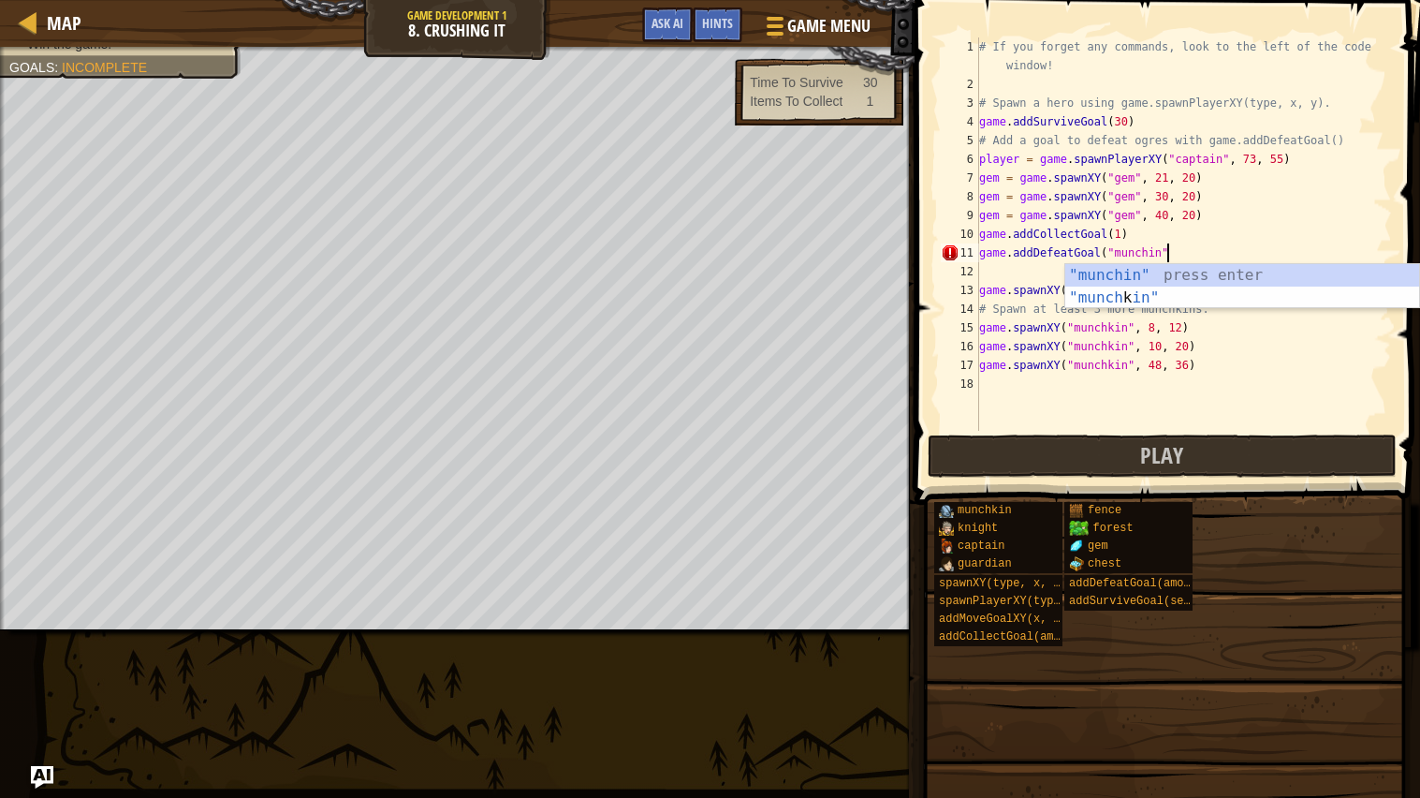
type textarea "game.addDefeatGoal("munchin")"
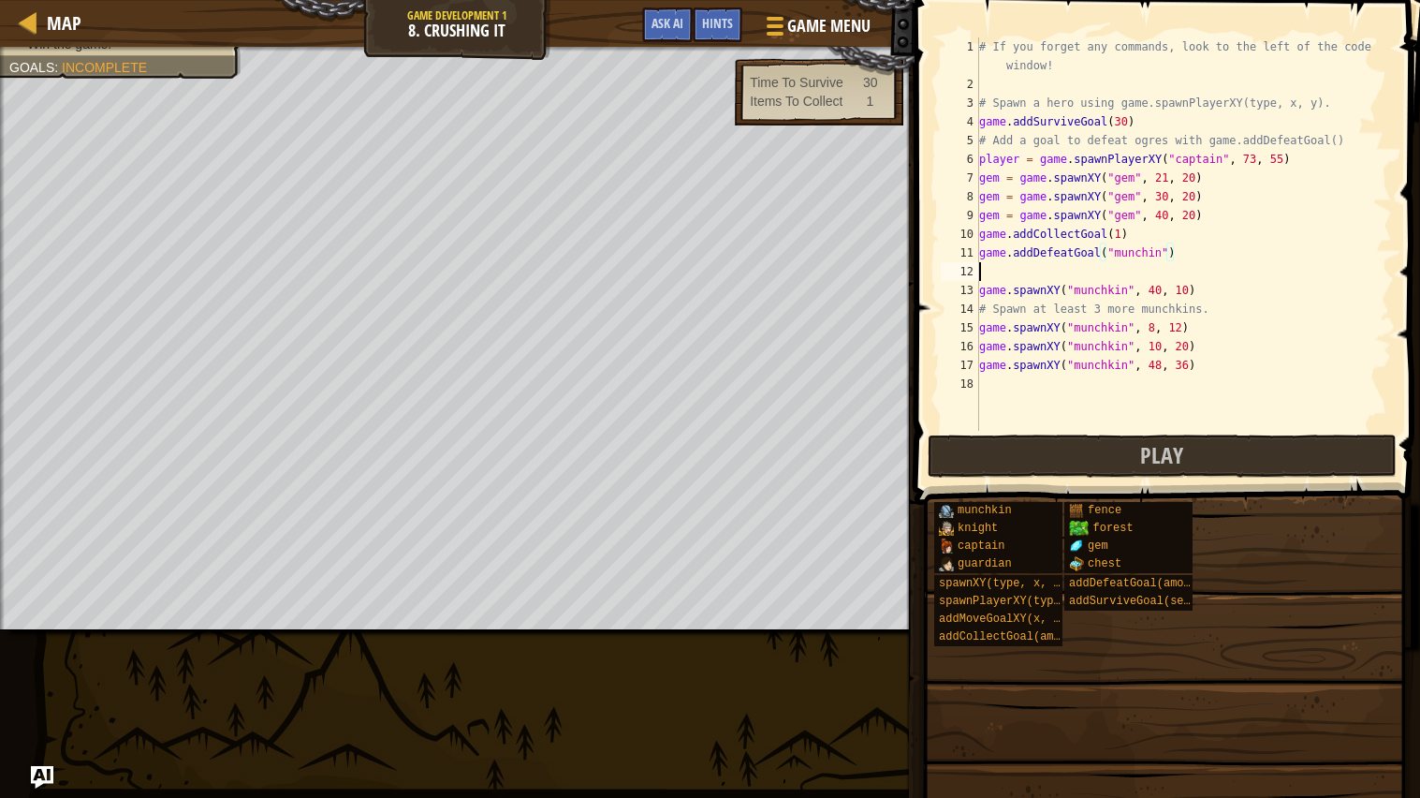
click at [1094, 269] on div "# If you forget any commands, look to the left of the code window! # Spawn a he…" at bounding box center [1183, 261] width 417 height 449
type textarea "game.addDefeatGoal("munchin")"
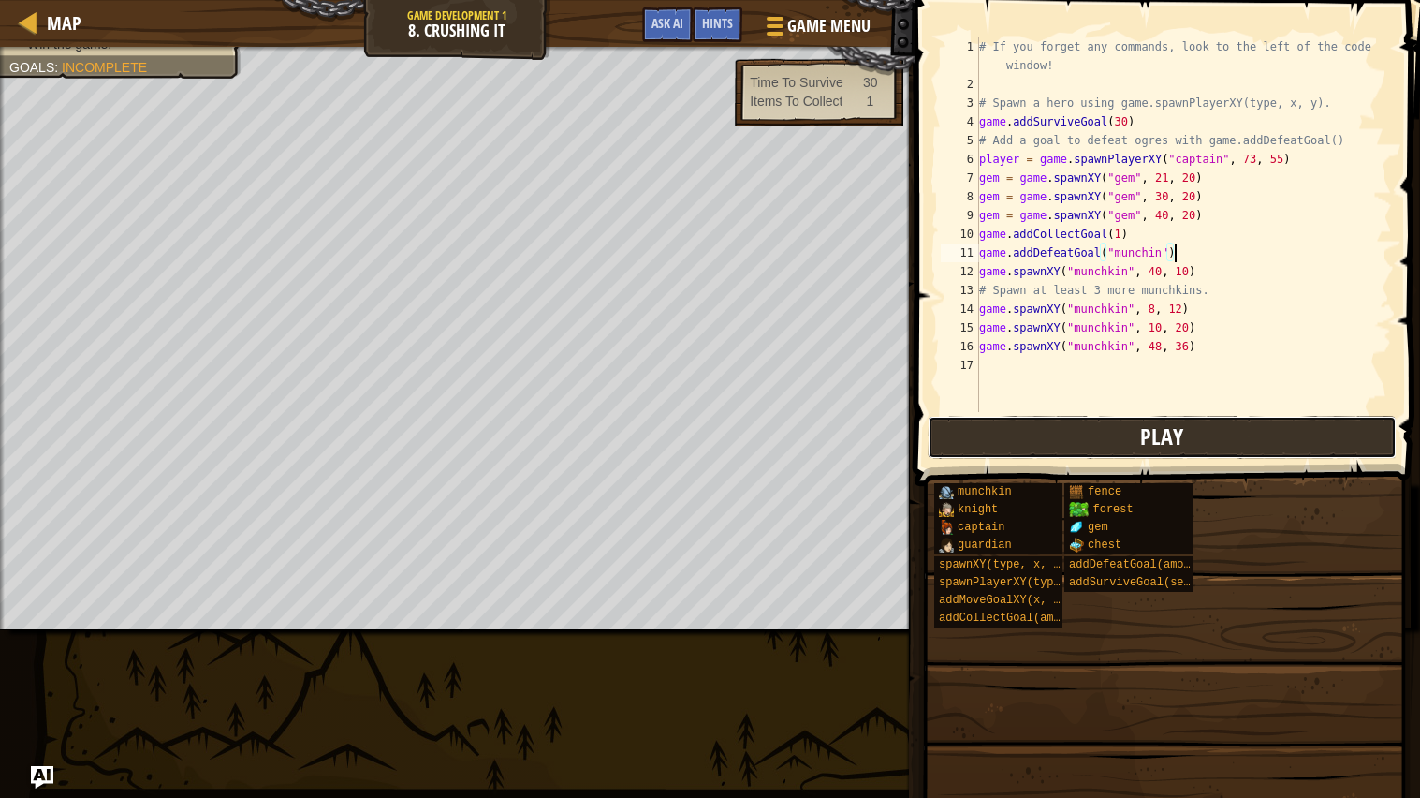
click at [1208, 422] on button "Play" at bounding box center [1162, 437] width 469 height 43
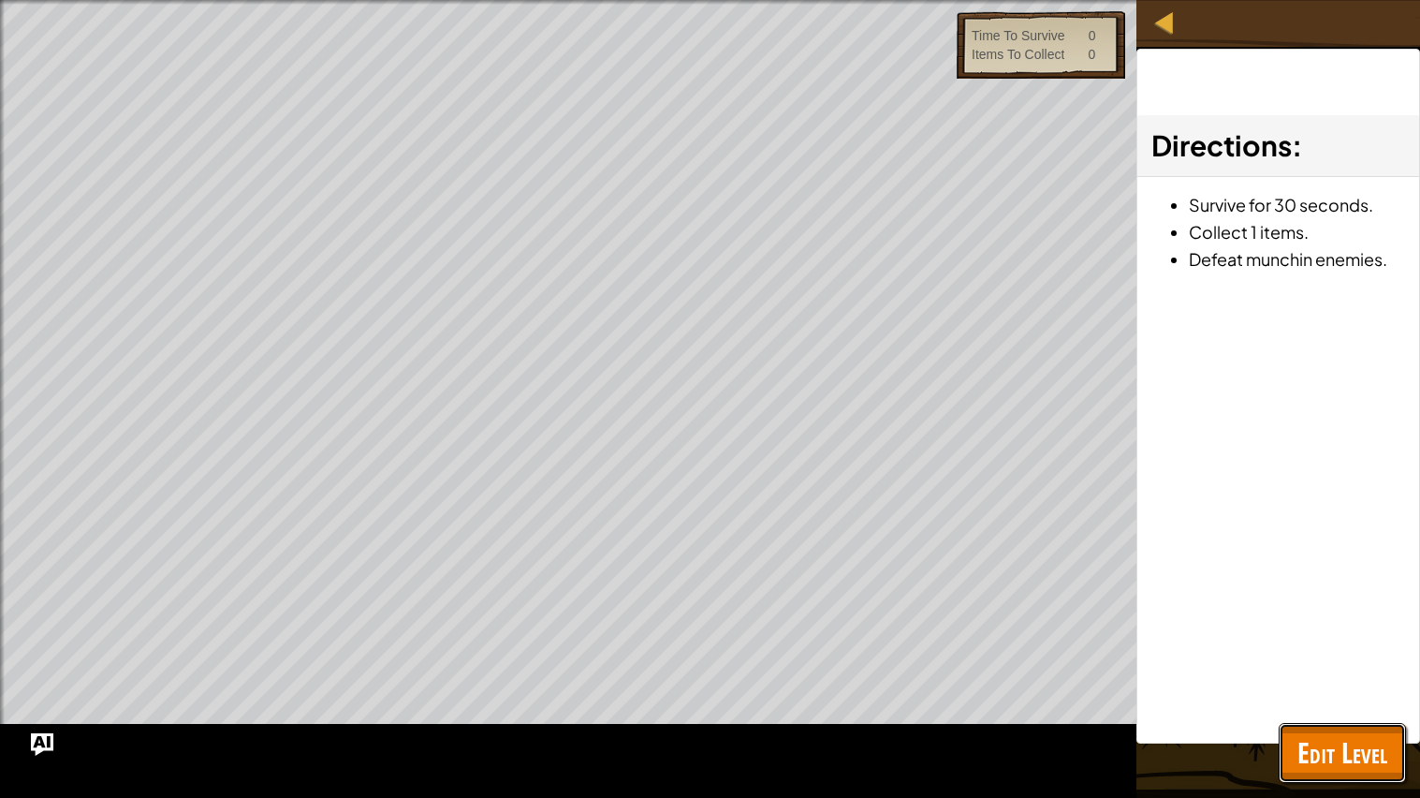
click at [1355, 639] on span "Edit Level" at bounding box center [1342, 752] width 90 height 38
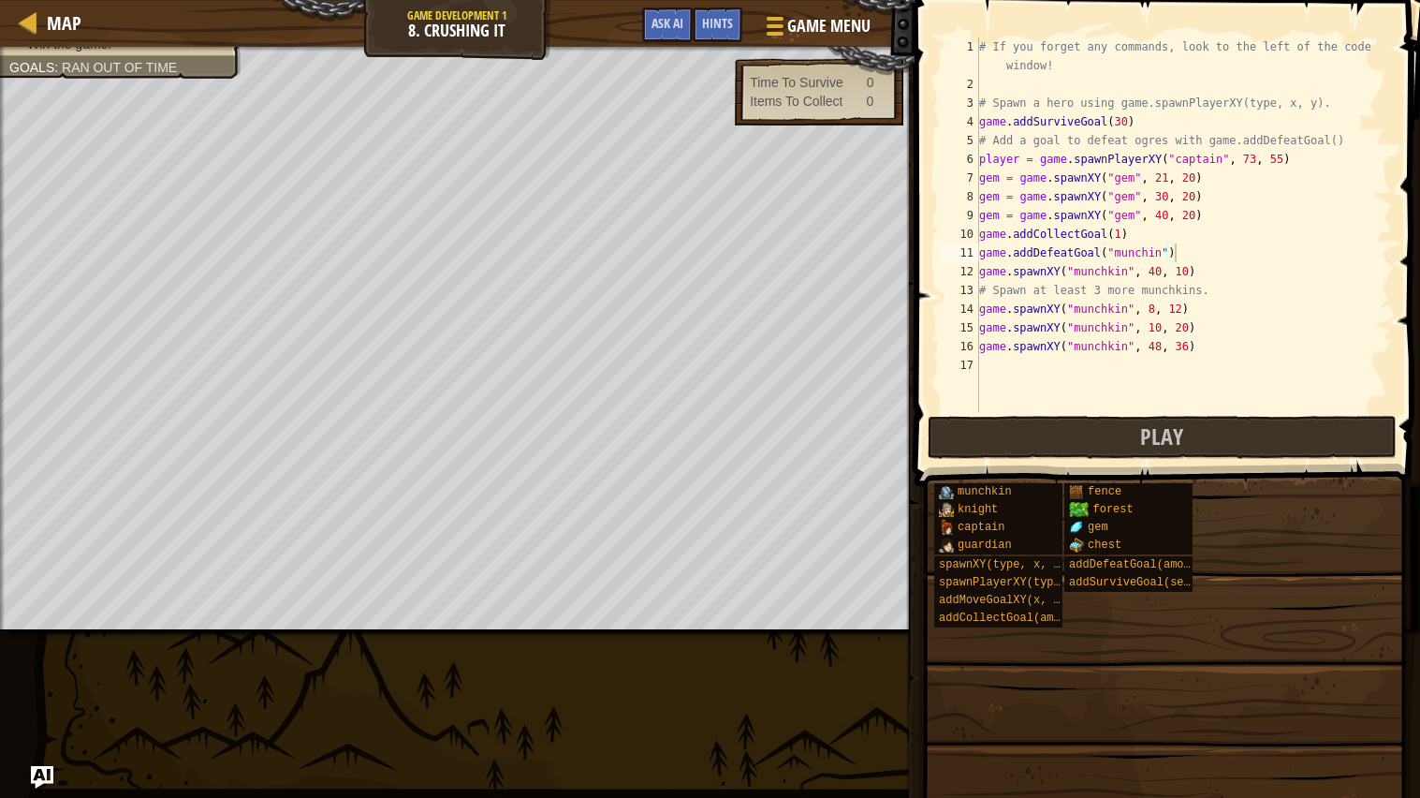
click at [986, 76] on div "# If you forget any commands, look to the left of the code window! # Spawn a he…" at bounding box center [1183, 252] width 417 height 431
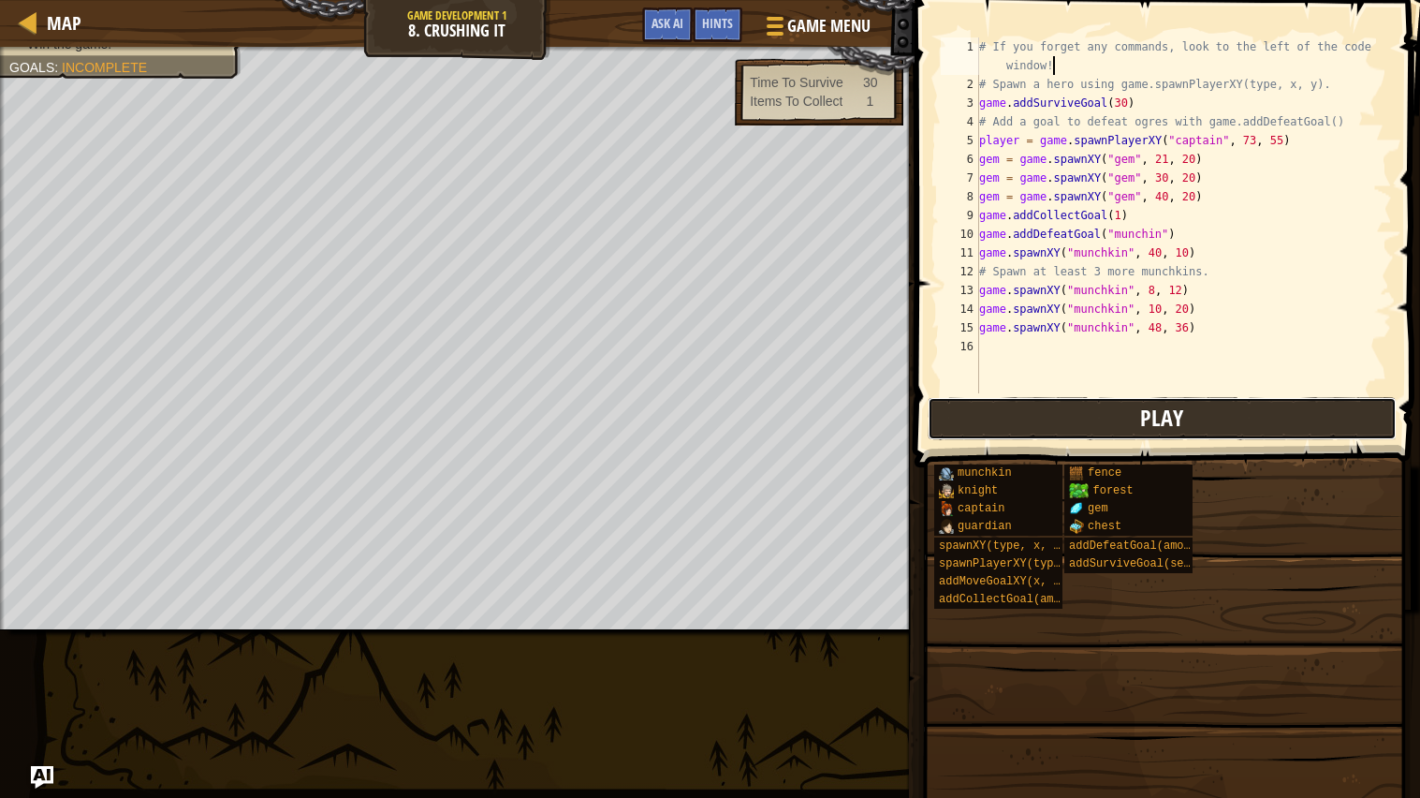
click at [1071, 413] on button "Play" at bounding box center [1162, 418] width 469 height 43
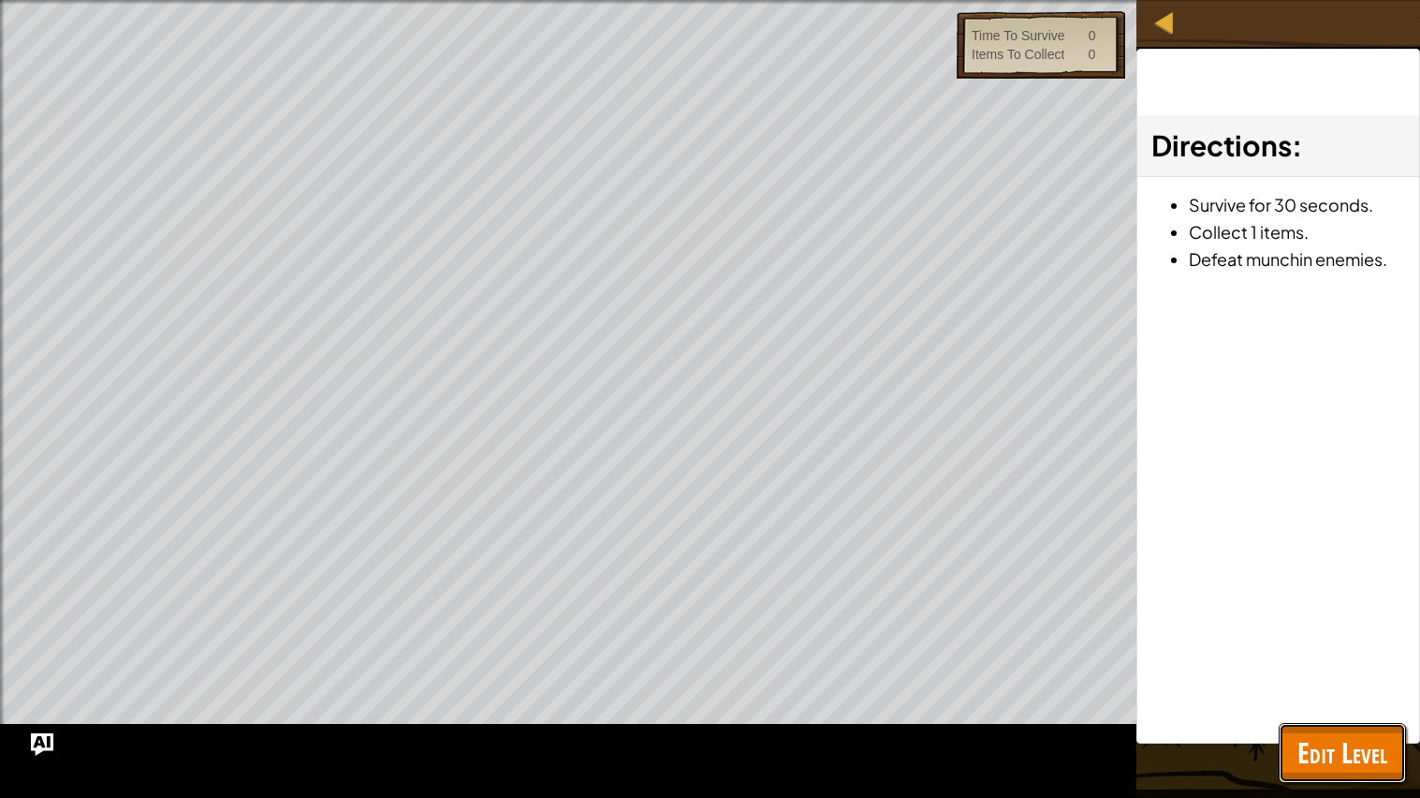
click at [1343, 639] on span "Edit Level" at bounding box center [1342, 752] width 90 height 38
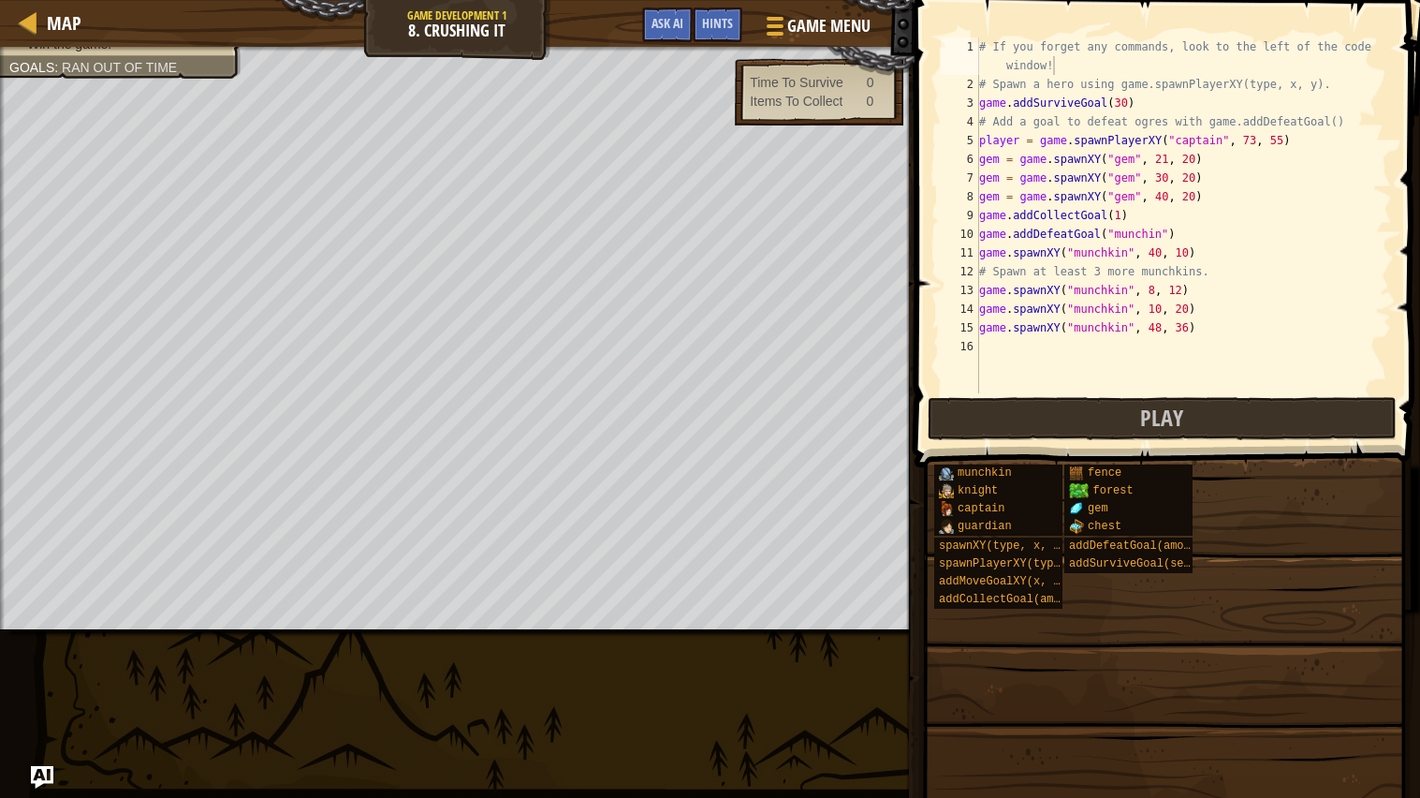
click at [1308, 395] on span at bounding box center [1169, 207] width 520 height 522
click at [1324, 415] on button "Play" at bounding box center [1162, 418] width 469 height 43
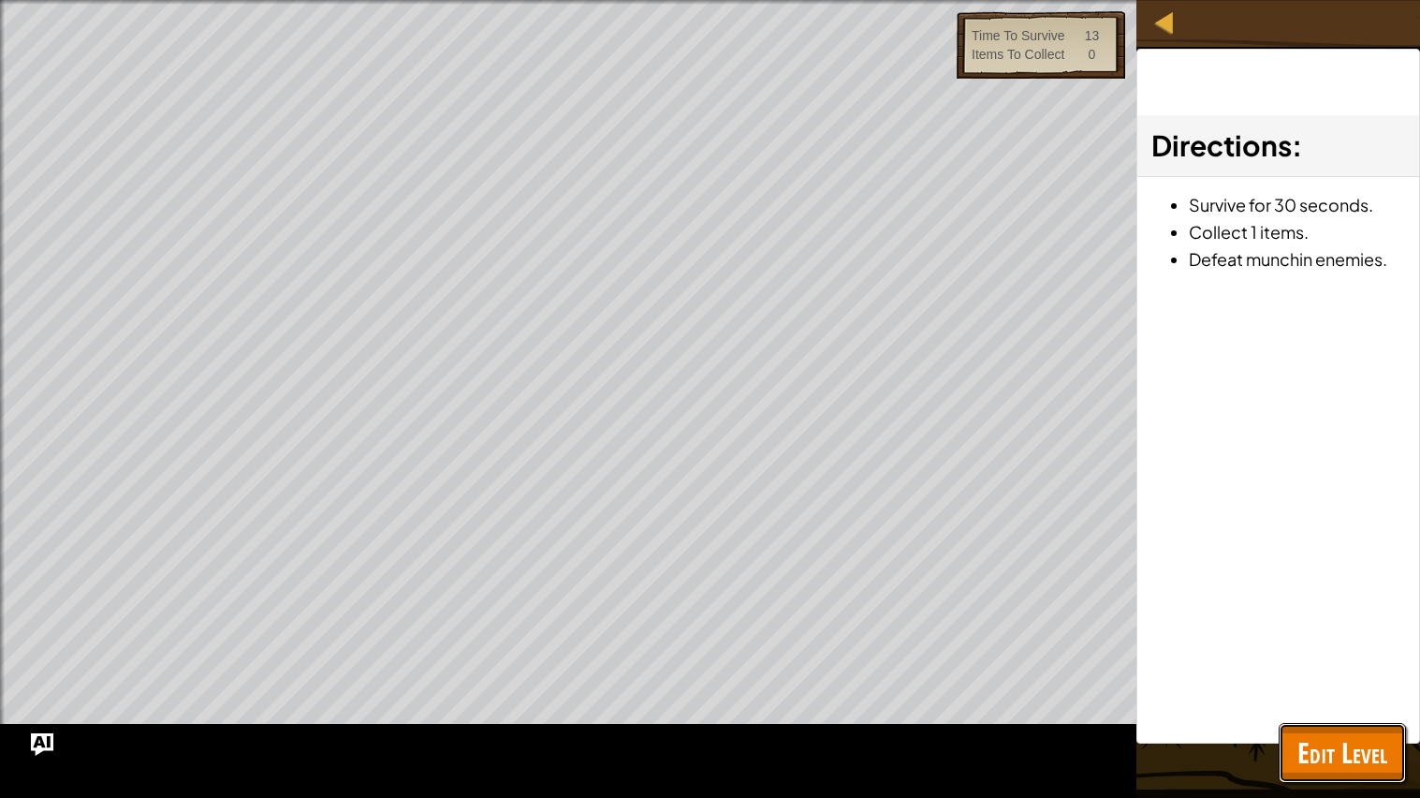
click at [1353, 639] on span "Edit Level" at bounding box center [1342, 752] width 90 height 38
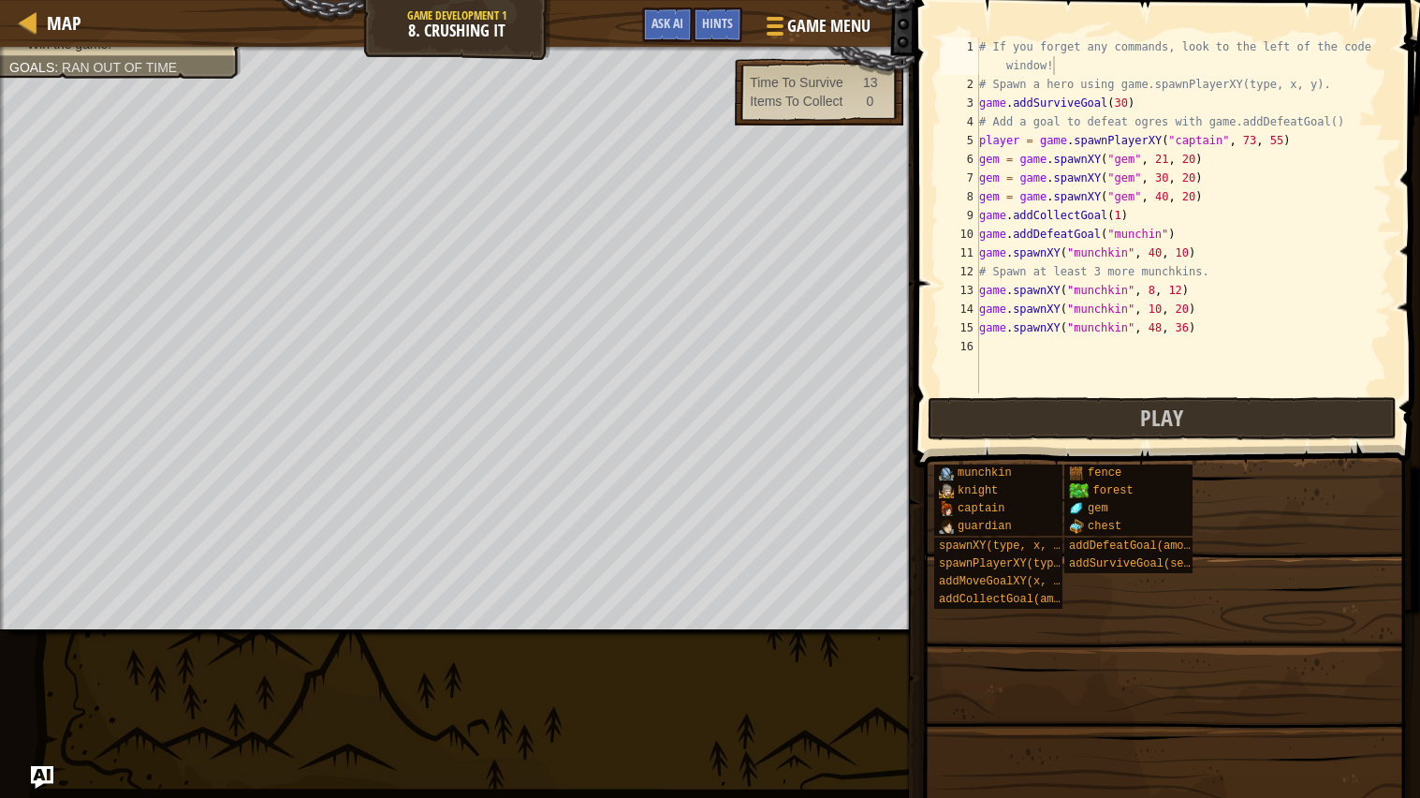
click at [1160, 100] on div "# If you forget any commands, look to the left of the code window! # Spawn a he…" at bounding box center [1183, 243] width 417 height 412
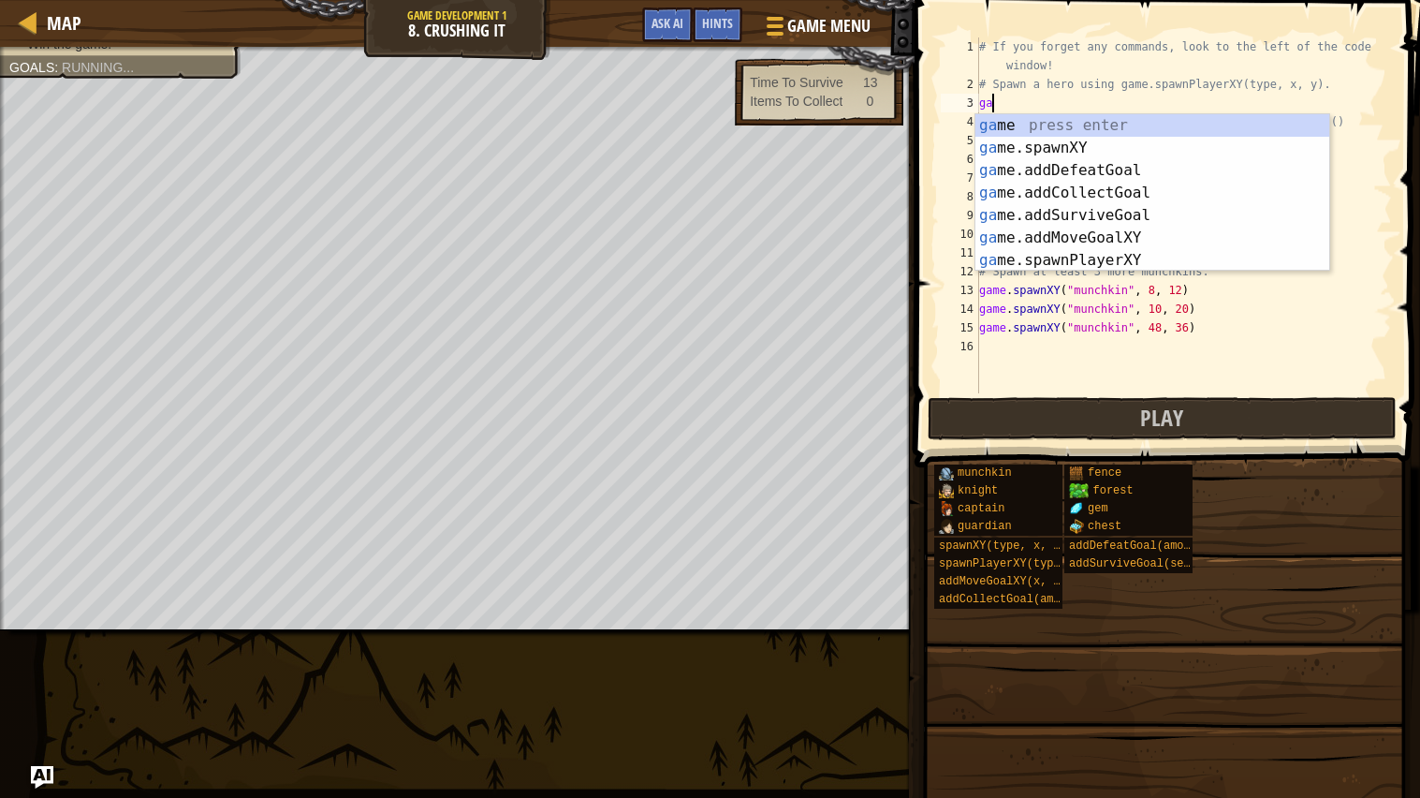
type textarea "g"
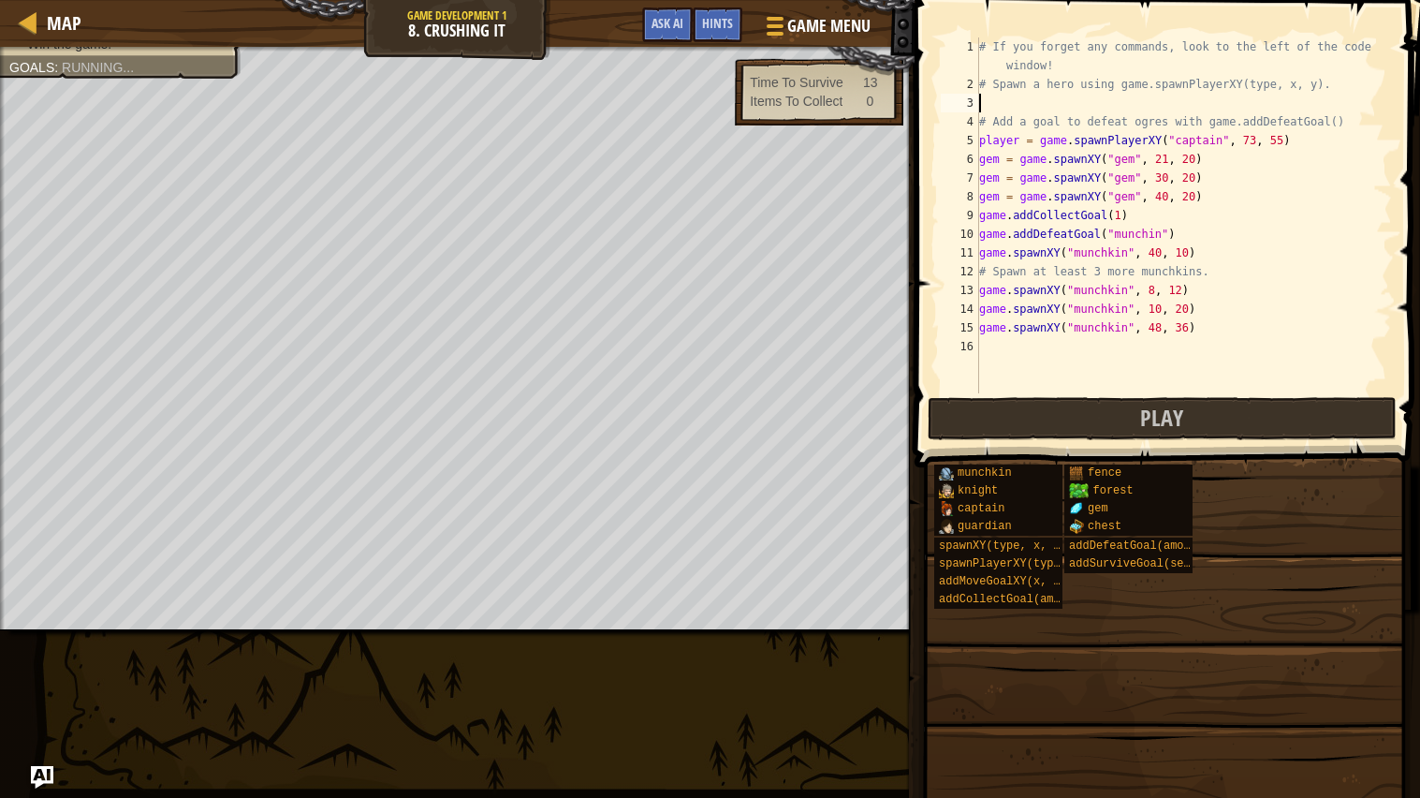
type textarea "# Spawn a hero using game.spawnPlayerXY(type, x, y)."
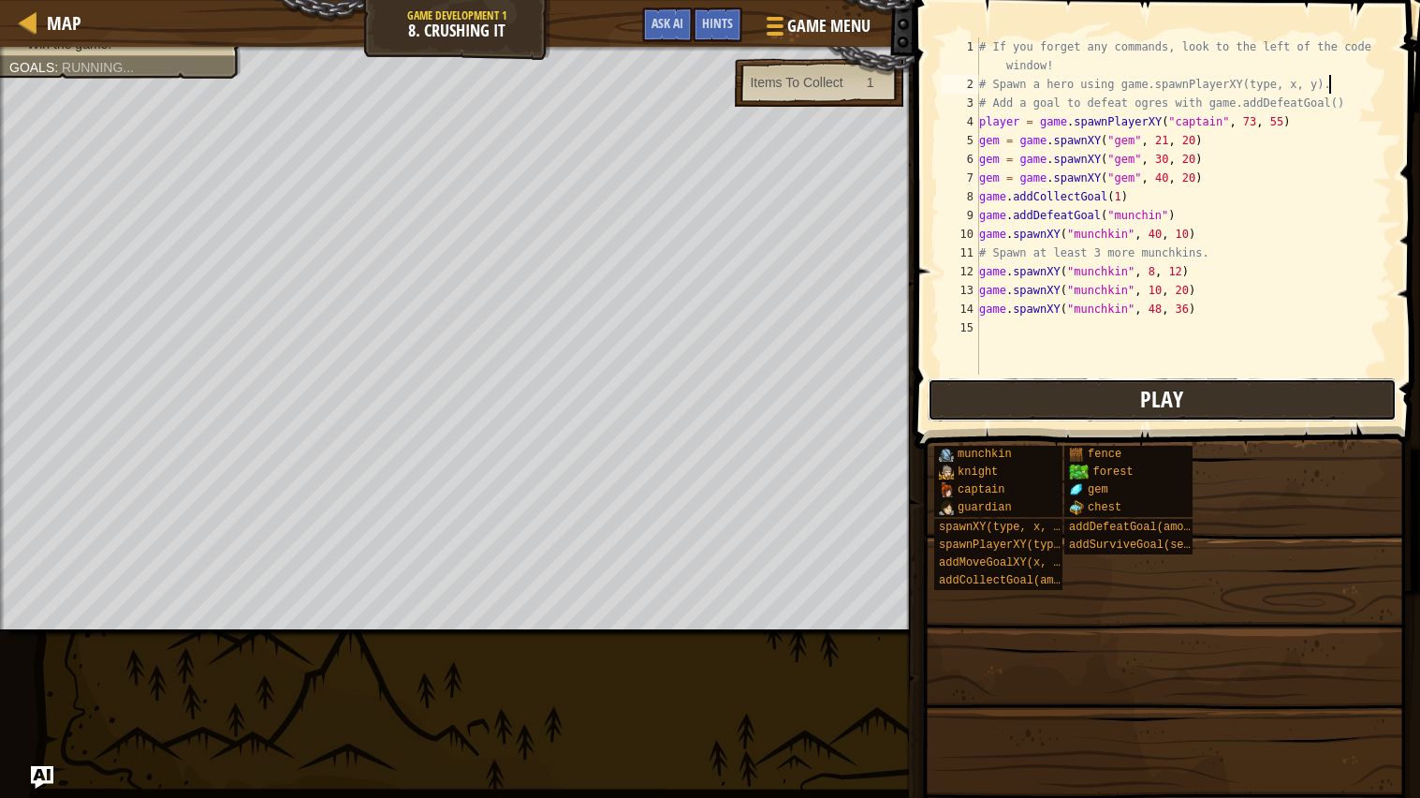
click at [1226, 414] on button "Play" at bounding box center [1162, 399] width 469 height 43
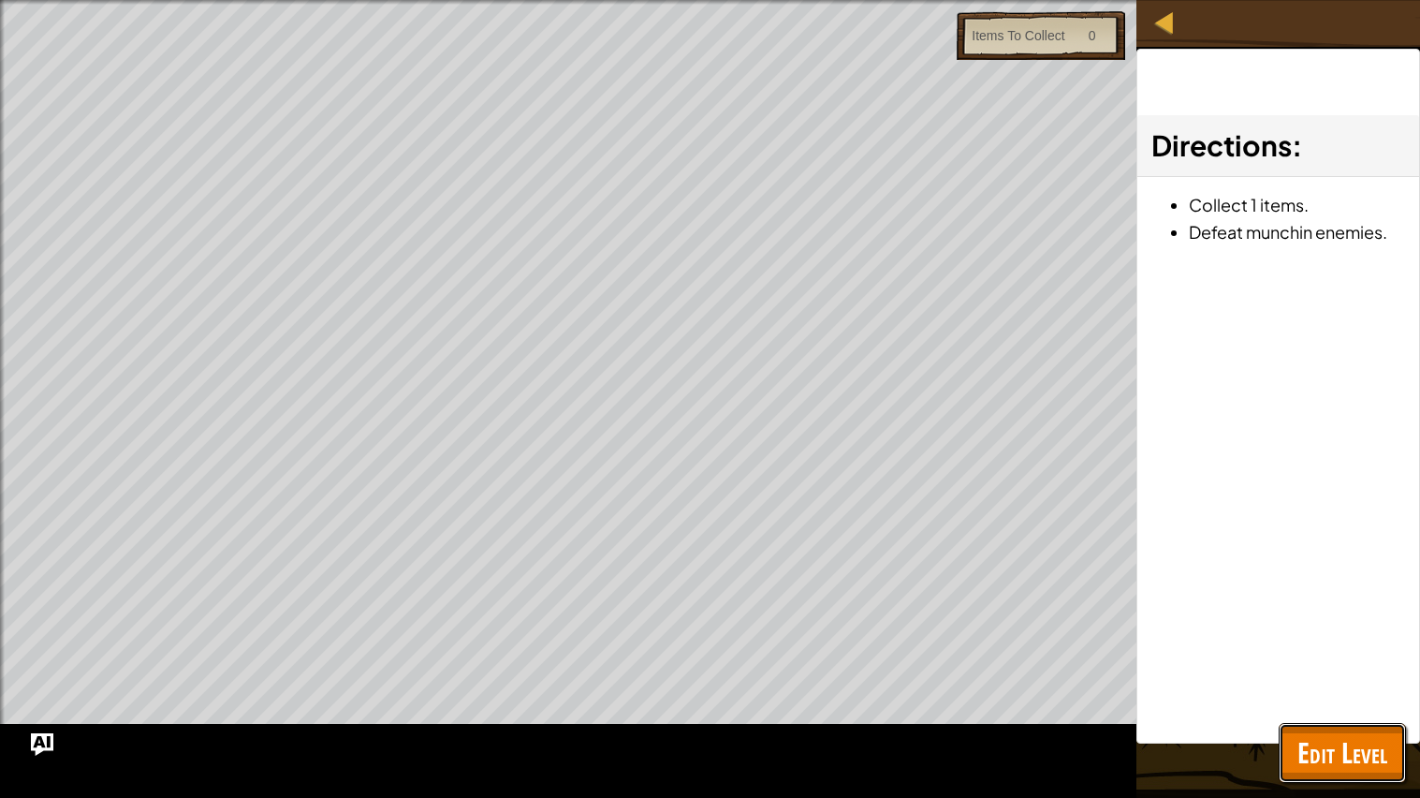
click at [1312, 639] on span "Edit Level" at bounding box center [1342, 752] width 90 height 38
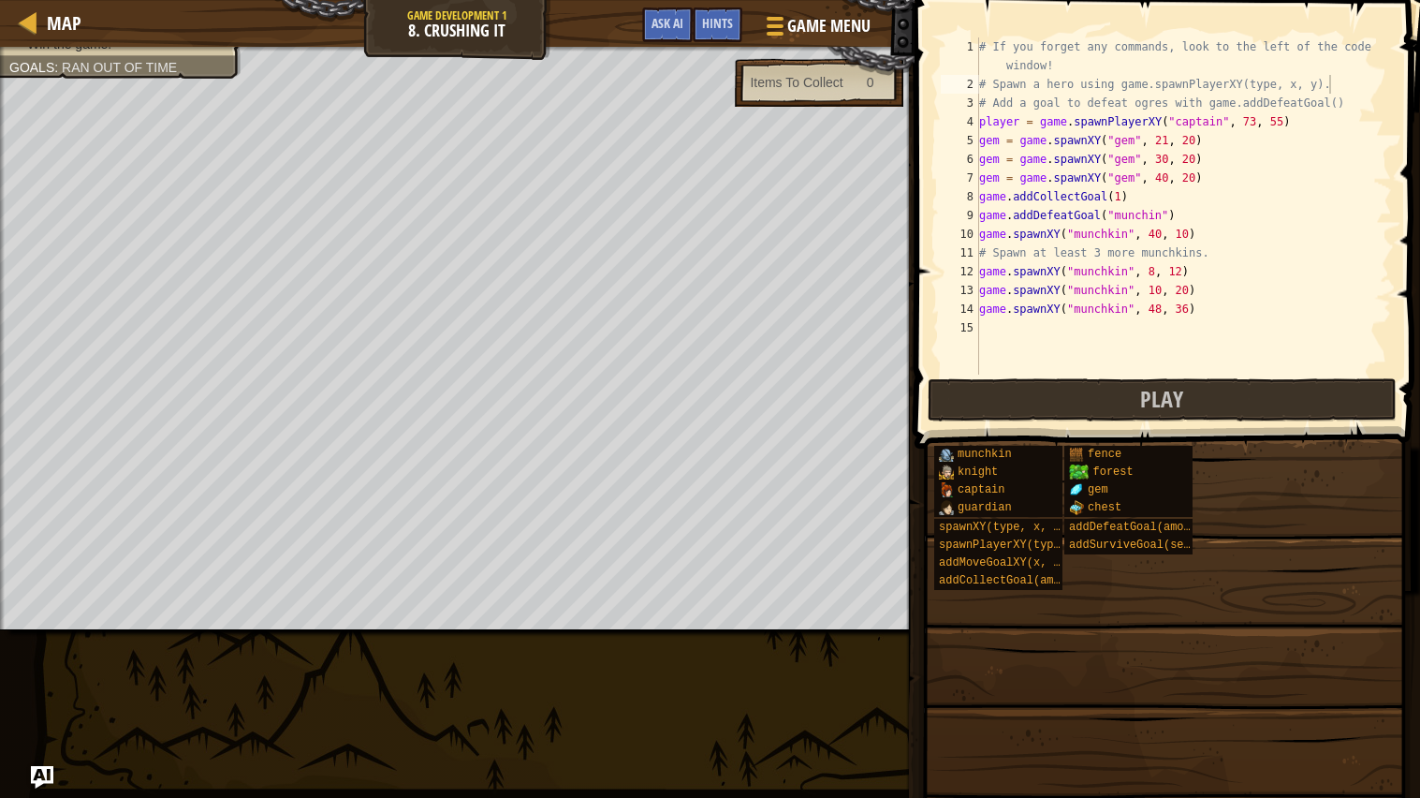
click at [998, 322] on div "# If you forget any commands, look to the left of the code window! # Spawn a he…" at bounding box center [1183, 233] width 417 height 393
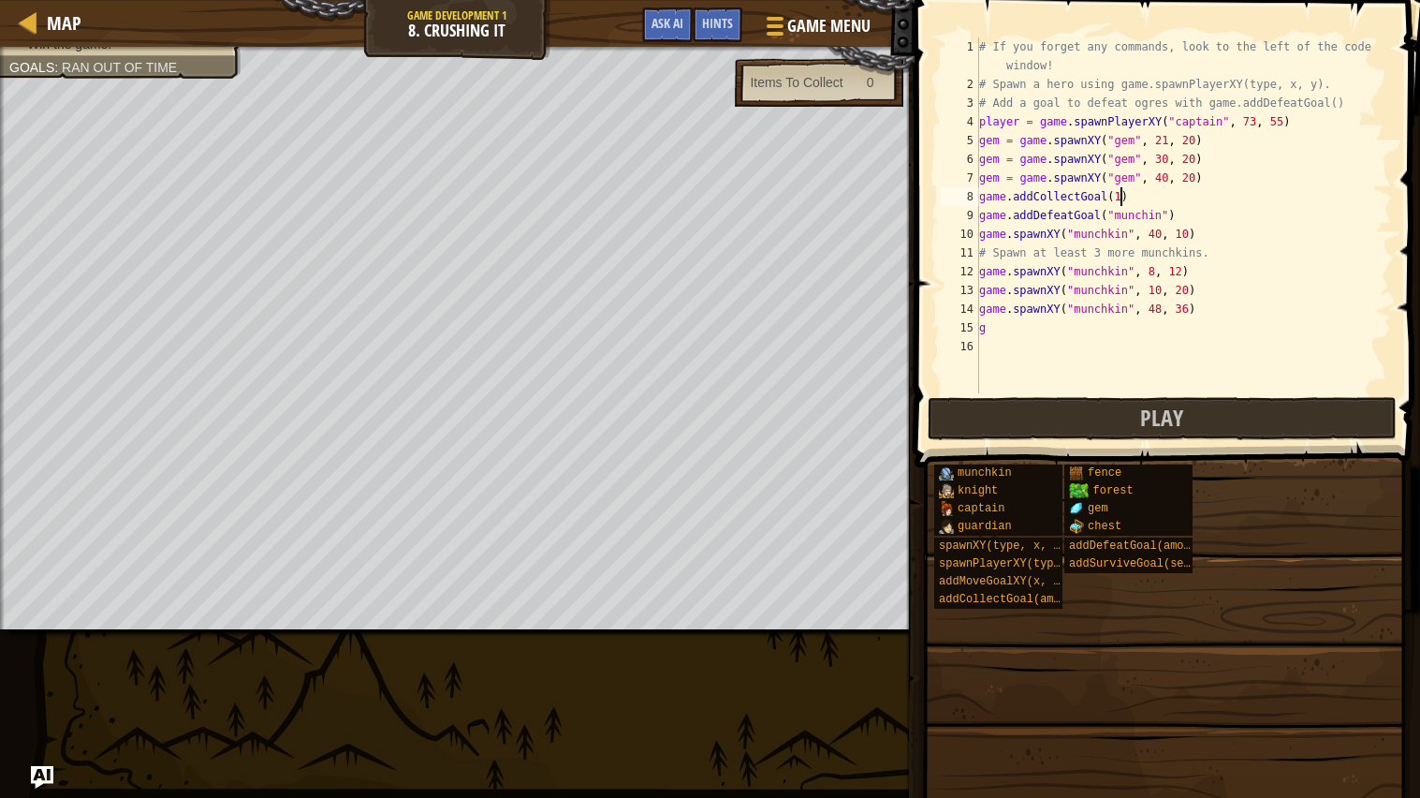
click at [1121, 200] on div "# If you forget any commands, look to the left of the code window! # Spawn a he…" at bounding box center [1183, 243] width 417 height 412
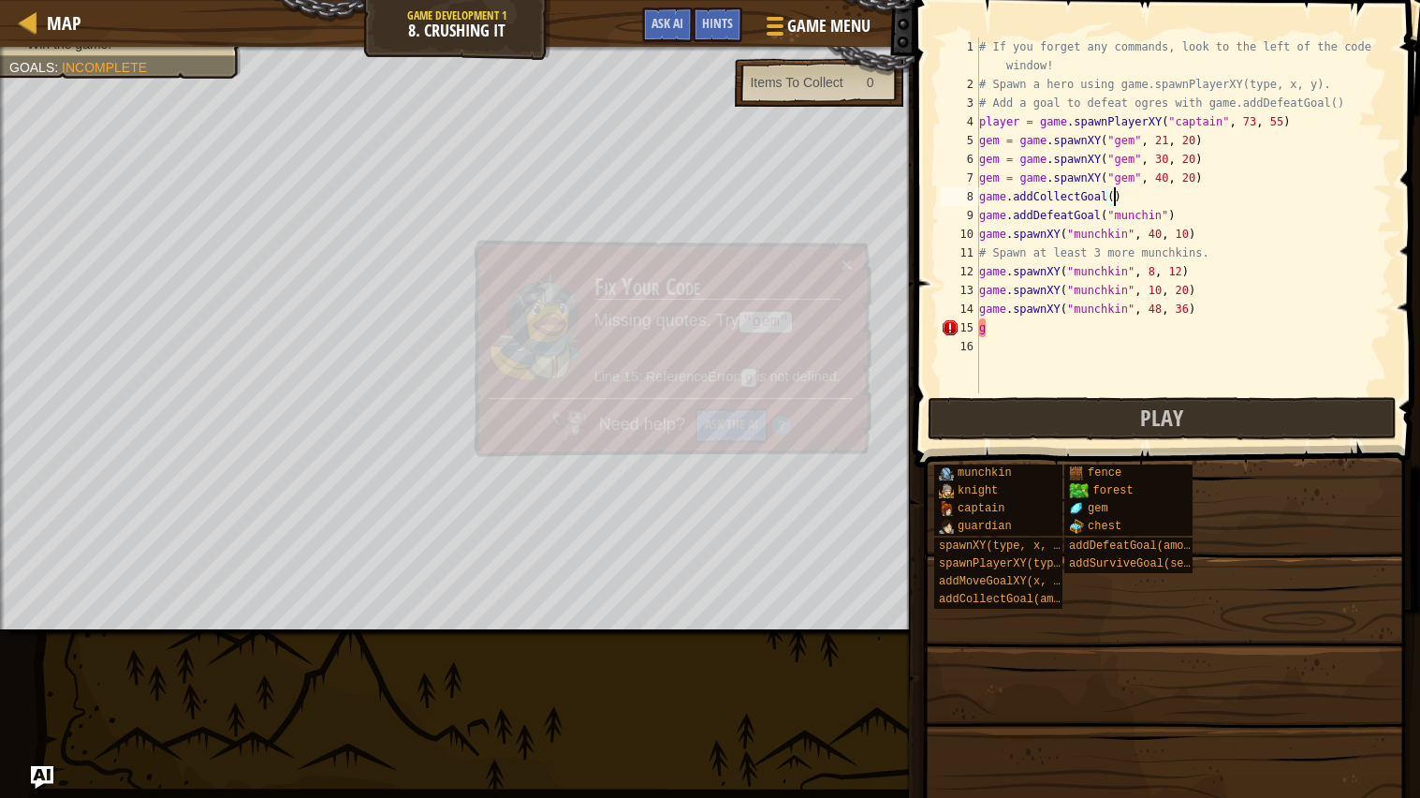
scroll to position [7, 11]
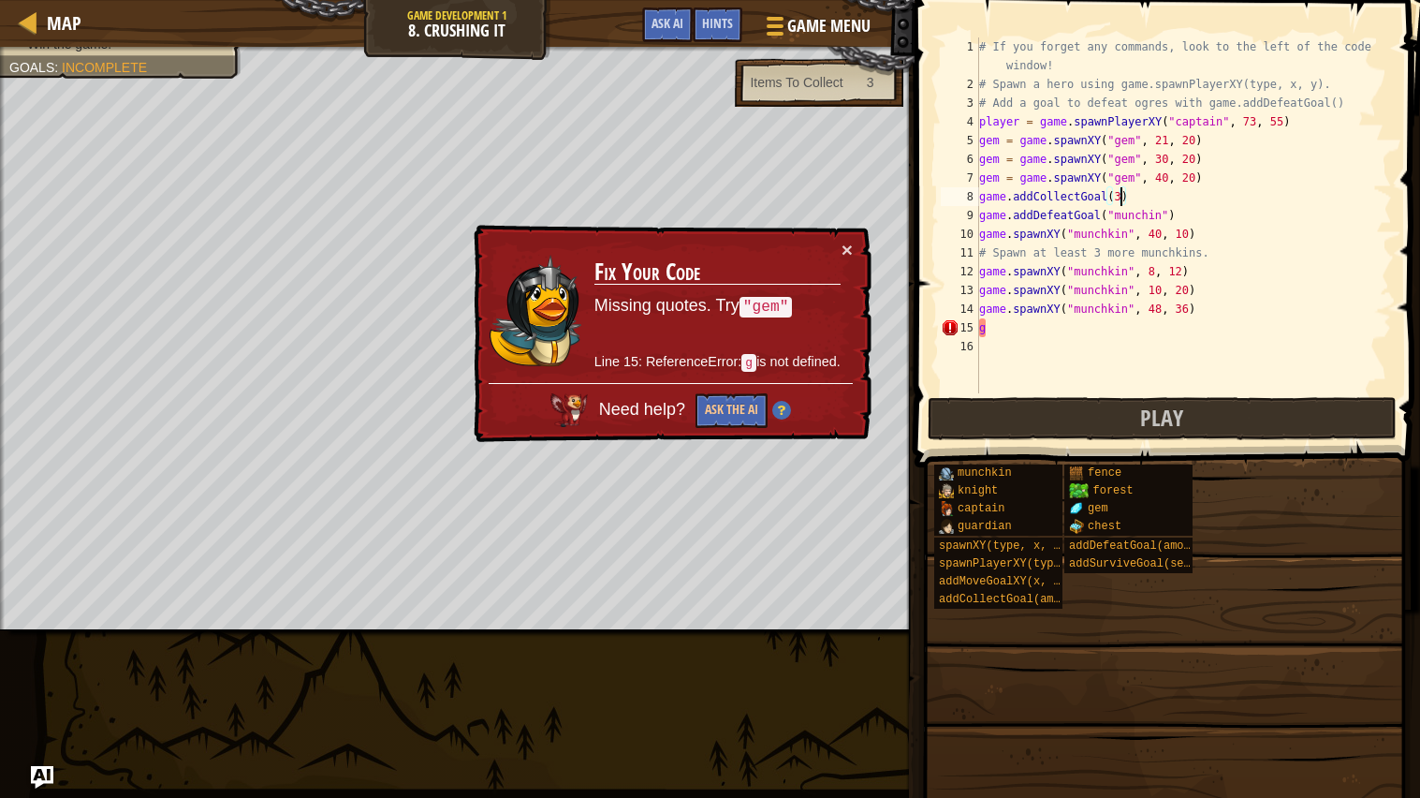
click at [1077, 330] on div "# If you forget any commands, look to the left of the code window! # Spawn a he…" at bounding box center [1183, 243] width 417 height 412
type textarea "g"
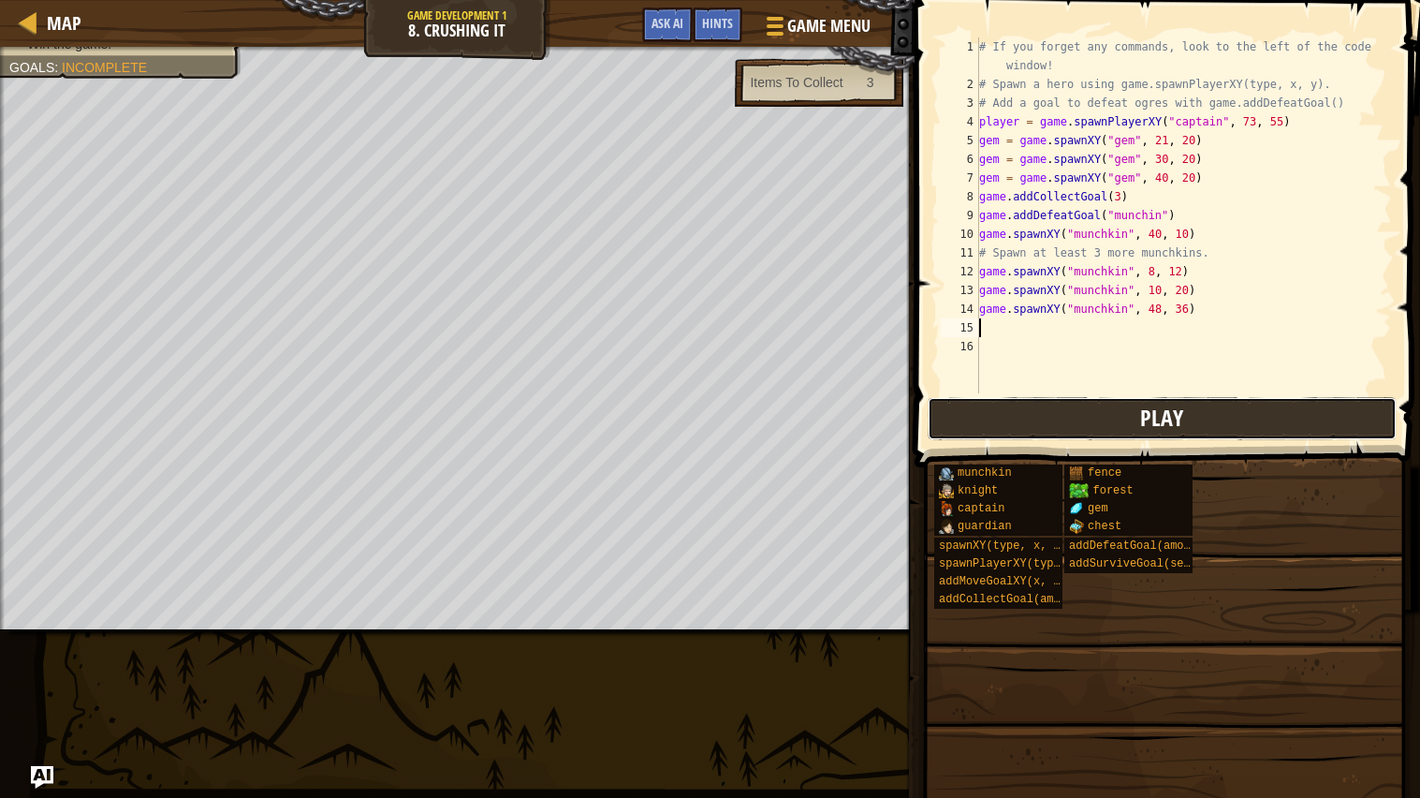
click at [1132, 415] on button "Play" at bounding box center [1162, 418] width 469 height 43
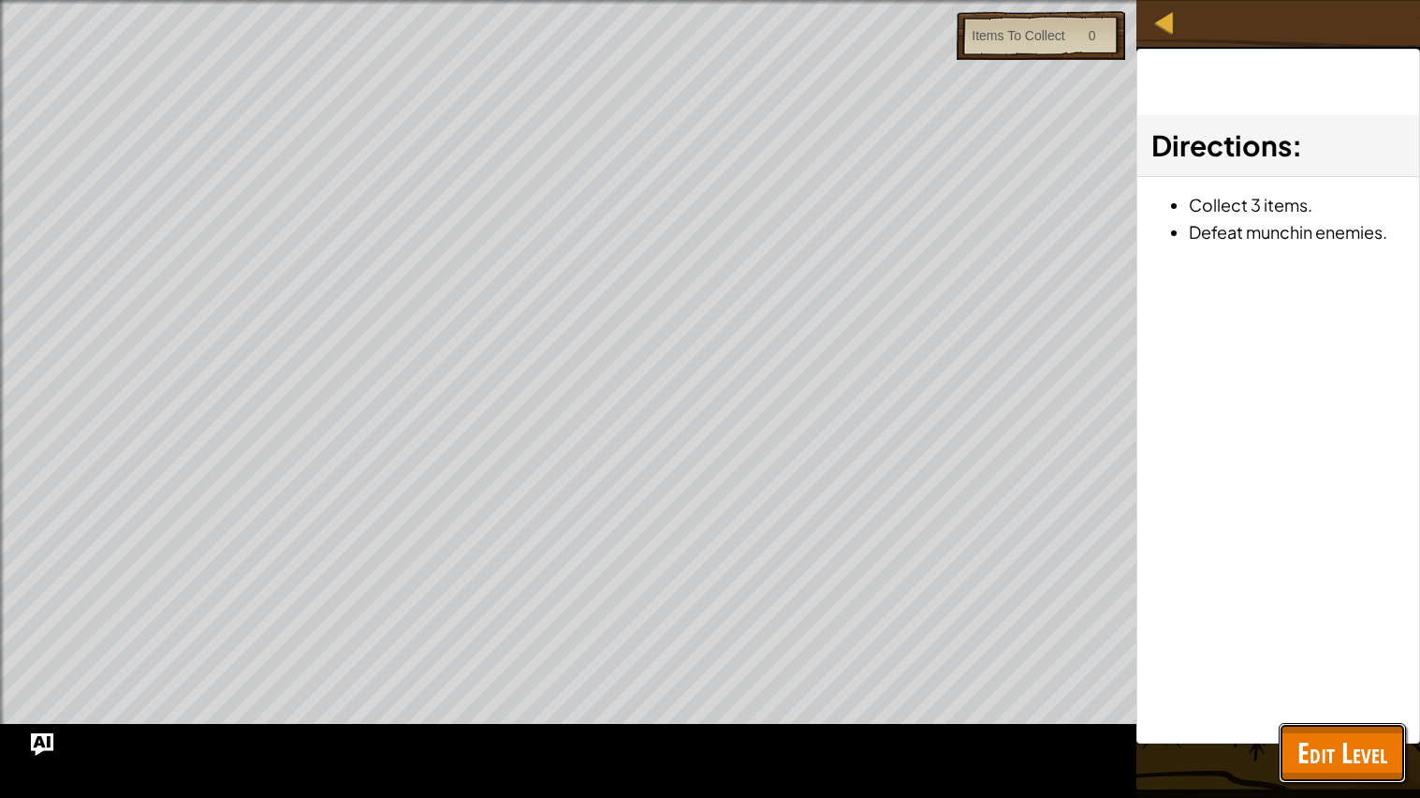
click at [1327, 639] on span "Edit Level" at bounding box center [1342, 752] width 90 height 38
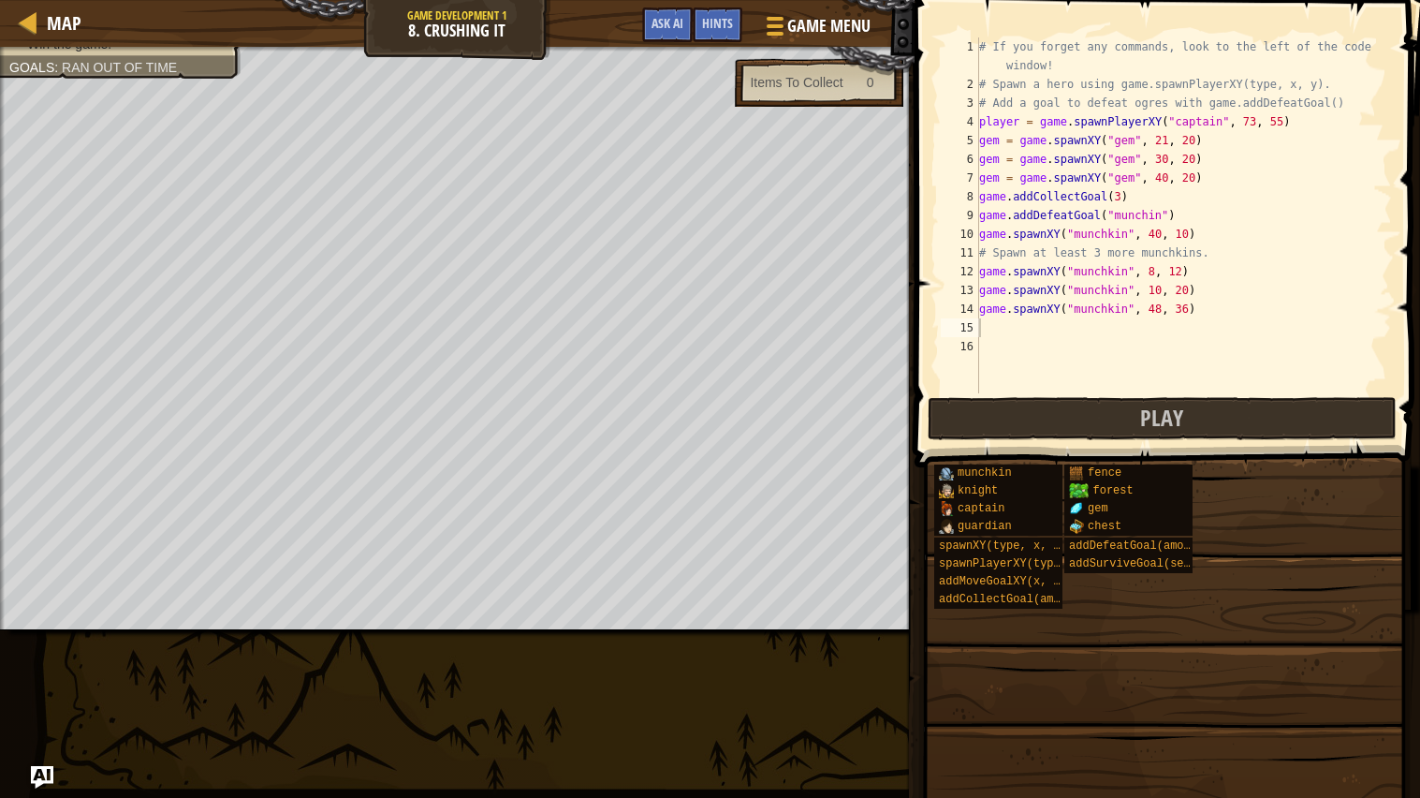
click at [1015, 328] on div "# If you forget any commands, look to the left of the code window! # Spawn a he…" at bounding box center [1183, 243] width 417 height 412
click at [1167, 214] on div "# If you forget any commands, look to the left of the code window! # Spawn a he…" at bounding box center [1183, 243] width 417 height 412
click at [1002, 418] on button "Play" at bounding box center [1162, 418] width 469 height 43
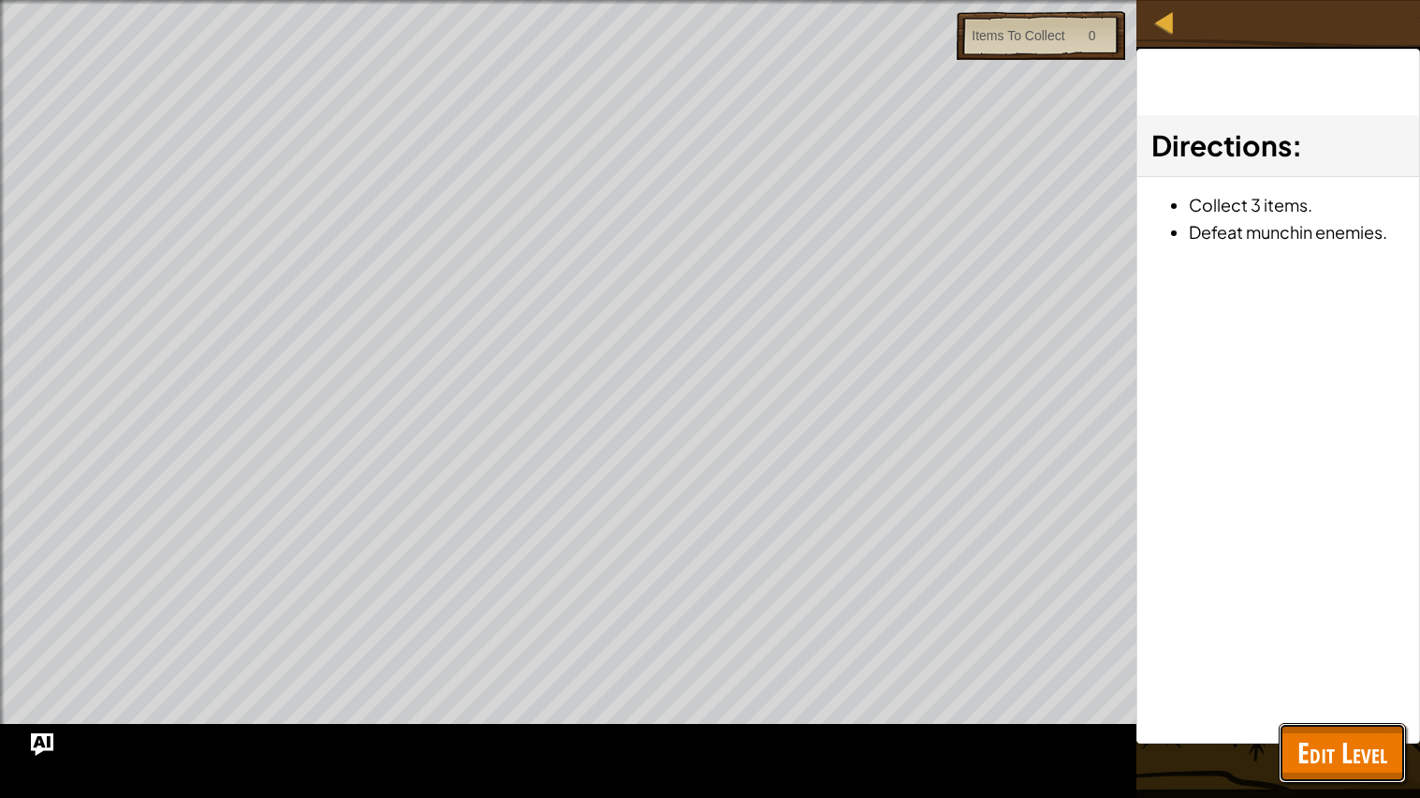
click at [1345, 639] on span "Edit Level" at bounding box center [1342, 752] width 90 height 38
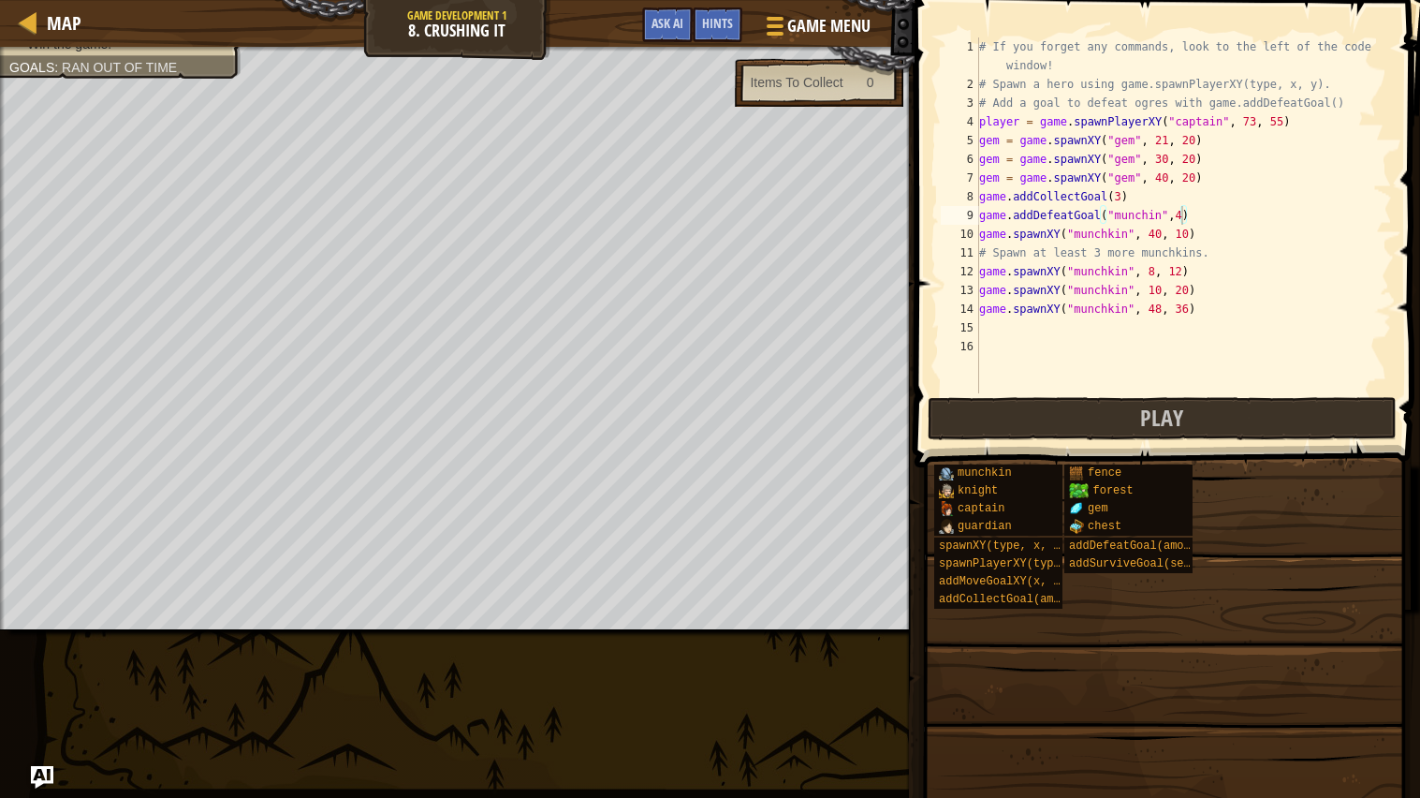
click at [1208, 222] on div "# If you forget any commands, look to the left of the code window! # Spawn a he…" at bounding box center [1183, 243] width 417 height 412
click at [1184, 213] on div "# If you forget any commands, look to the left of the code window! # Spawn a he…" at bounding box center [1183, 243] width 417 height 412
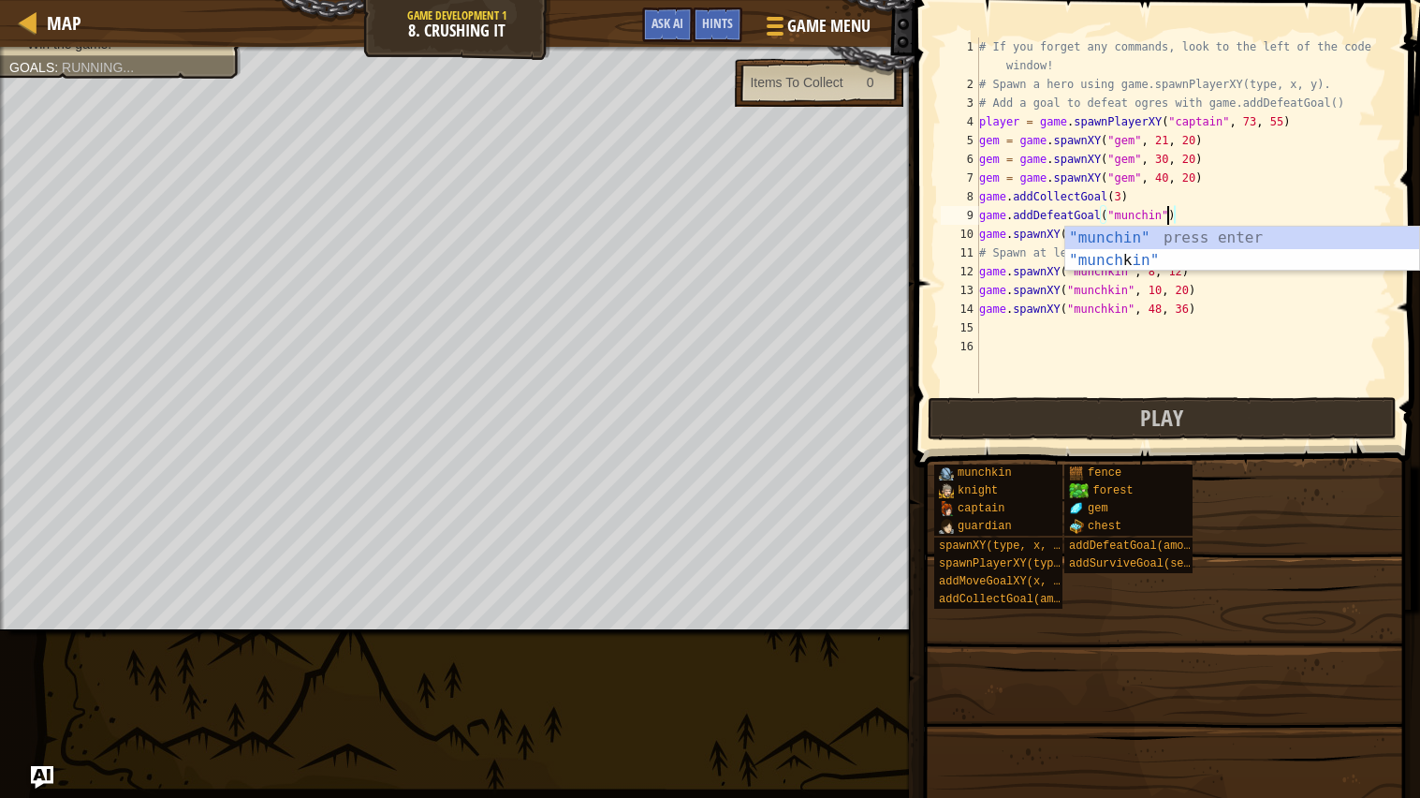
scroll to position [7, 14]
click at [1141, 257] on div ""munchin" press enter "munch k in" press enter" at bounding box center [1242, 272] width 354 height 90
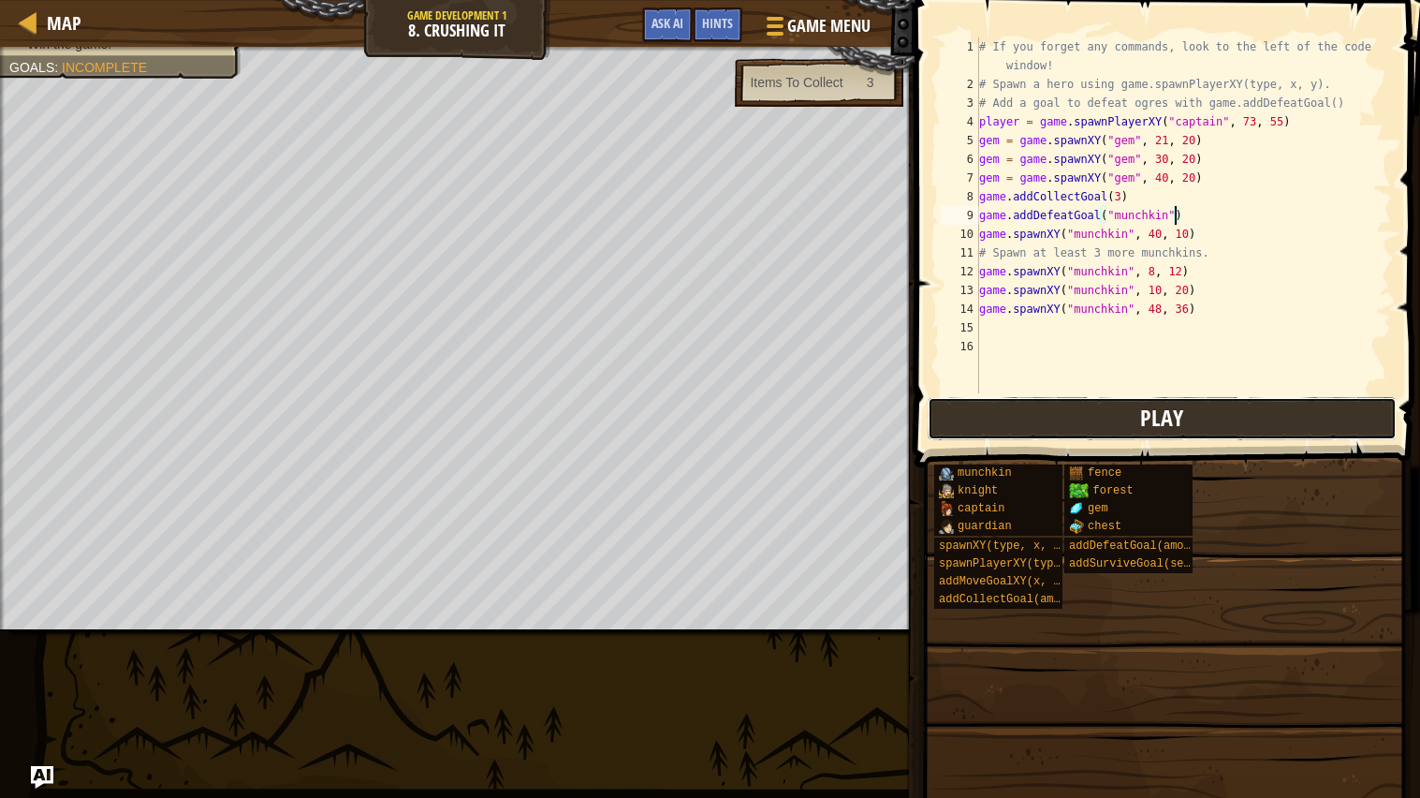
click at [1124, 415] on button "Play" at bounding box center [1162, 418] width 469 height 43
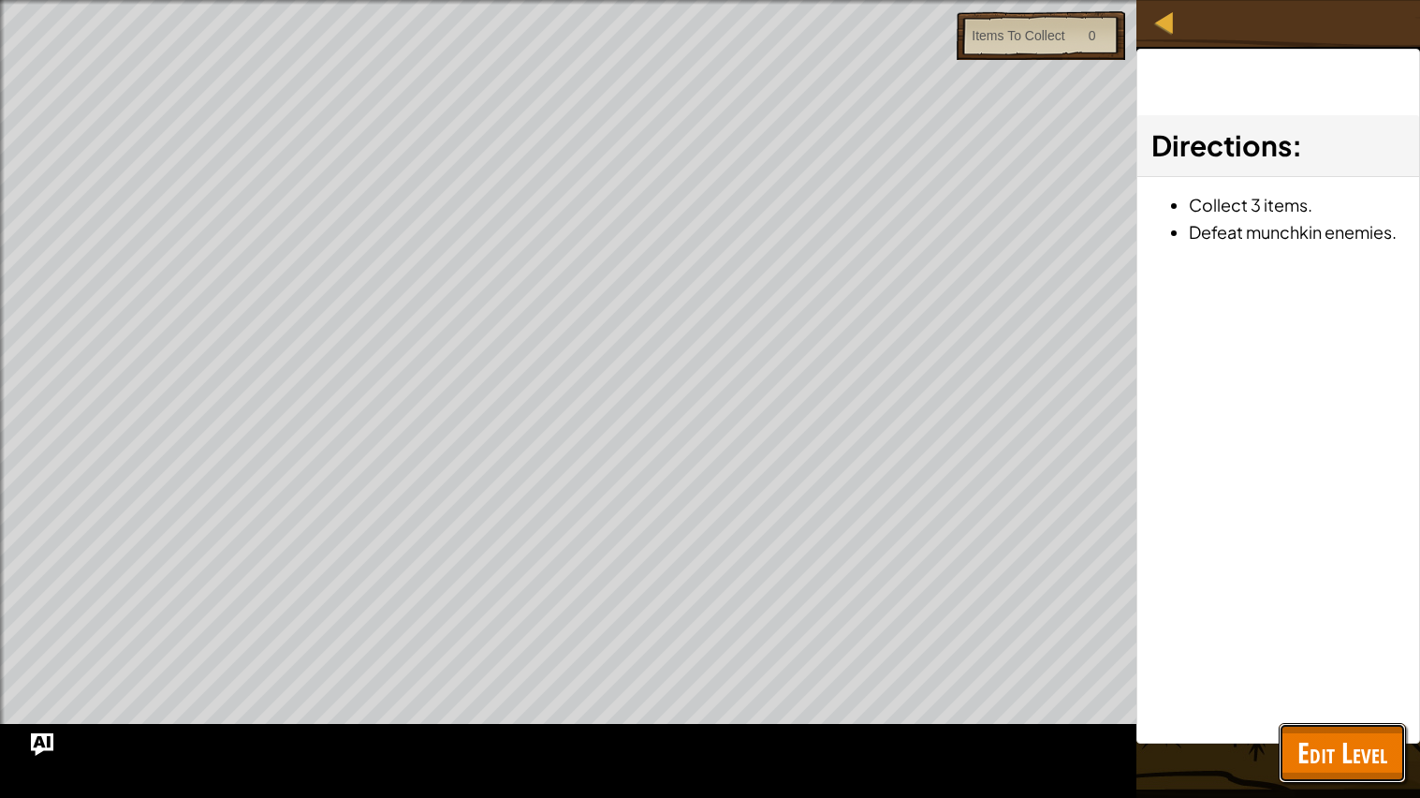
click at [1346, 639] on span "Edit Level" at bounding box center [1342, 752] width 90 height 38
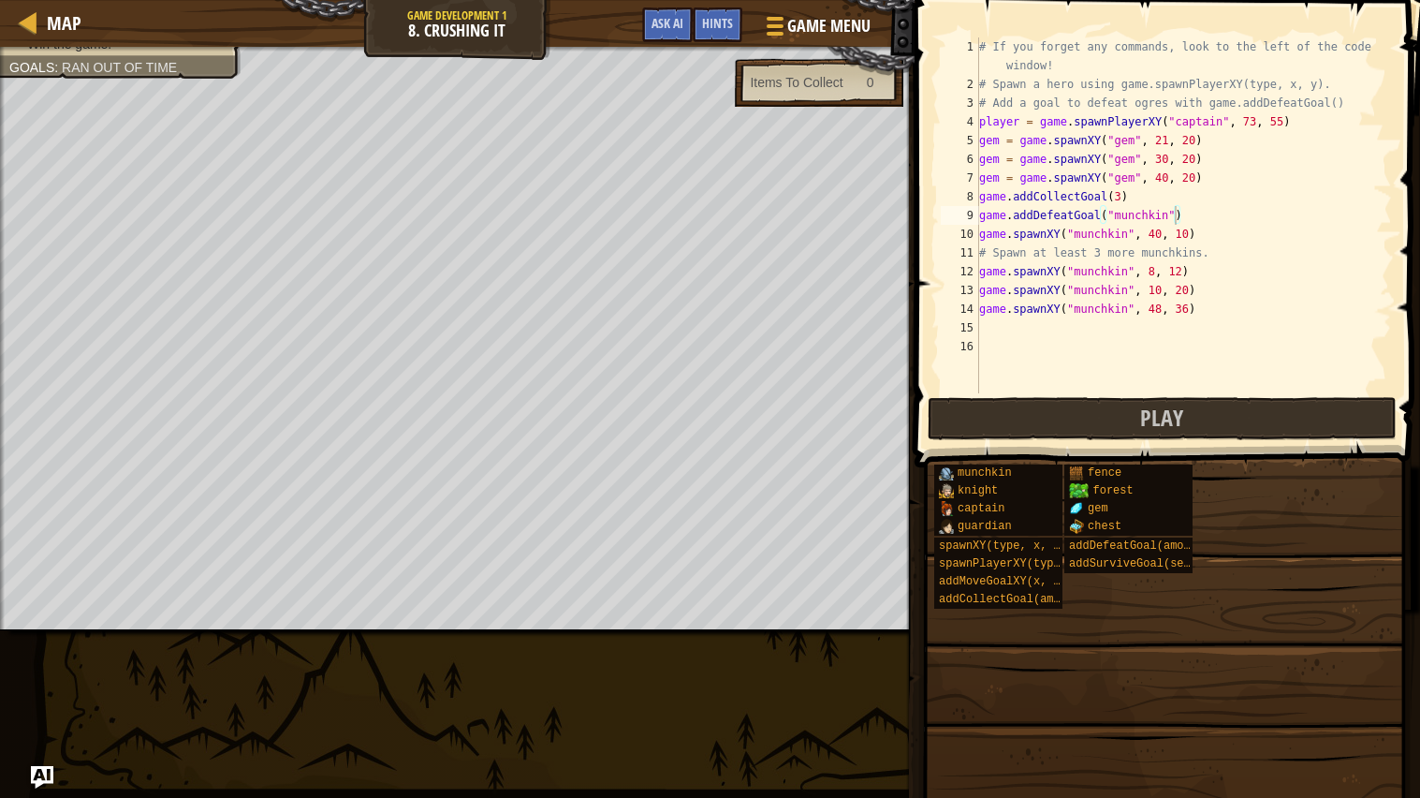
click at [1175, 220] on div "# If you forget any commands, look to the left of the code window! # Spawn a he…" at bounding box center [1183, 243] width 417 height 412
click at [1205, 219] on div "# If you forget any commands, look to the left of the code window! # Spawn a he…" at bounding box center [1183, 243] width 417 height 412
click at [1186, 218] on div "# If you forget any commands, look to the left of the code window! # Spawn a he…" at bounding box center [1183, 243] width 417 height 412
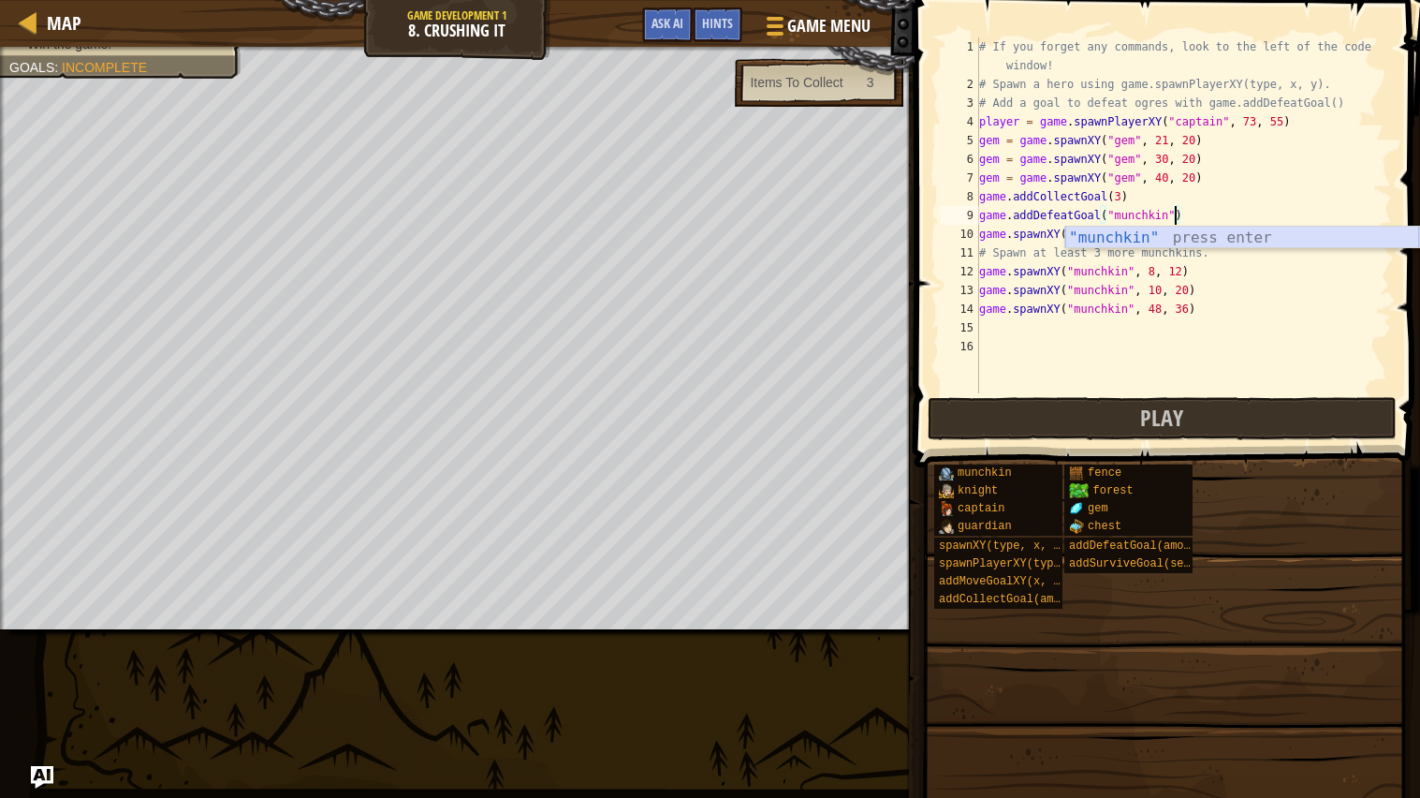
click at [1165, 231] on div ""munchkin" press enter" at bounding box center [1242, 260] width 354 height 67
click at [1109, 231] on div ""munchkin" press enter" at bounding box center [1242, 260] width 354 height 67
type textarea "game.addDefeatGoal("munchkin")"
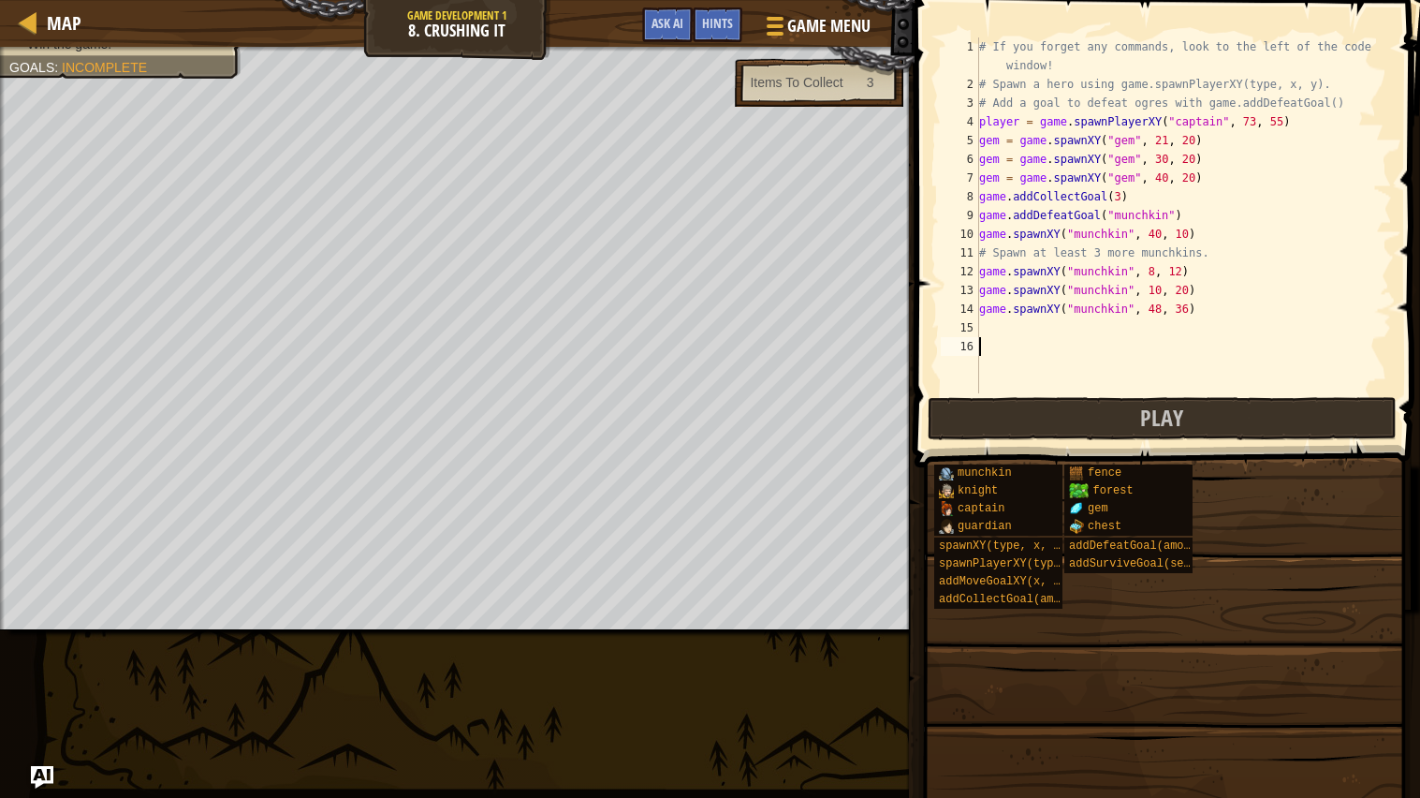
click at [1048, 337] on div "# If you forget any commands, look to the left of the code window! # Spawn a he…" at bounding box center [1183, 243] width 417 height 412
click at [1006, 319] on div "# If you forget any commands, look to the left of the code window! # Spawn a he…" at bounding box center [1183, 243] width 417 height 412
type textarea "g"
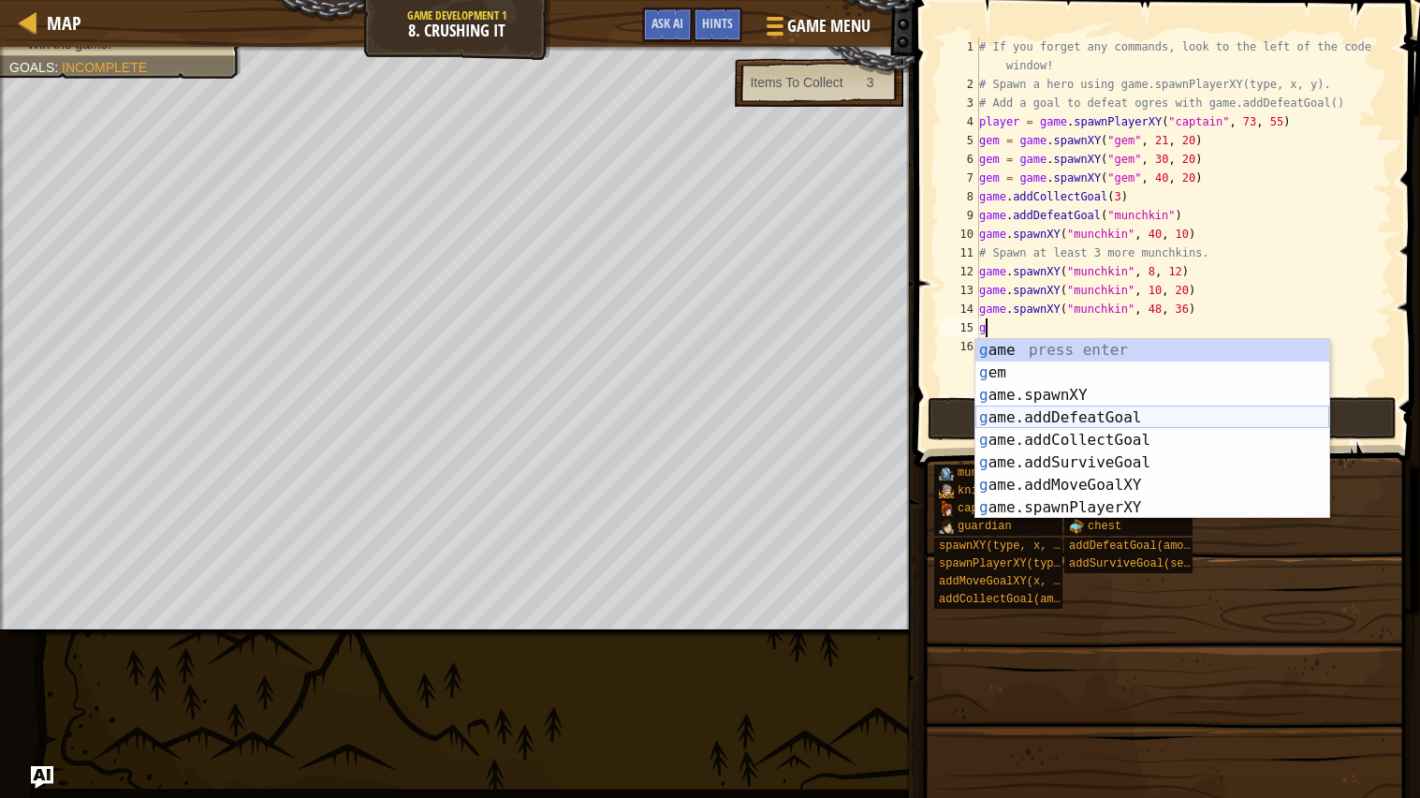
click at [1044, 407] on div "g ame press enter g em press enter g ame.spawnXY press enter g ame.addDefeatGoa…" at bounding box center [1152, 451] width 354 height 225
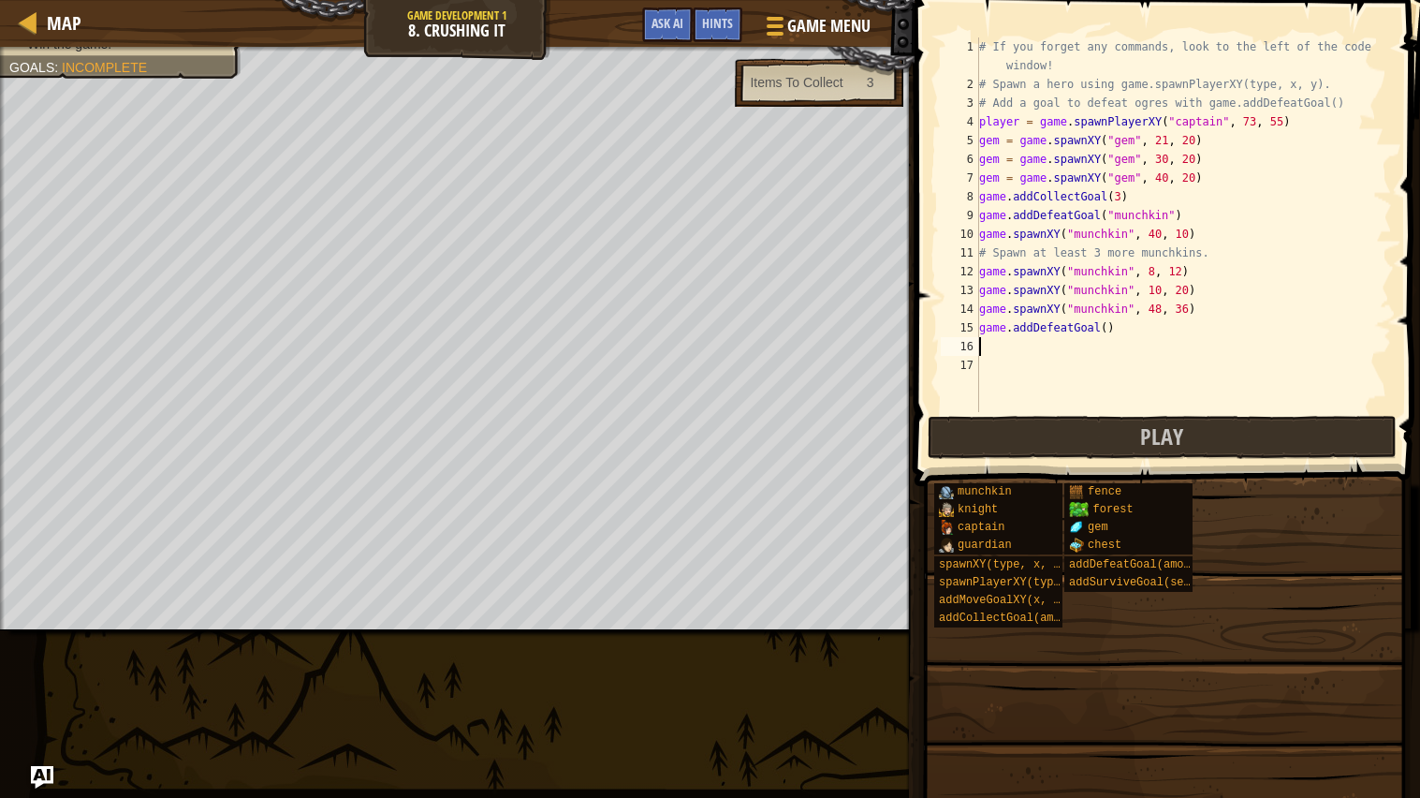
click at [1109, 329] on div "# If you forget any commands, look to the left of the code window! # Spawn a he…" at bounding box center [1183, 252] width 417 height 431
click at [1082, 430] on button "Play" at bounding box center [1162, 437] width 469 height 43
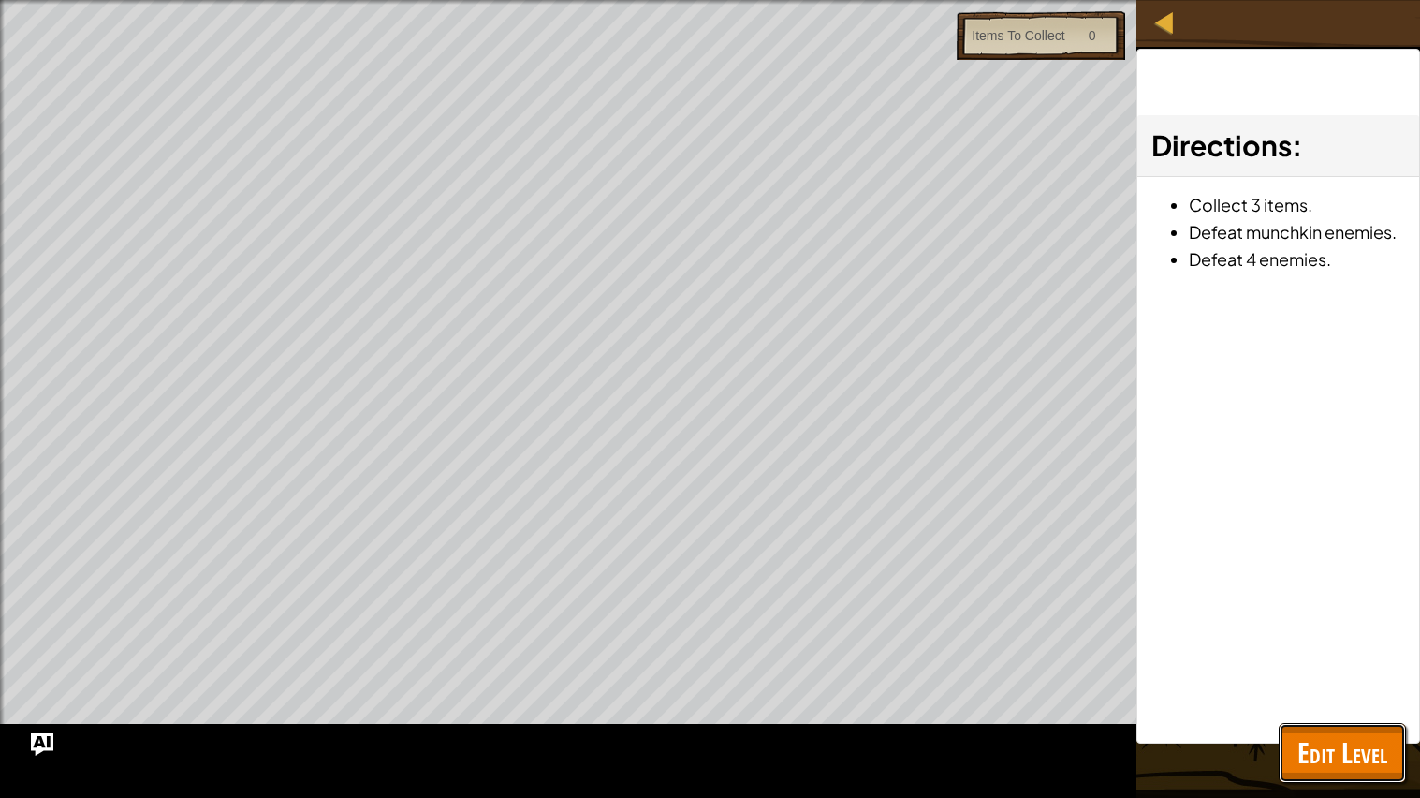
click at [1300, 639] on span "Edit Level" at bounding box center [1342, 752] width 90 height 38
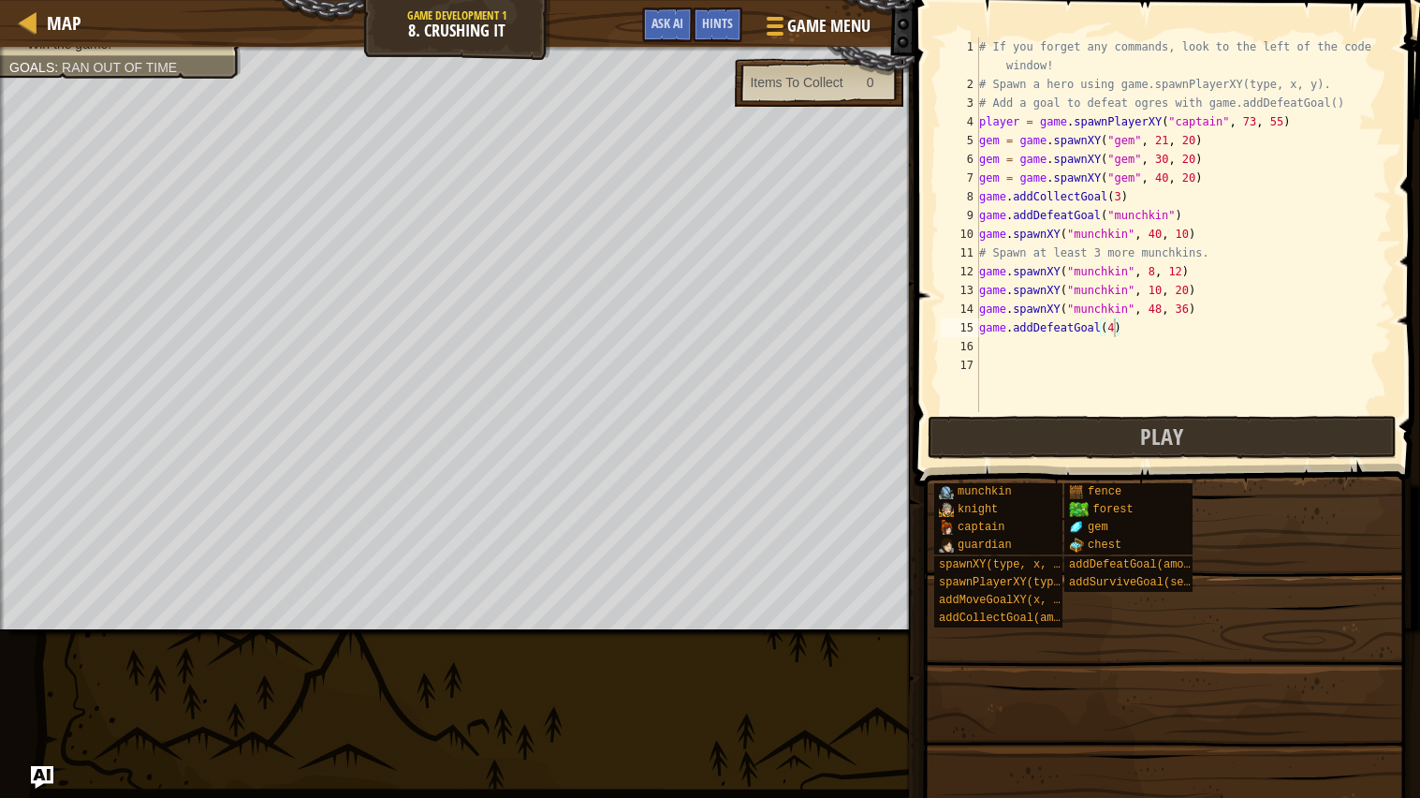
click at [981, 310] on div "# If you forget any commands, look to the left of the code window! # Spawn a he…" at bounding box center [1183, 252] width 417 height 431
click at [1199, 309] on div "# If you forget any commands, look to the left of the code window! # Spawn a he…" at bounding box center [1183, 252] width 417 height 431
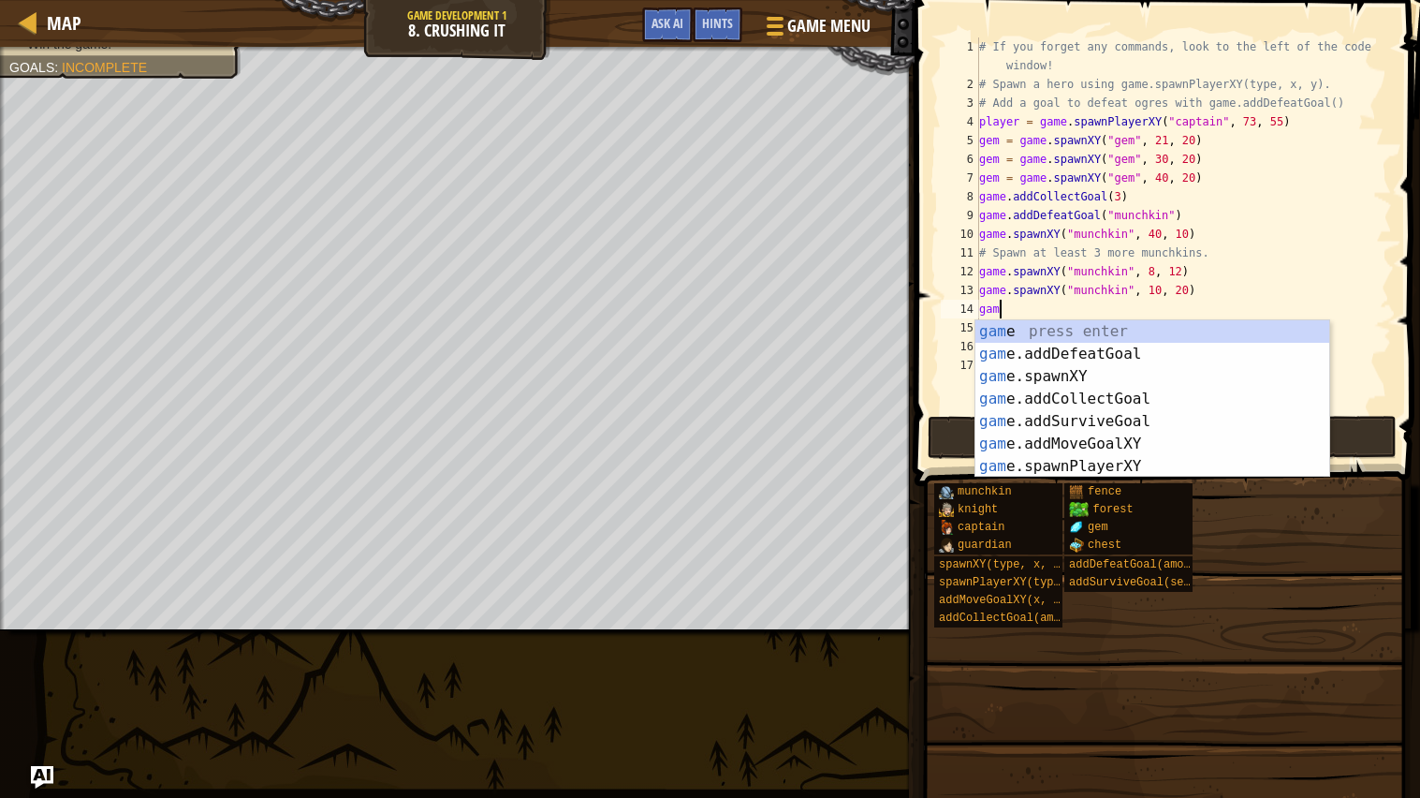
scroll to position [7, 0]
type textarea "g"
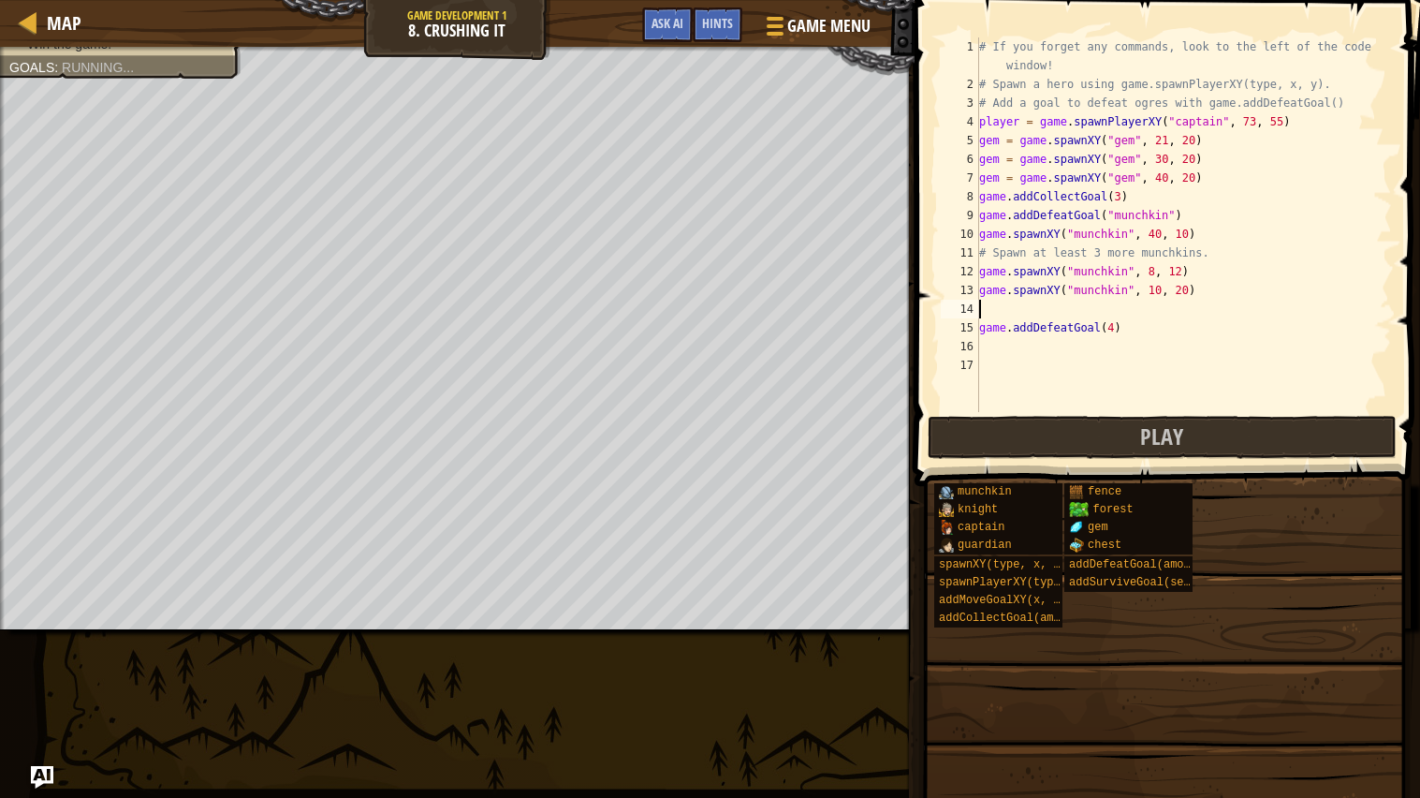
type textarea "game.spawnXY("munchkin", 10, 20)"
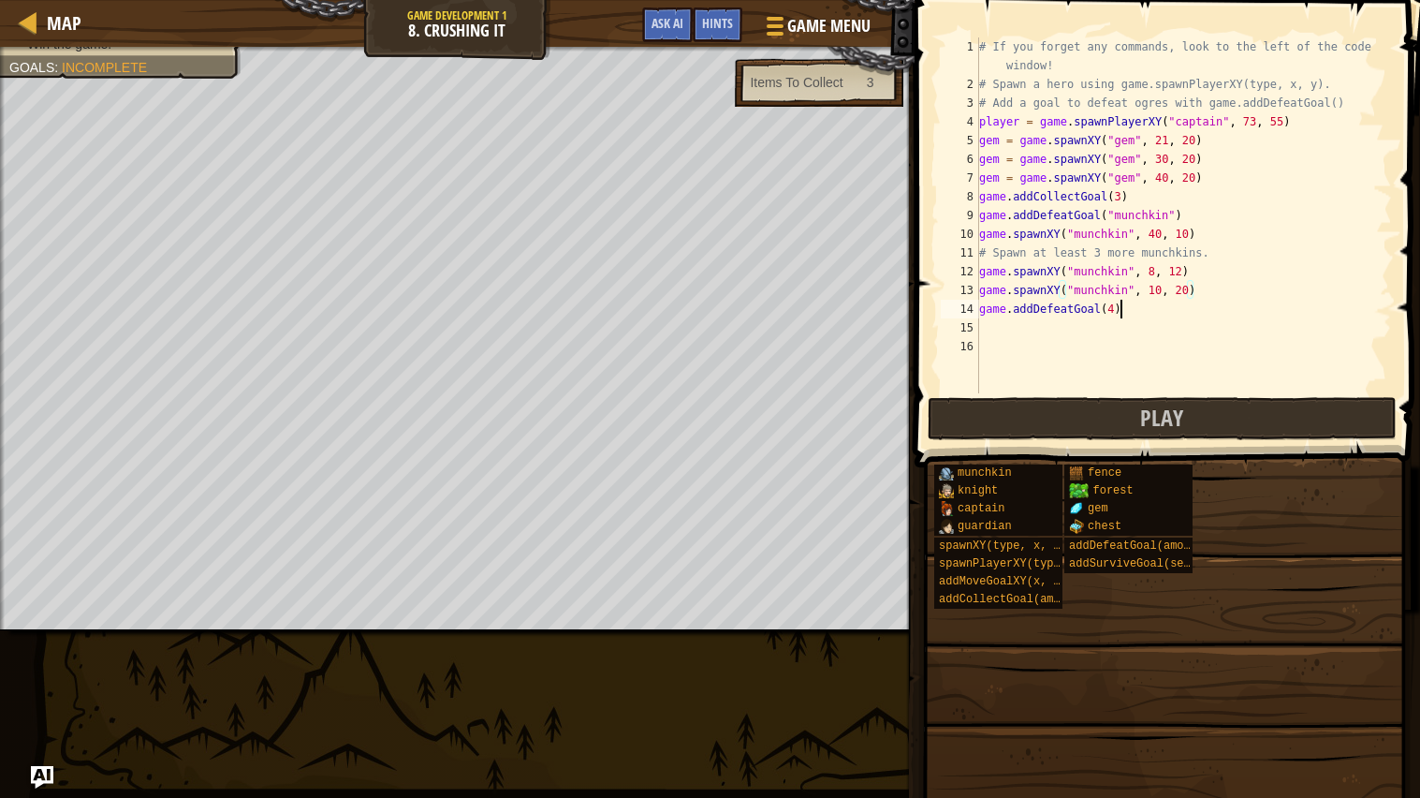
click at [1171, 315] on div "# If you forget any commands, look to the left of the code window! # Spawn a he…" at bounding box center [1183, 243] width 417 height 412
click at [1177, 413] on span "Play" at bounding box center [1161, 418] width 43 height 30
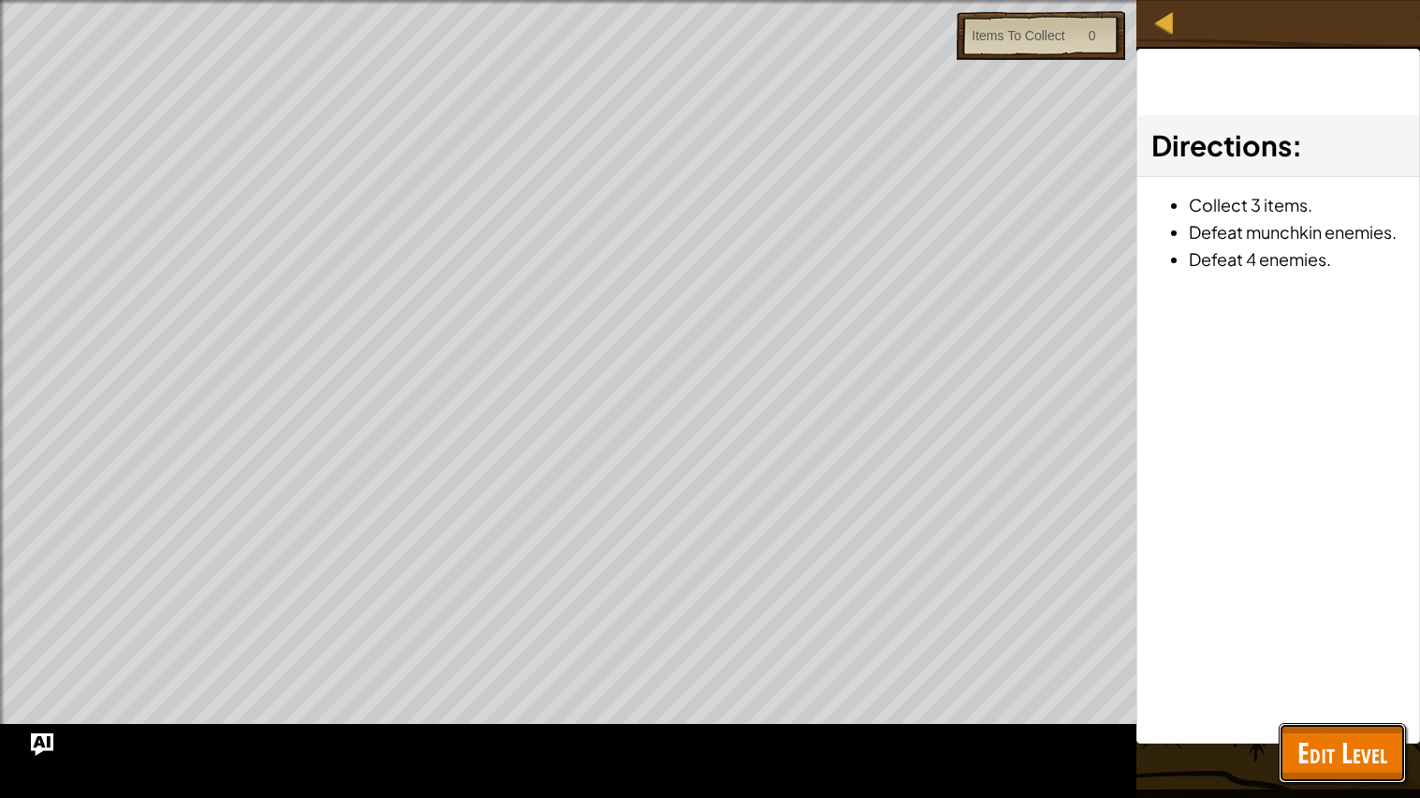
click at [1349, 639] on span "Edit Level" at bounding box center [1342, 752] width 90 height 38
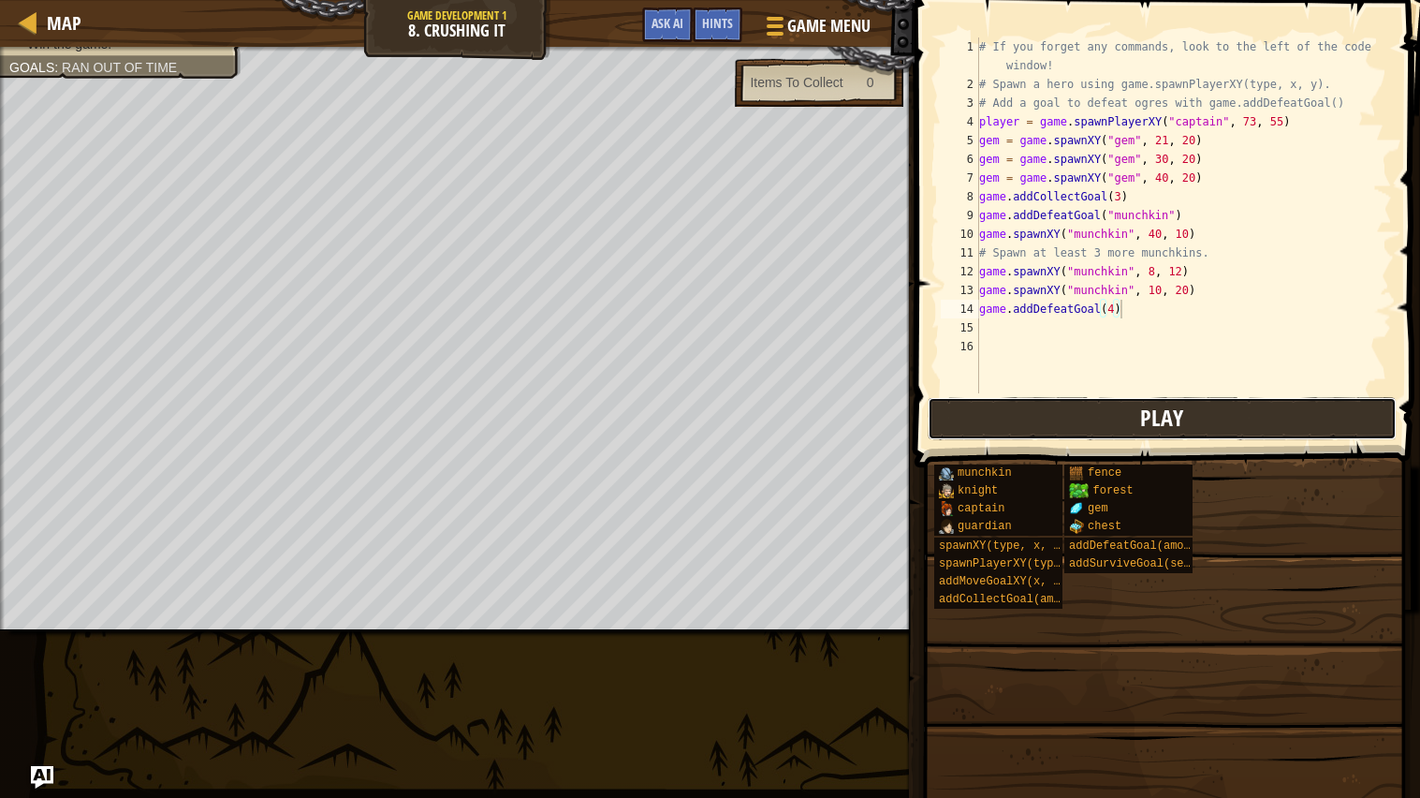
click at [1112, 425] on button "Play" at bounding box center [1162, 418] width 469 height 43
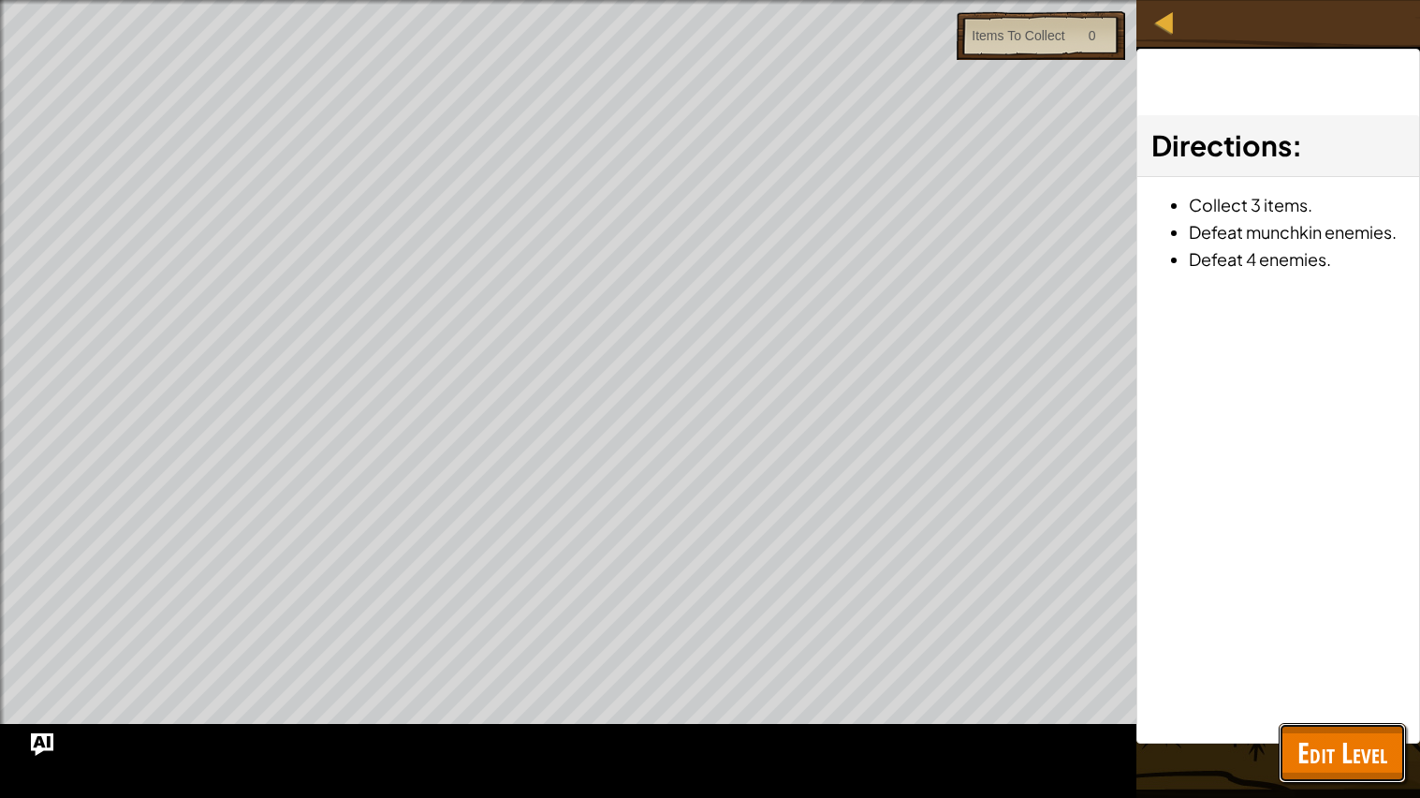
click at [1306, 639] on span "Edit Level" at bounding box center [1342, 752] width 90 height 38
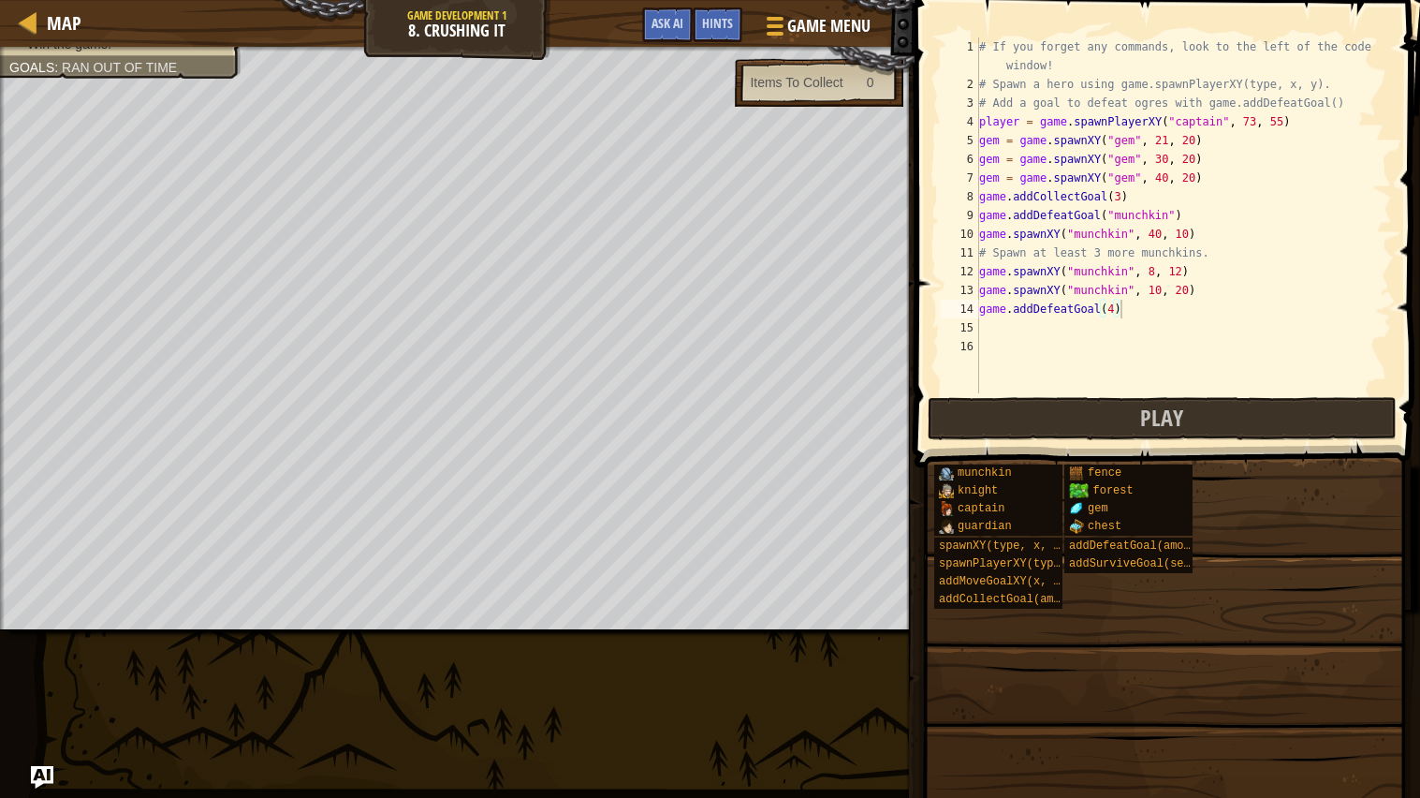
click at [981, 84] on div "# If you forget any commands, look to the left of the code window! # Spawn a he…" at bounding box center [1183, 243] width 417 height 412
type textarea "# Spawn a hero using game.spawnPlayerXY(type, x, y)."
click at [1408, 612] on span at bounding box center [1164, 722] width 492 height 554
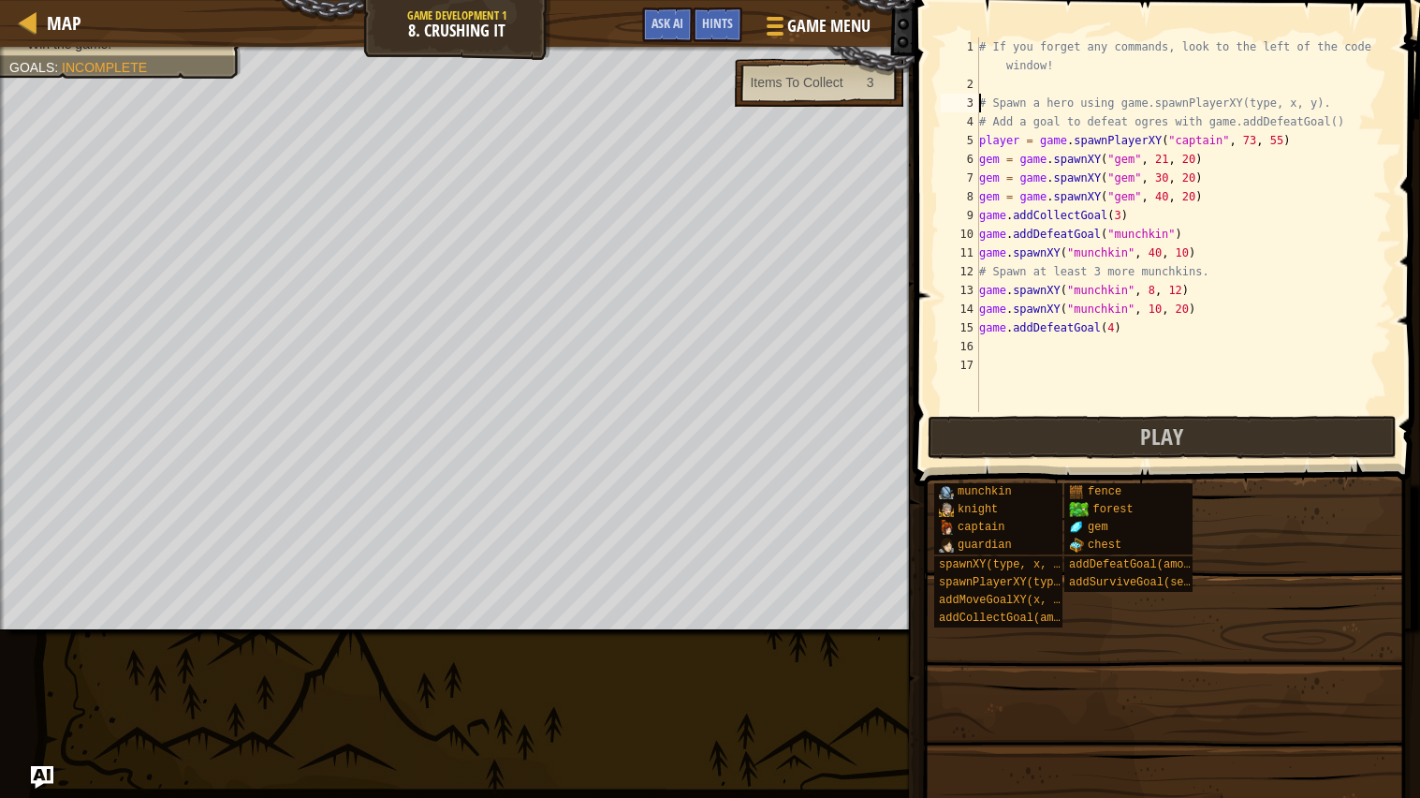
click at [1019, 79] on div "# If you forget any commands, look to the left of the code window! # Spawn a he…" at bounding box center [1183, 252] width 417 height 431
type textarea "g"
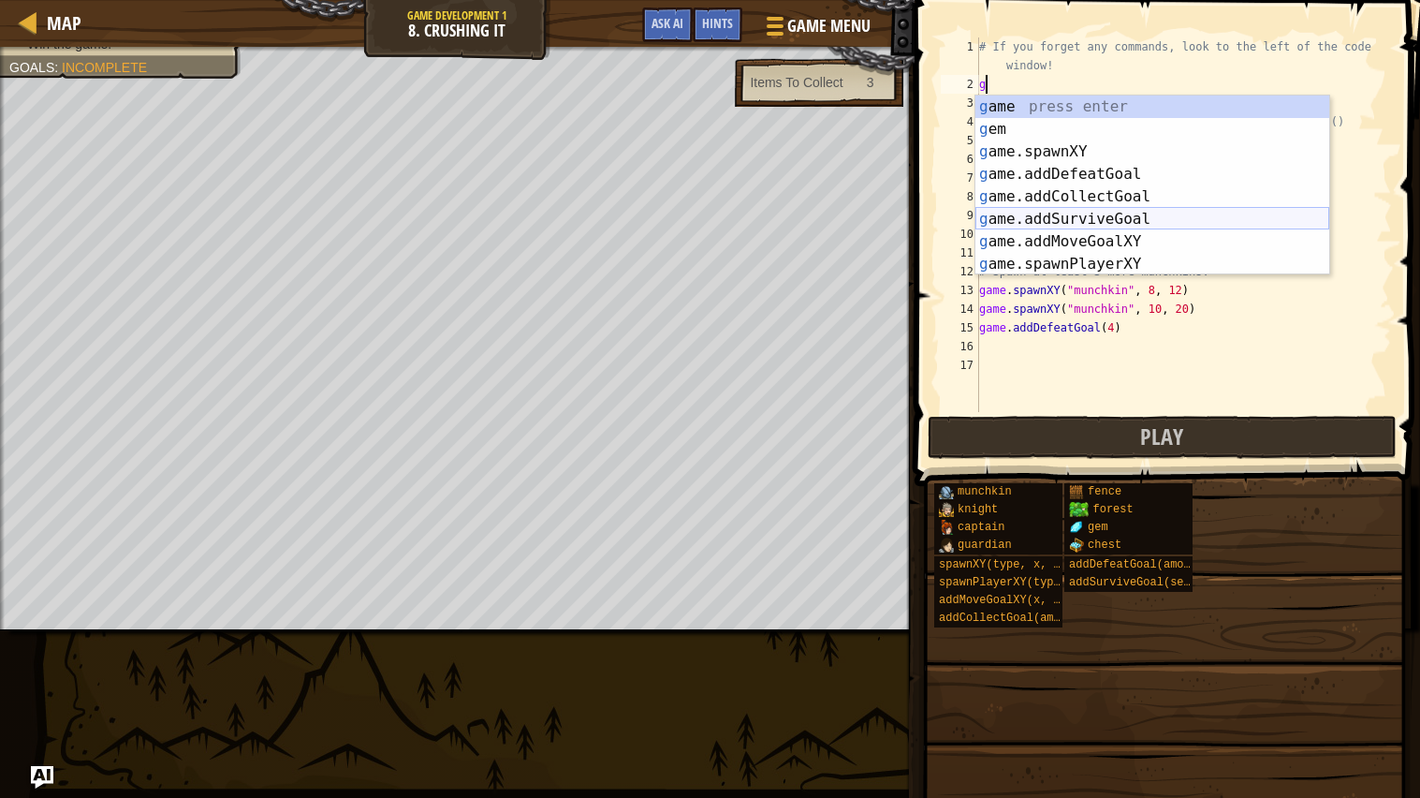
click at [1095, 209] on div "g ame press enter g em press enter g ame.spawnXY press enter g ame.addDefeatGoa…" at bounding box center [1152, 207] width 354 height 225
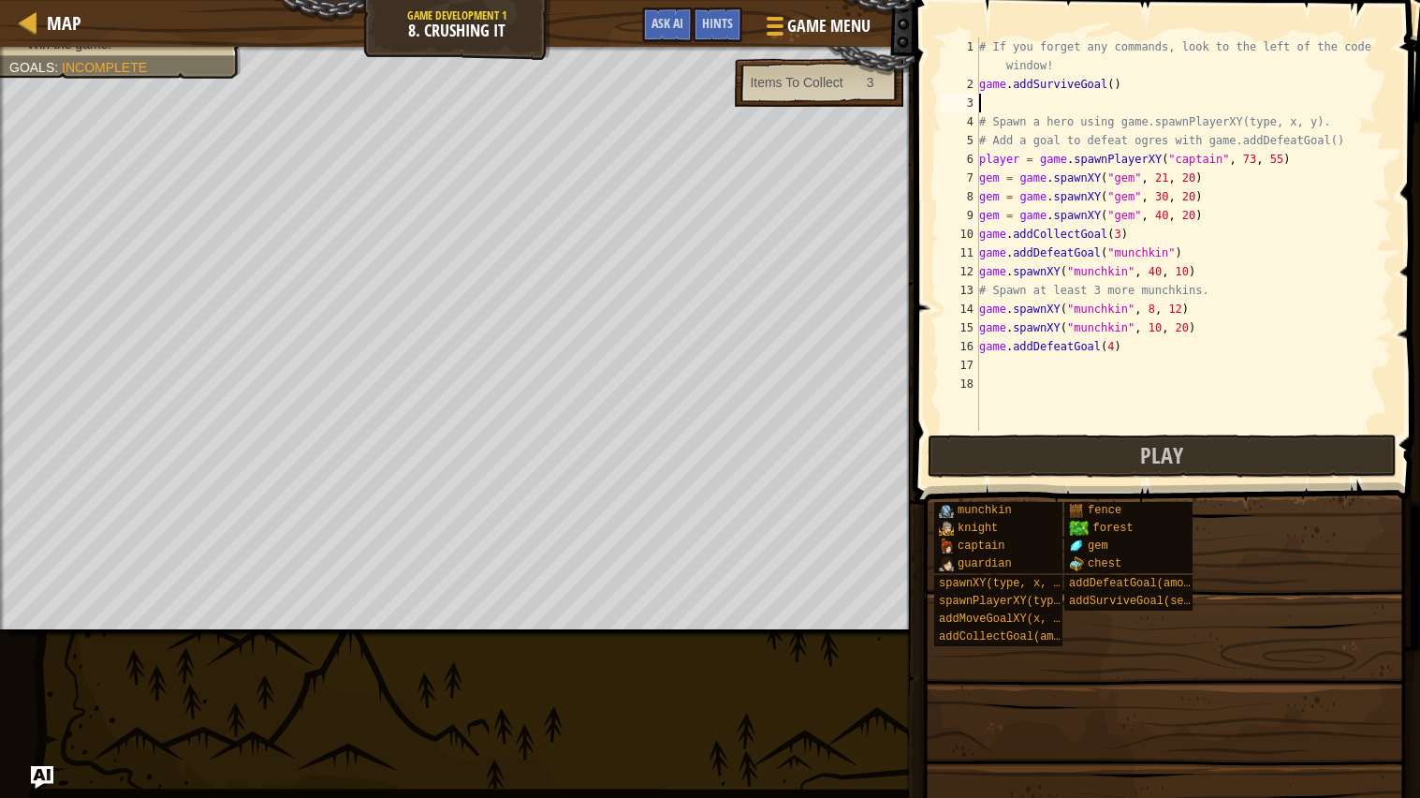
click at [1113, 92] on div "# If you forget any commands, look to the left of the code window! game . addSu…" at bounding box center [1183, 261] width 417 height 449
type textarea "game.addSurviveGoal(20)"
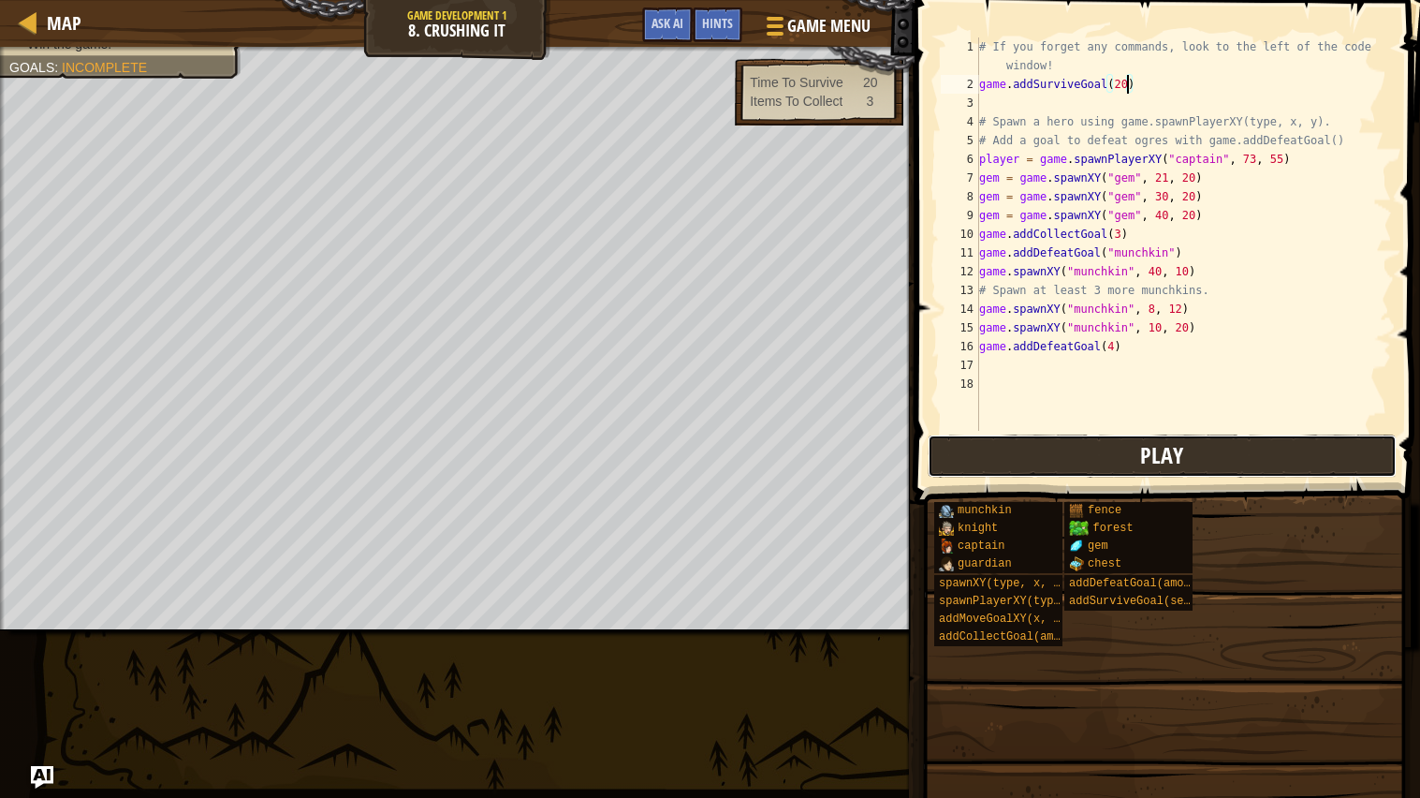
click at [1210, 460] on button "Play" at bounding box center [1162, 455] width 469 height 43
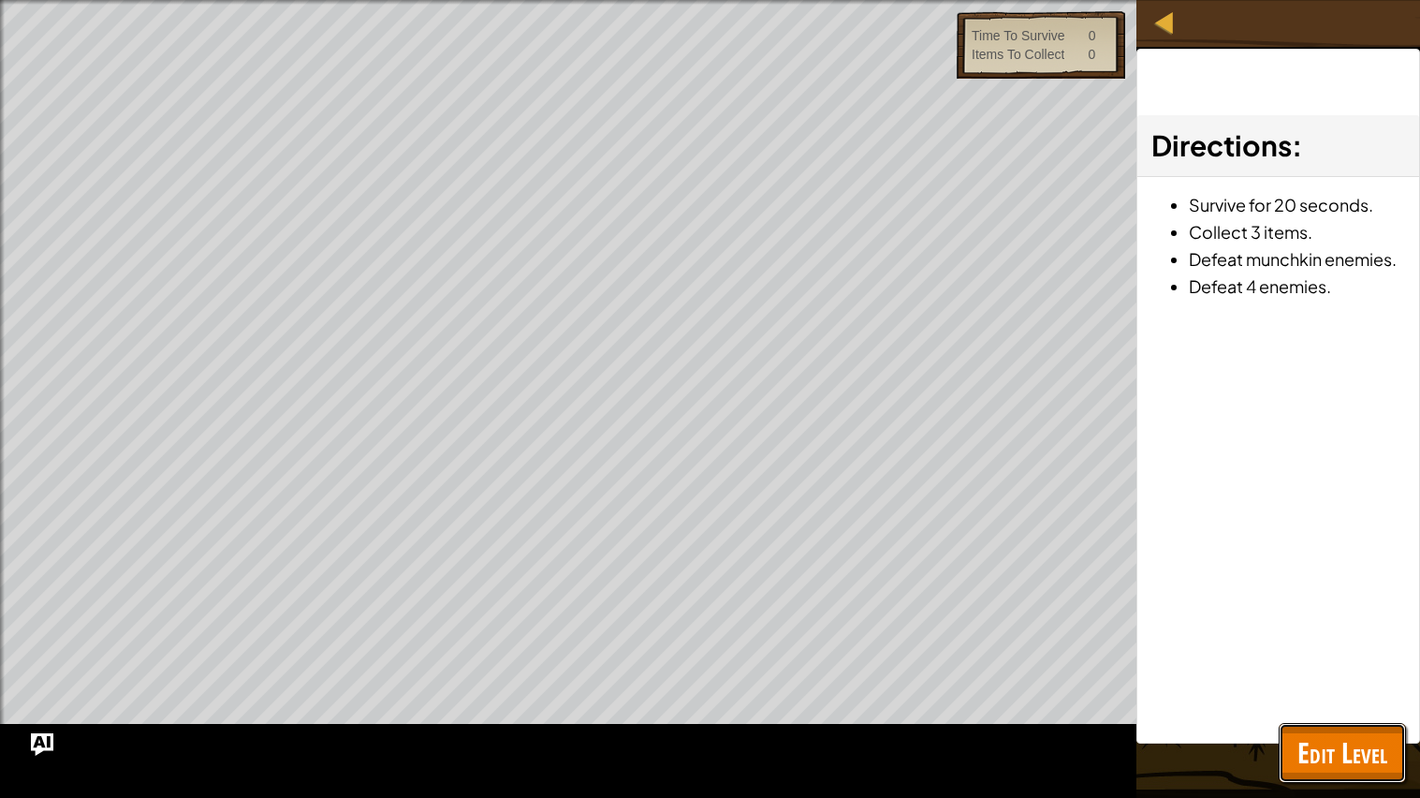
click at [1365, 639] on span "Edit Level" at bounding box center [1342, 752] width 90 height 38
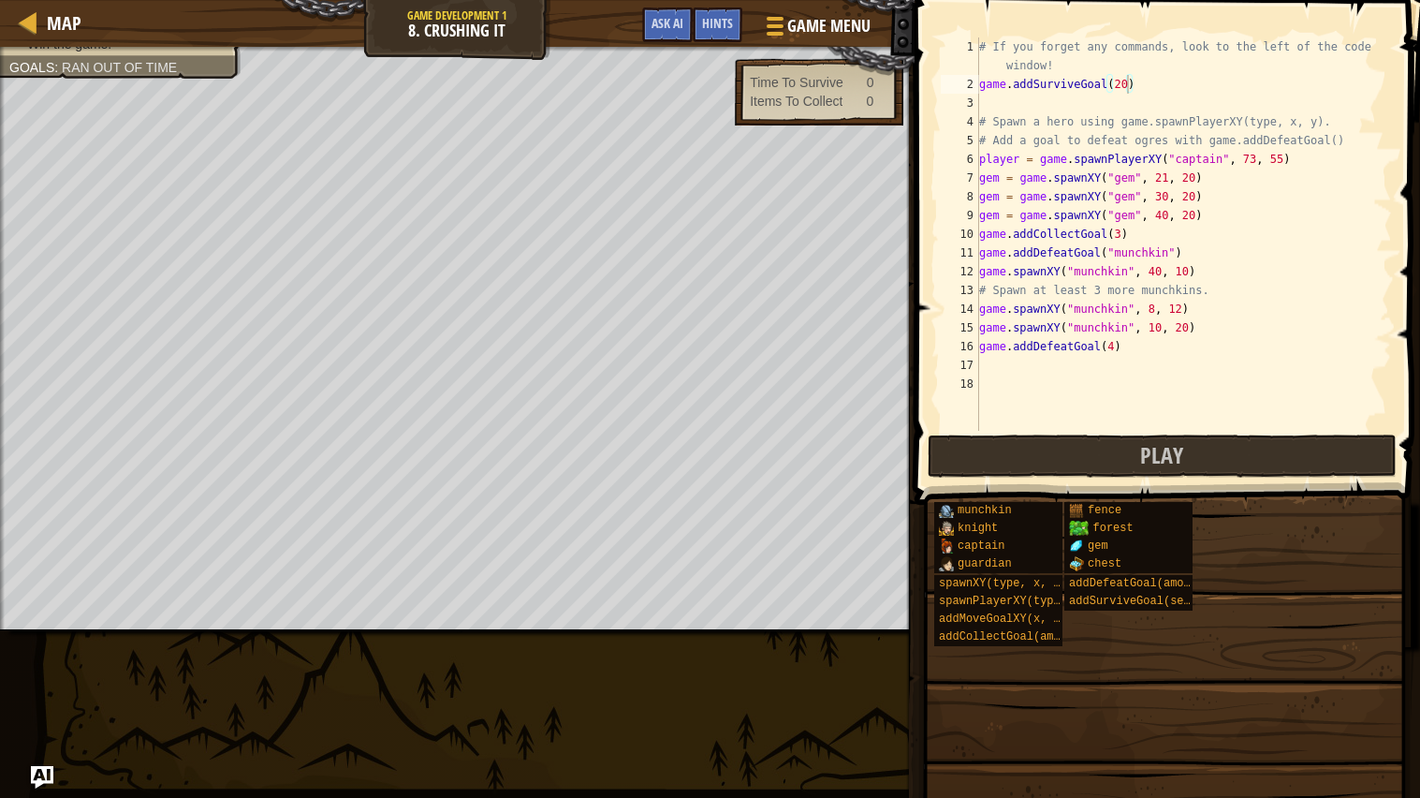
click at [990, 96] on div "# If you forget any commands, look to the left of the code window! game . addSu…" at bounding box center [1183, 261] width 417 height 449
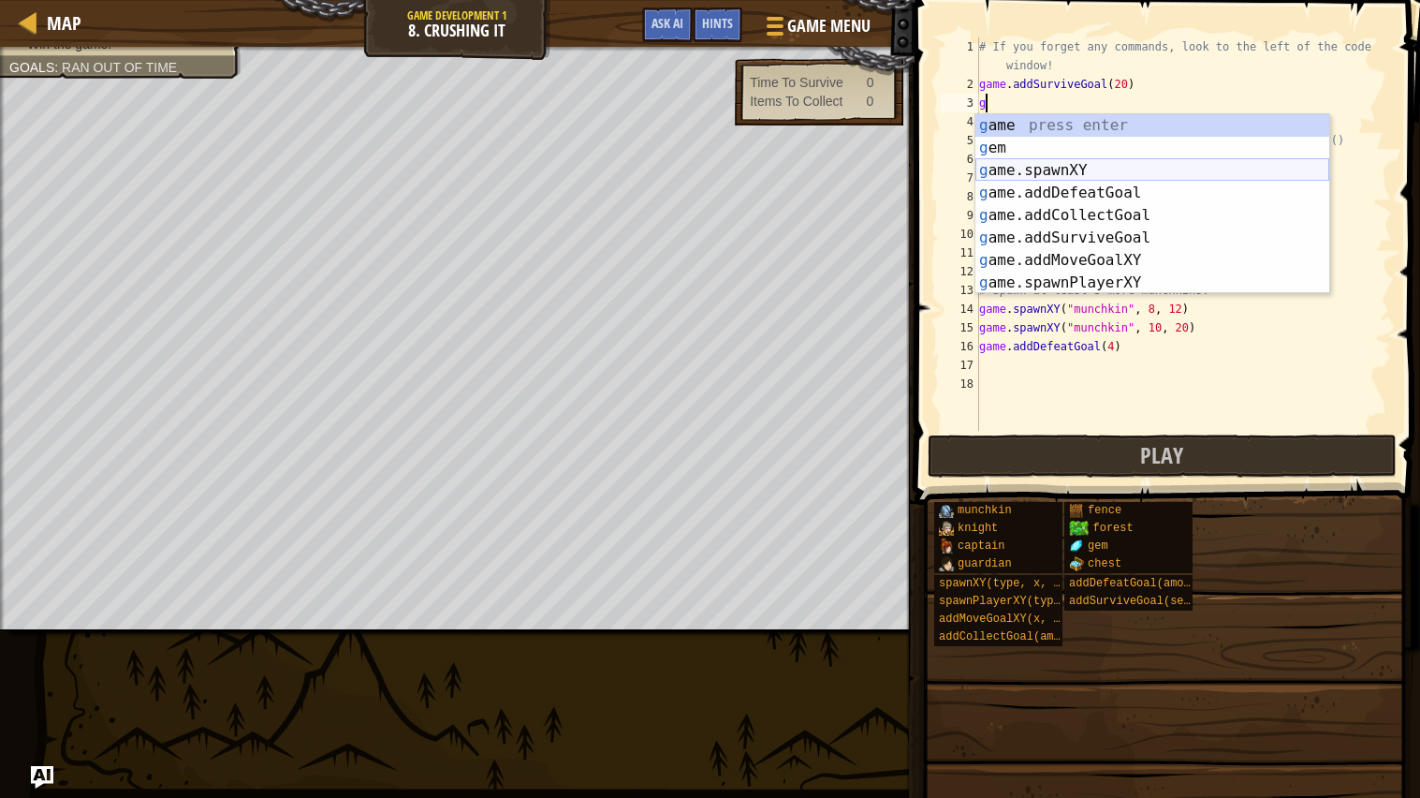
click at [1082, 174] on div "g ame press enter g em press enter g ame.spawnXY press enter g ame.addDefeatGoa…" at bounding box center [1152, 226] width 354 height 225
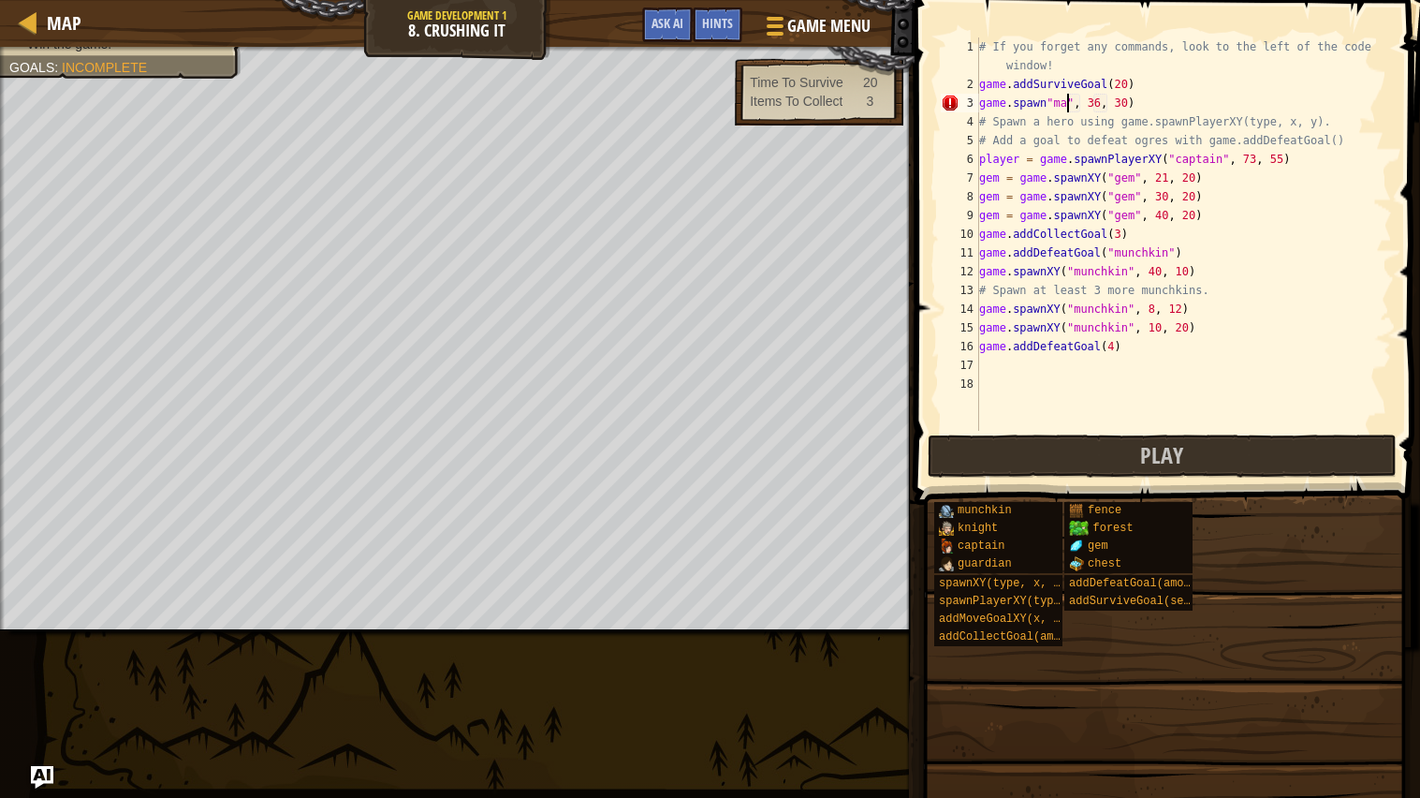
scroll to position [7, 7]
click at [1141, 101] on div "# If you forget any commands, look to the left of the code window! game . addSu…" at bounding box center [1183, 261] width 417 height 449
click at [1048, 106] on div "# If you forget any commands, look to the left of the code window! game . addSu…" at bounding box center [1183, 261] width 417 height 449
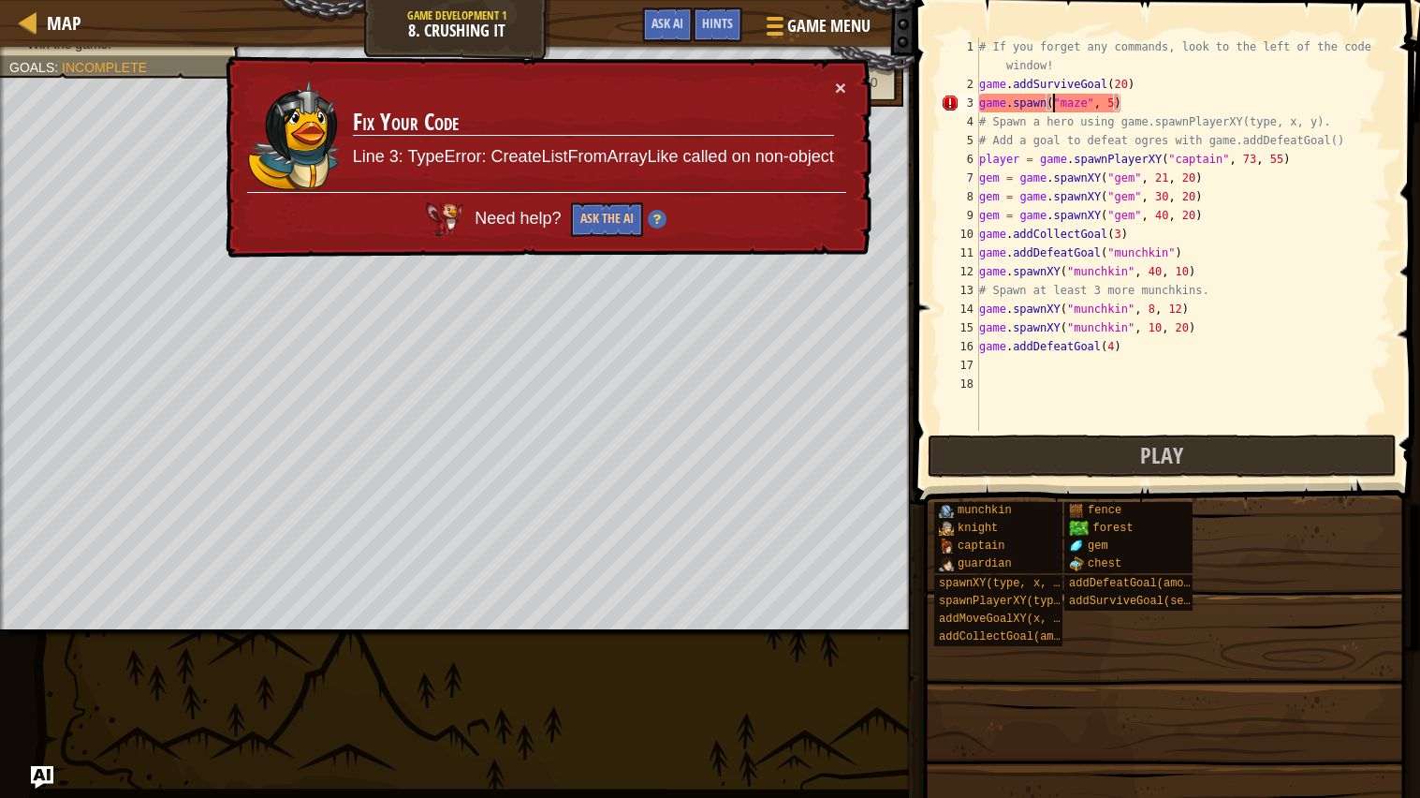
click at [1153, 111] on div "# If you forget any commands, look to the left of the code window! game . addSu…" at bounding box center [1183, 261] width 417 height 449
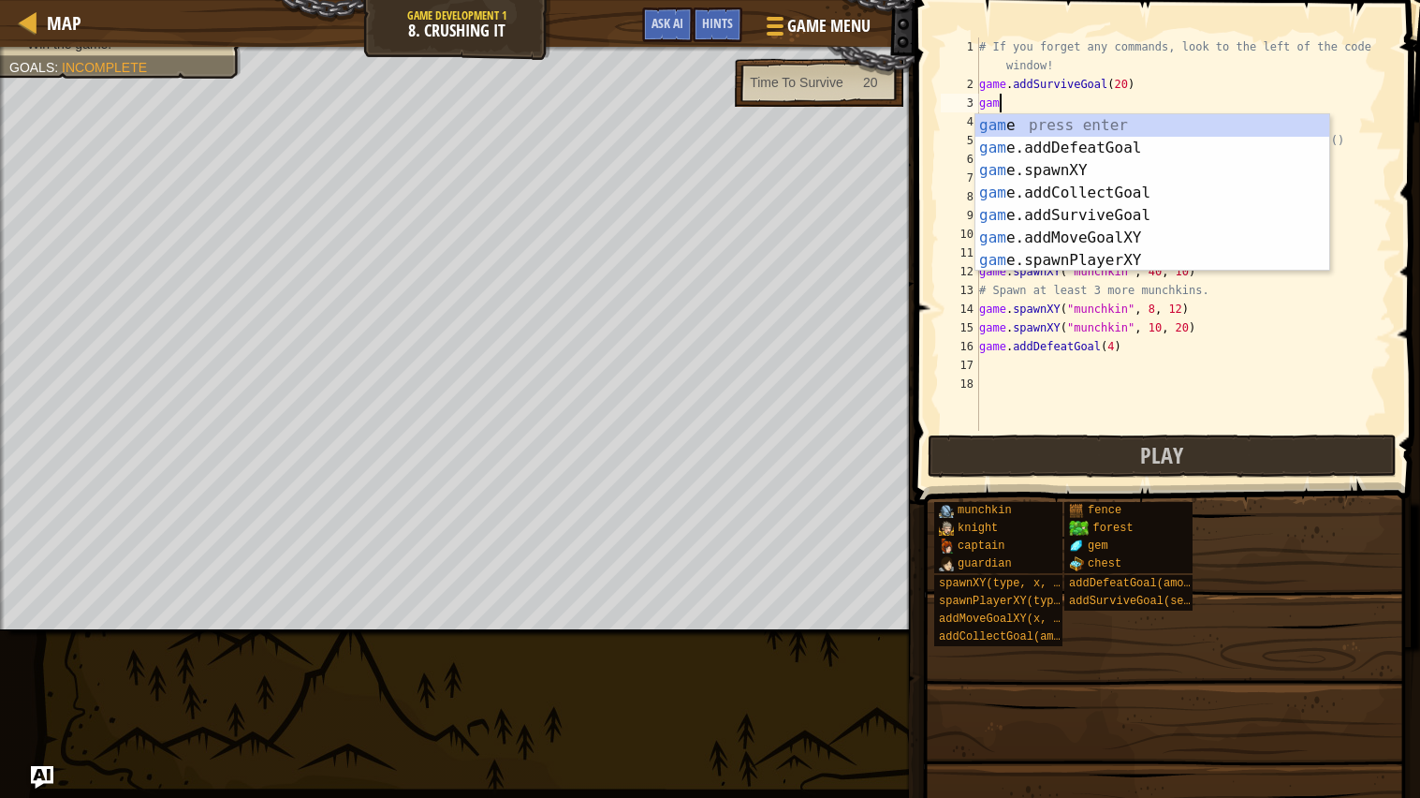
scroll to position [7, 0]
type textarea "g"
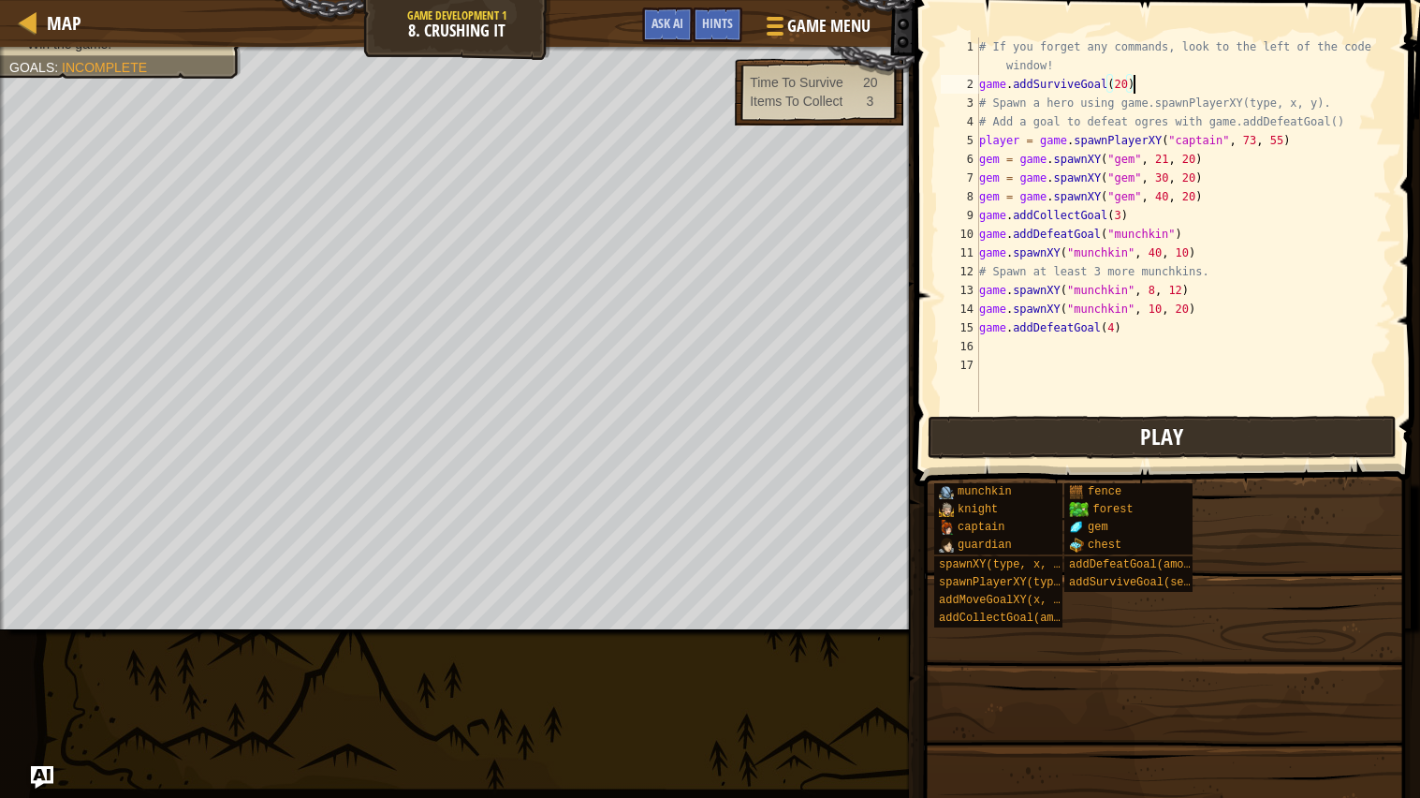
type textarea "game.addSurviveGoal(20)"
click at [1298, 420] on button "Play" at bounding box center [1162, 437] width 469 height 43
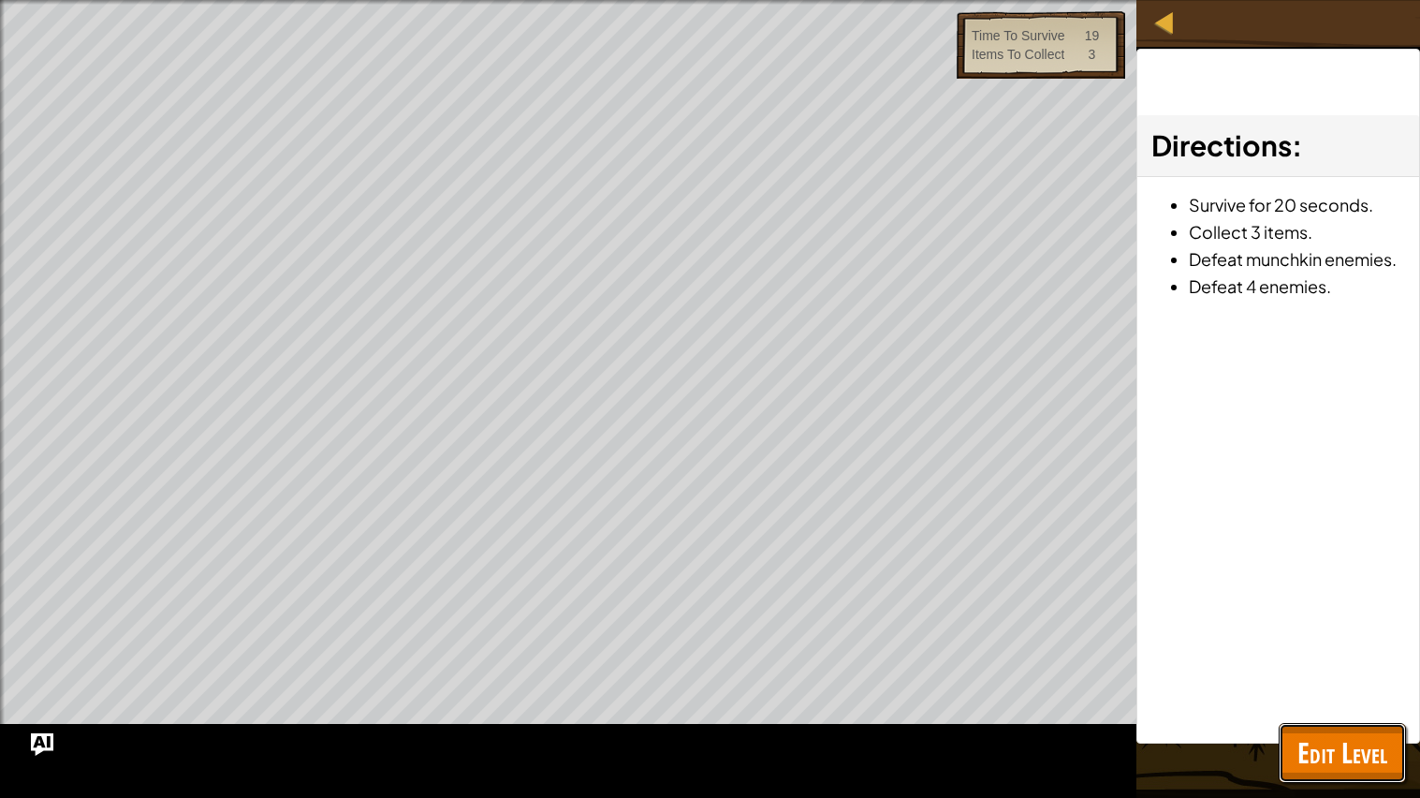
click at [1359, 639] on span "Edit Level" at bounding box center [1342, 752] width 90 height 38
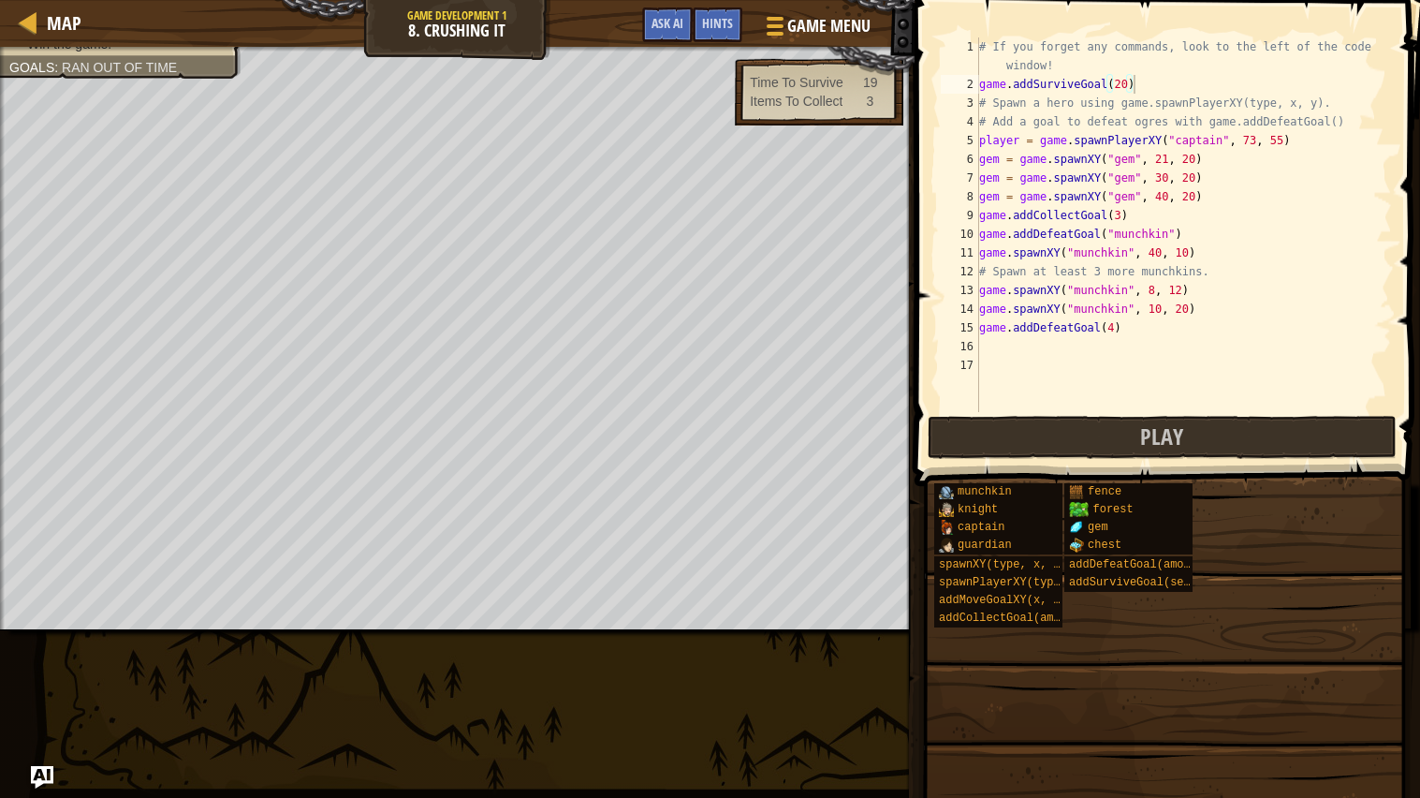
click at [1180, 79] on div "# If you forget any commands, look to the left of the code window! game . addSu…" at bounding box center [1183, 252] width 417 height 431
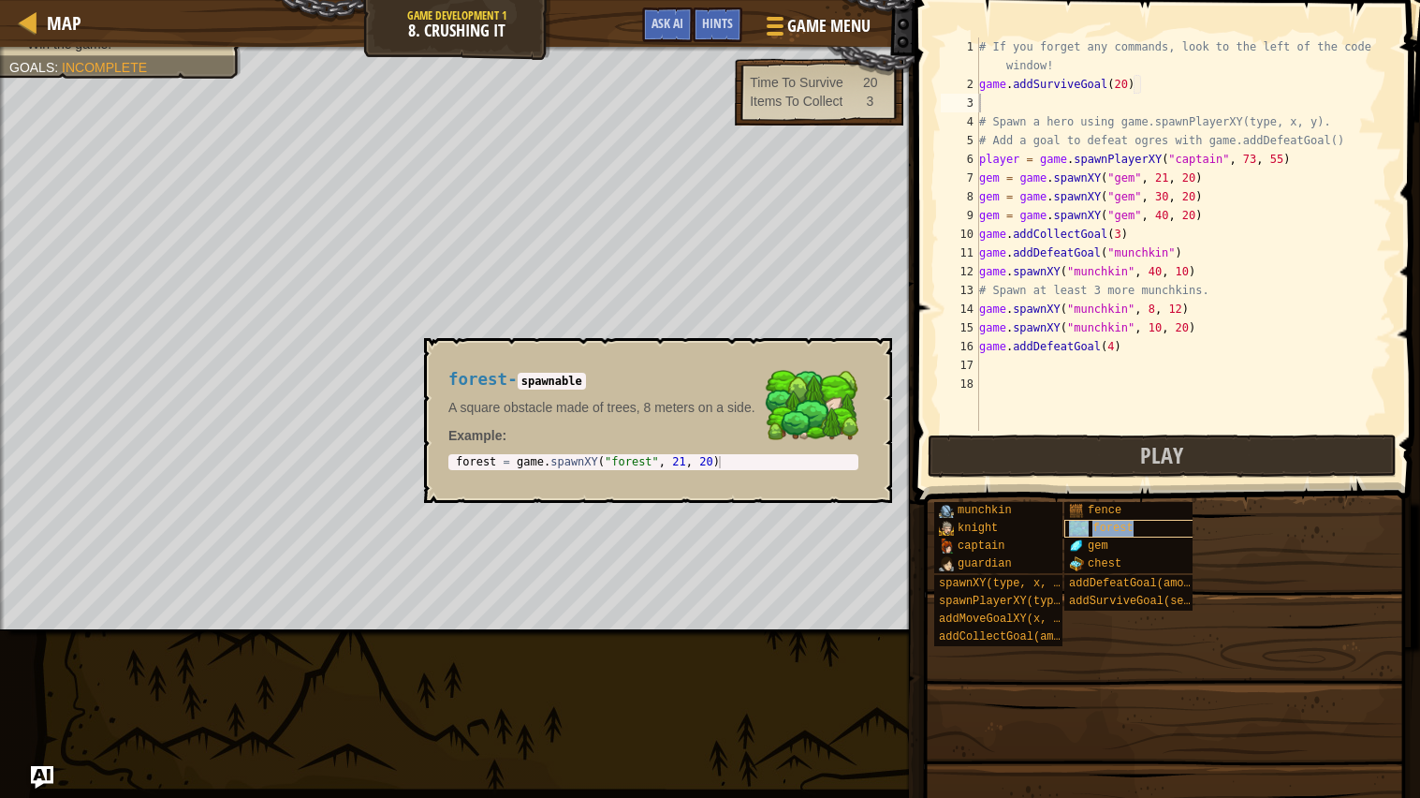
click at [1117, 527] on span "forest" at bounding box center [1112, 527] width 40 height 13
click at [1207, 103] on div "# If you forget any commands, look to the left of the code window! game . addSu…" at bounding box center [1183, 261] width 417 height 449
type textarea "forest = game.spawnXY("forest", 50, 20)"
click at [872, 360] on button "×" at bounding box center [871, 359] width 15 height 26
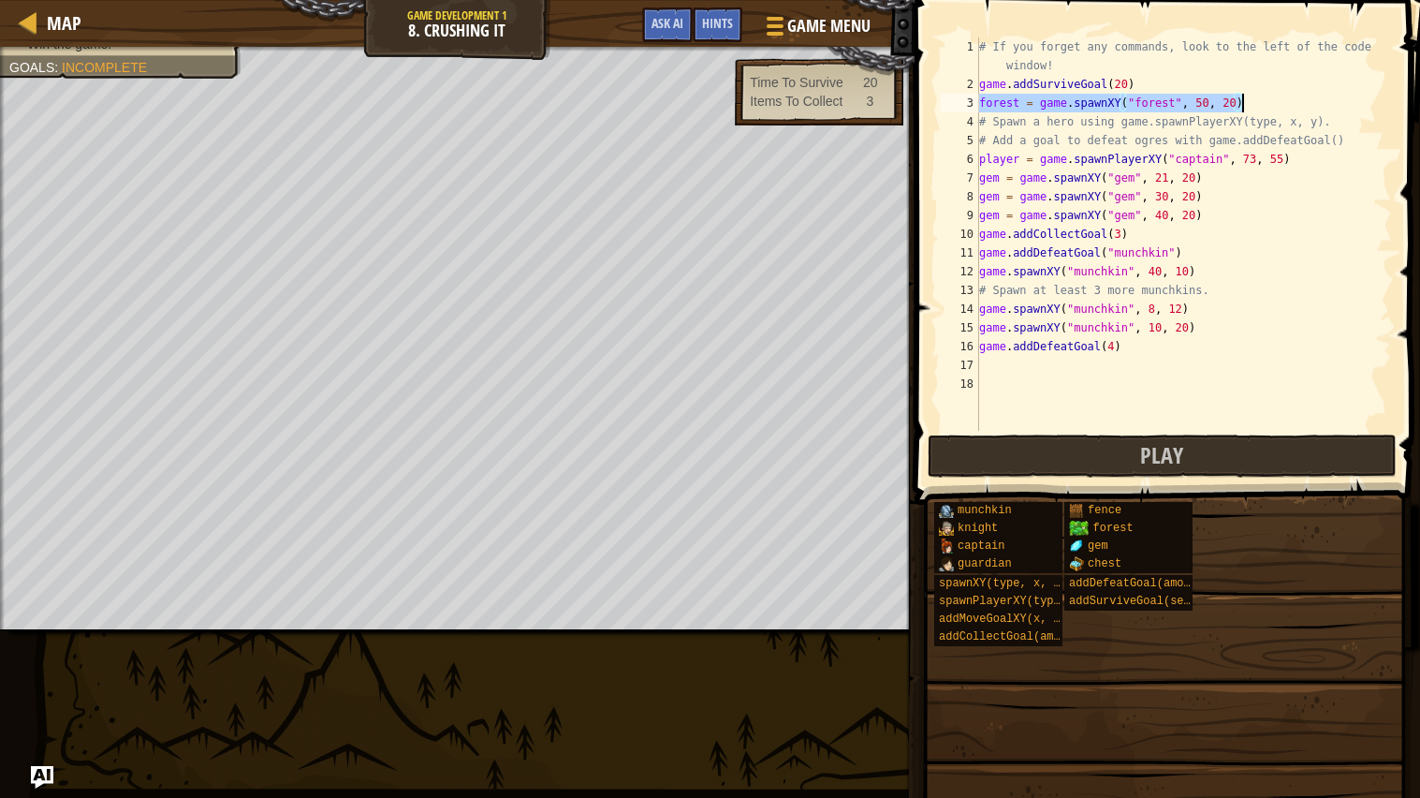
drag, startPoint x: 981, startPoint y: 101, endPoint x: 1250, endPoint y: 101, distance: 268.7
click at [1250, 101] on div "# If you forget any commands, look to the left of the code window! game . addSu…" at bounding box center [1183, 261] width 417 height 449
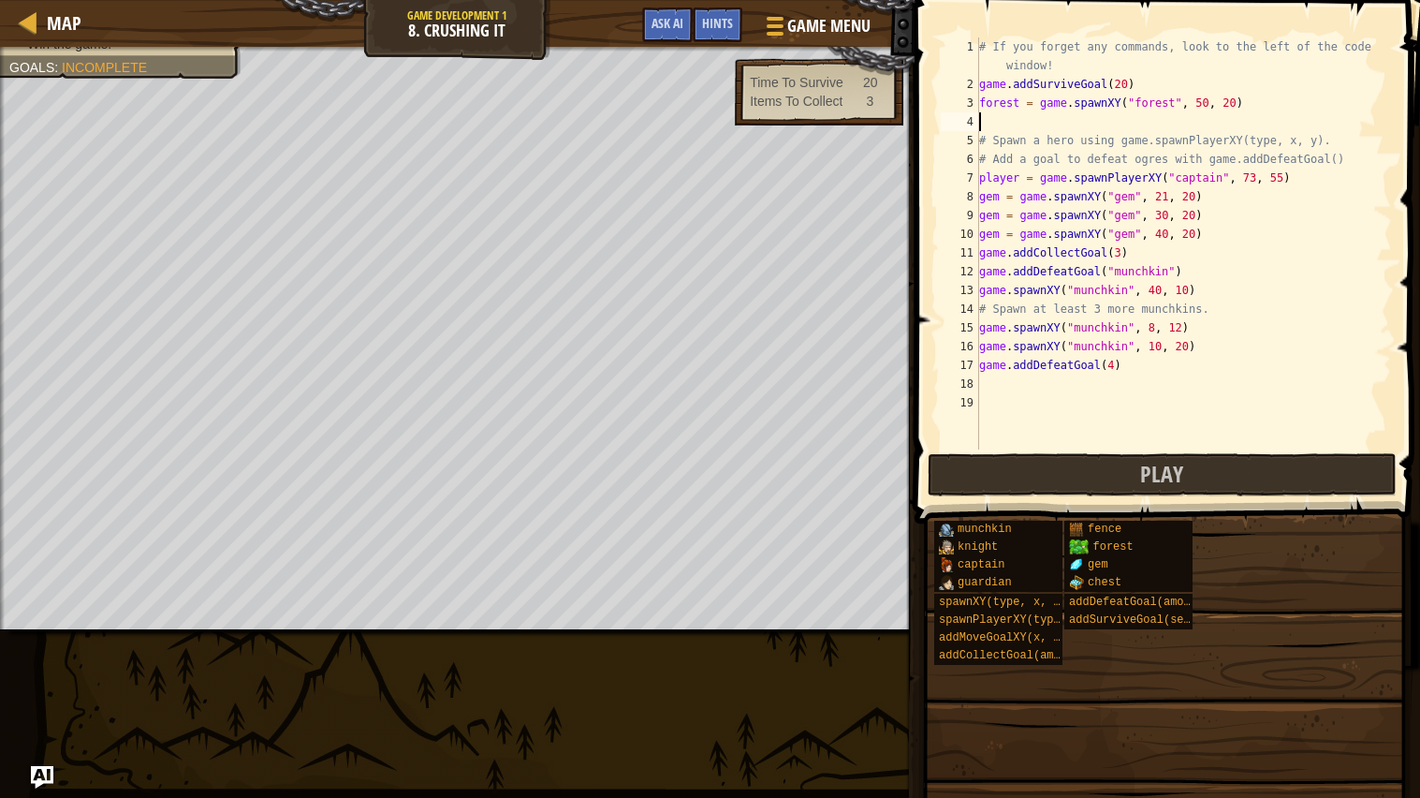
scroll to position [7, 0]
paste textarea "forest = game.spawnXY("forest", 50, 20)"
click at [1208, 126] on div "# If you forget any commands, look to the left of the code window! game . addSu…" at bounding box center [1183, 271] width 417 height 468
type textarea "forest = game.spawnXY("forest", 59, 20)"
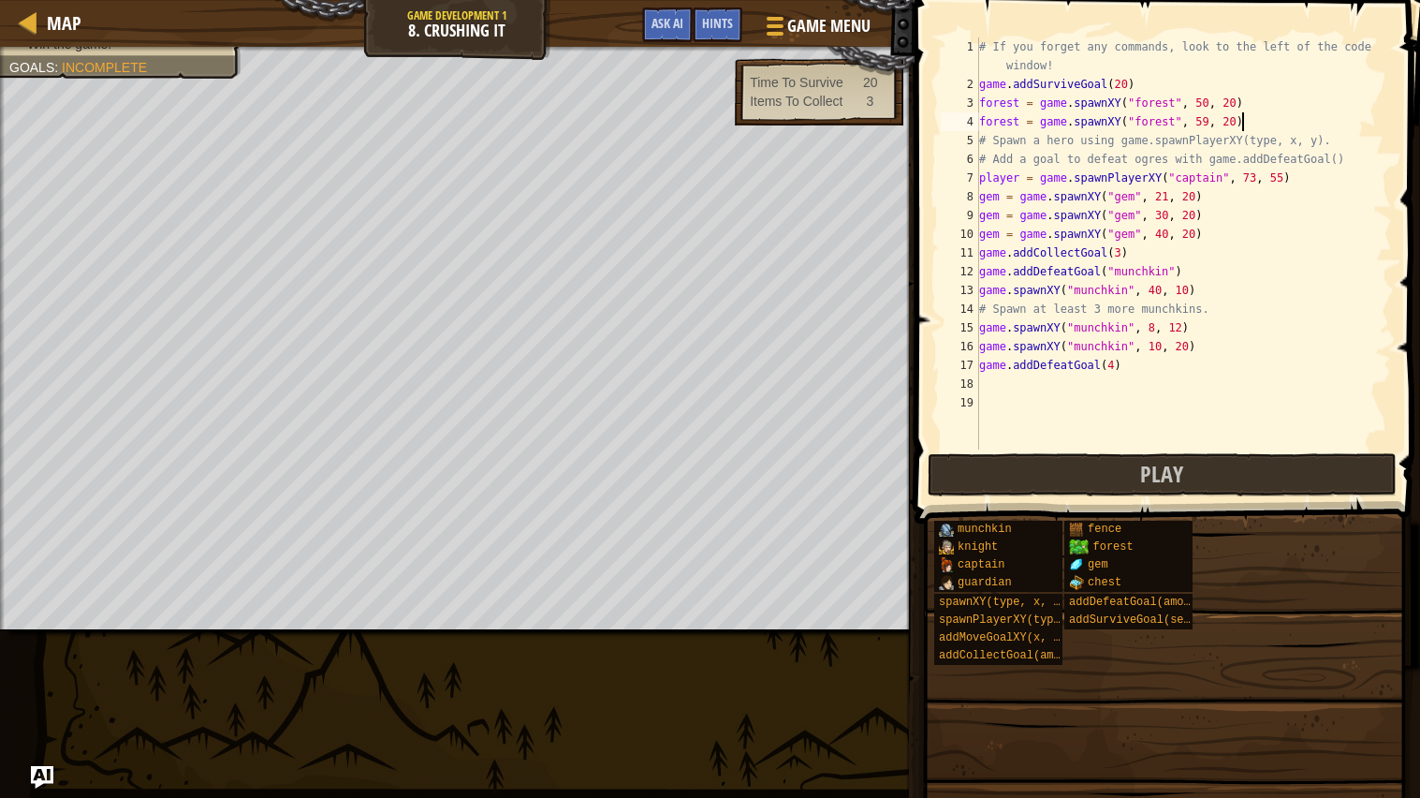
click at [1254, 124] on div "# If you forget any commands, look to the left of the code window! game . addSu…" at bounding box center [1183, 271] width 417 height 468
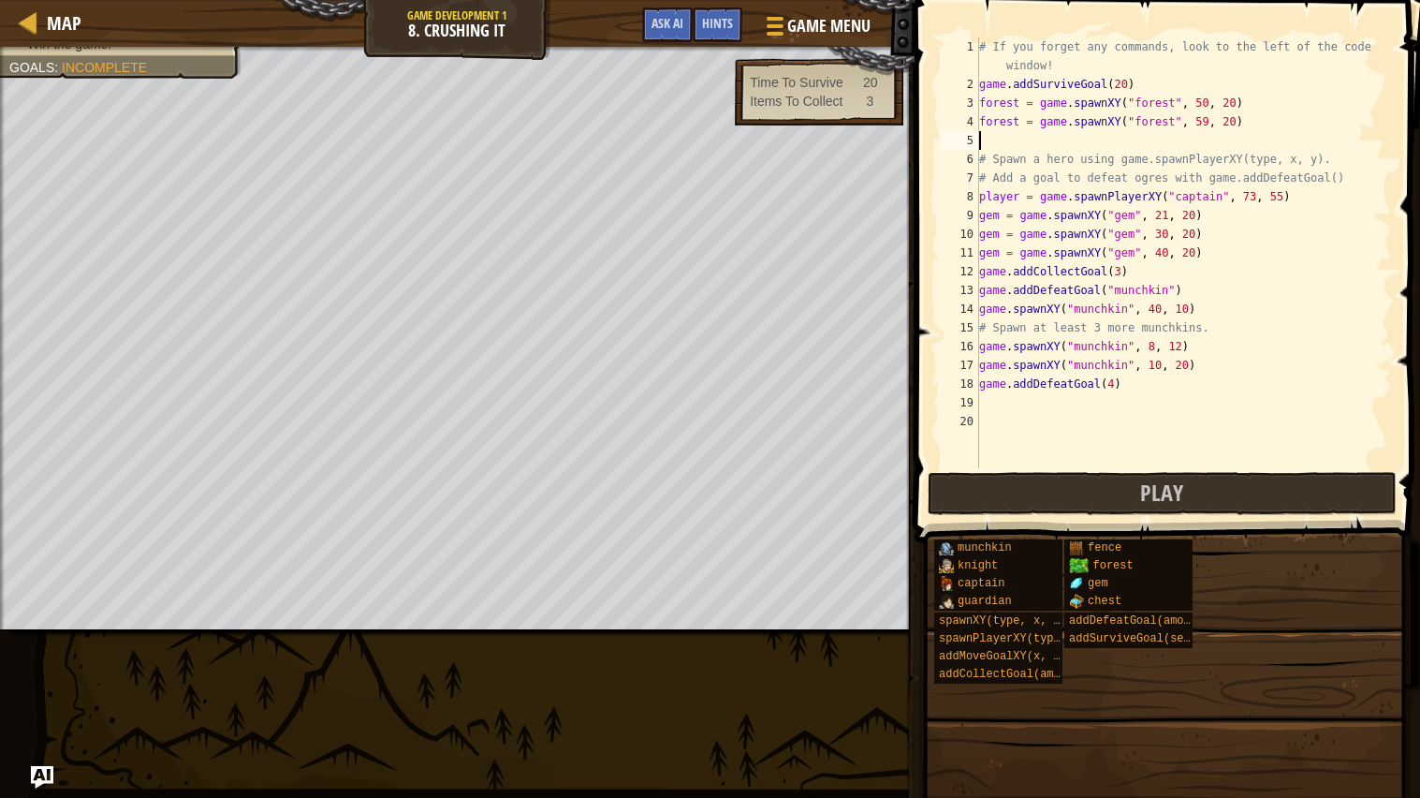
paste textarea "forest = game.spawnXY("forest", 50, 20)"
click at [1207, 142] on div "# If you forget any commands, look to the left of the code window! game . addSu…" at bounding box center [1183, 280] width 417 height 487
click at [1235, 143] on div "# If you forget any commands, look to the left of the code window! game . addSu…" at bounding box center [1183, 280] width 417 height 487
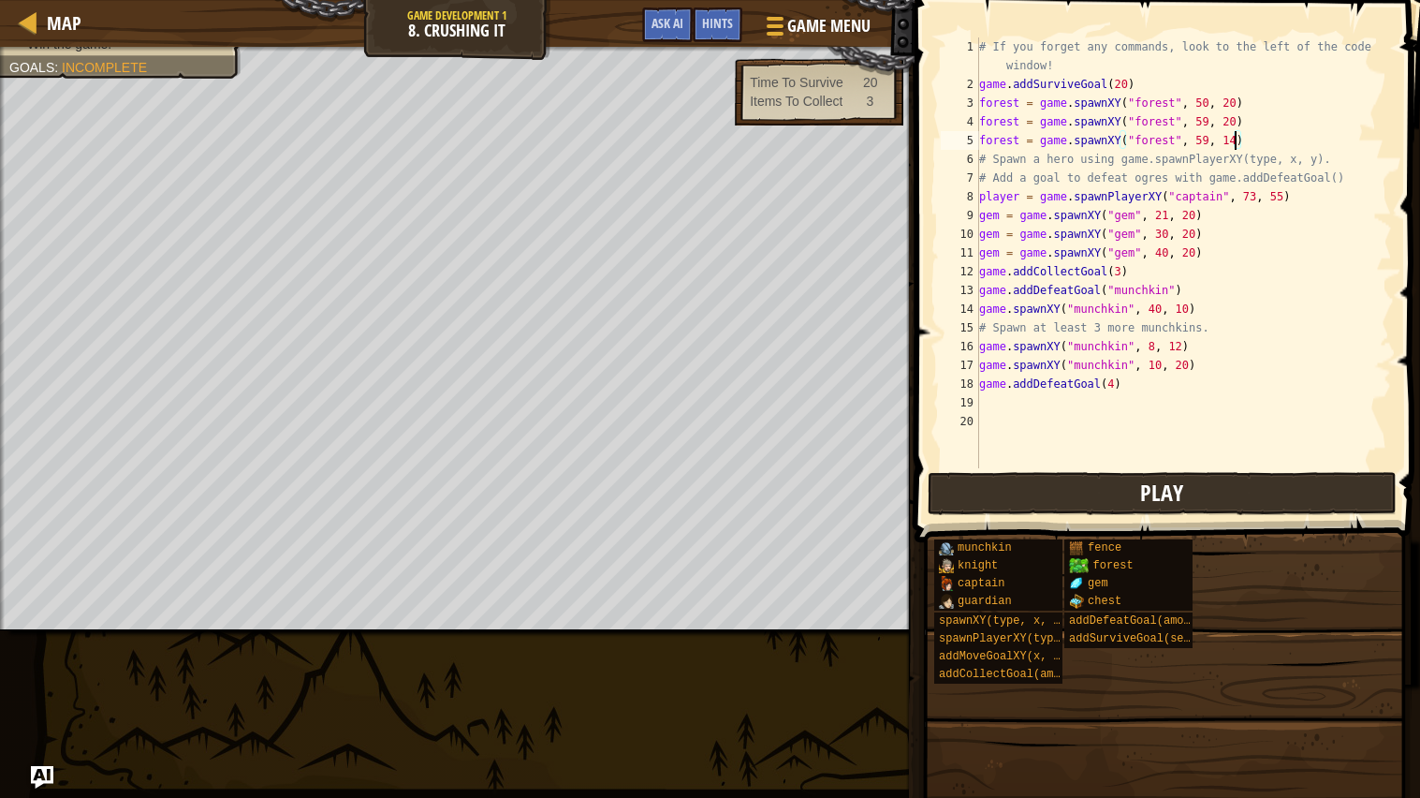
type textarea "forest = game.spawnXY("forest", 59, 14)"
click at [1158, 481] on span "Play" at bounding box center [1161, 492] width 43 height 30
